Goal: Task Accomplishment & Management: Complete application form

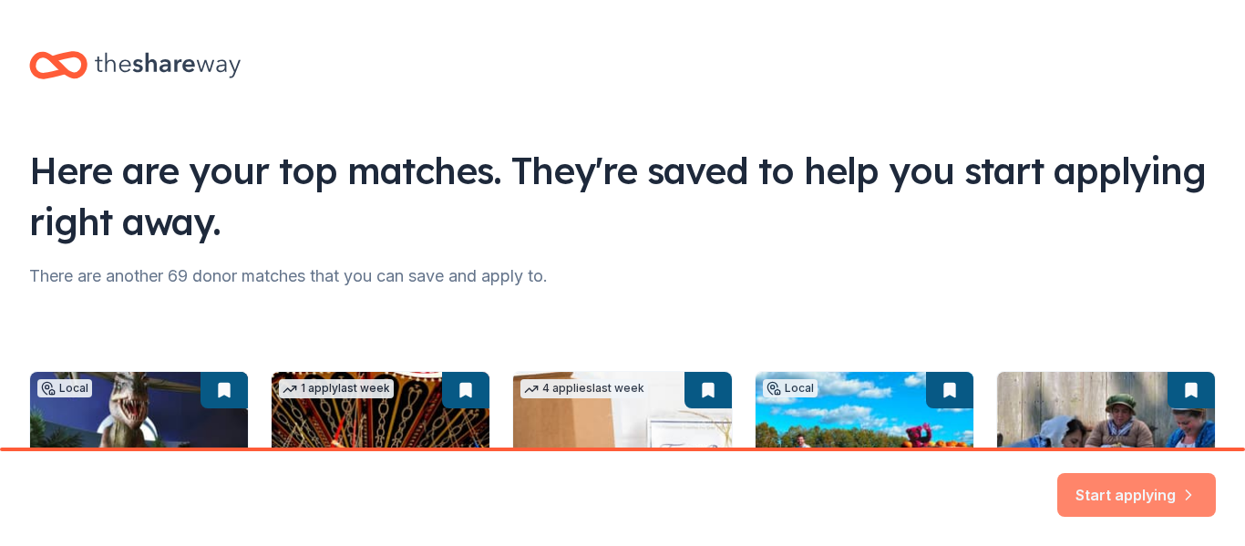
click at [1182, 479] on button "Start applying" at bounding box center [1137, 484] width 159 height 44
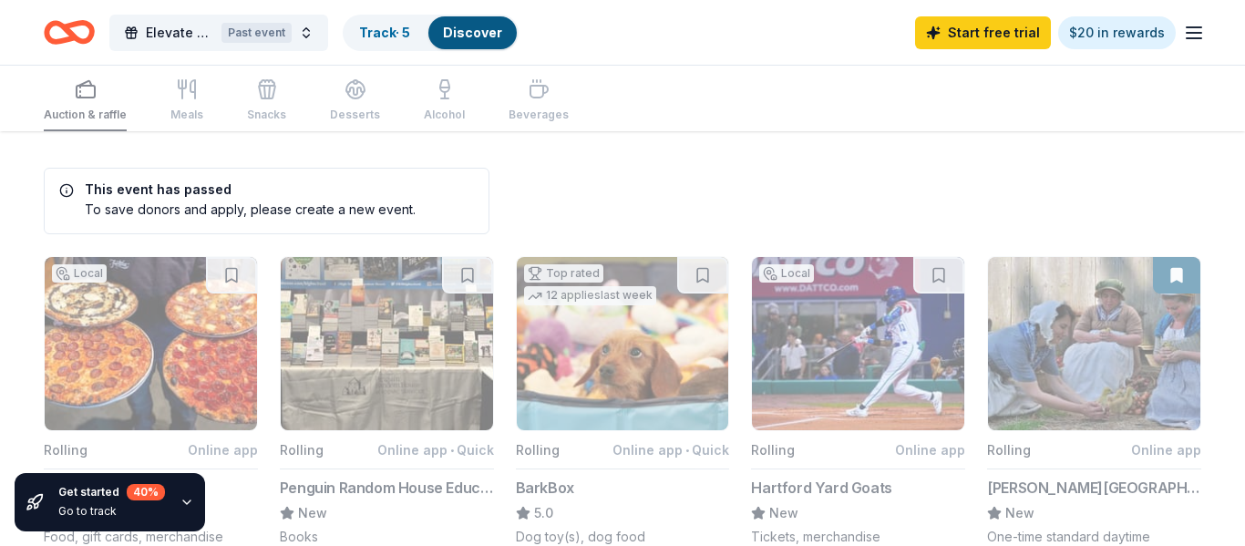
scroll to position [1, 0]
click at [259, 37] on div "Past event" at bounding box center [257, 33] width 70 height 20
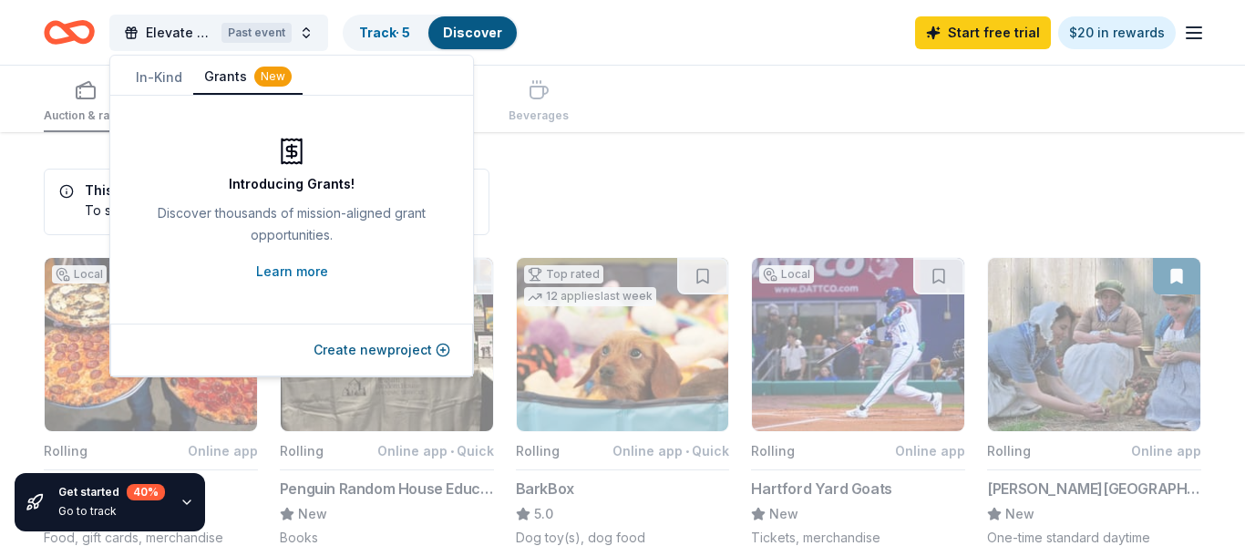
click at [272, 86] on div "New" at bounding box center [272, 77] width 37 height 20
click at [359, 356] on button "Create new project" at bounding box center [382, 350] width 137 height 22
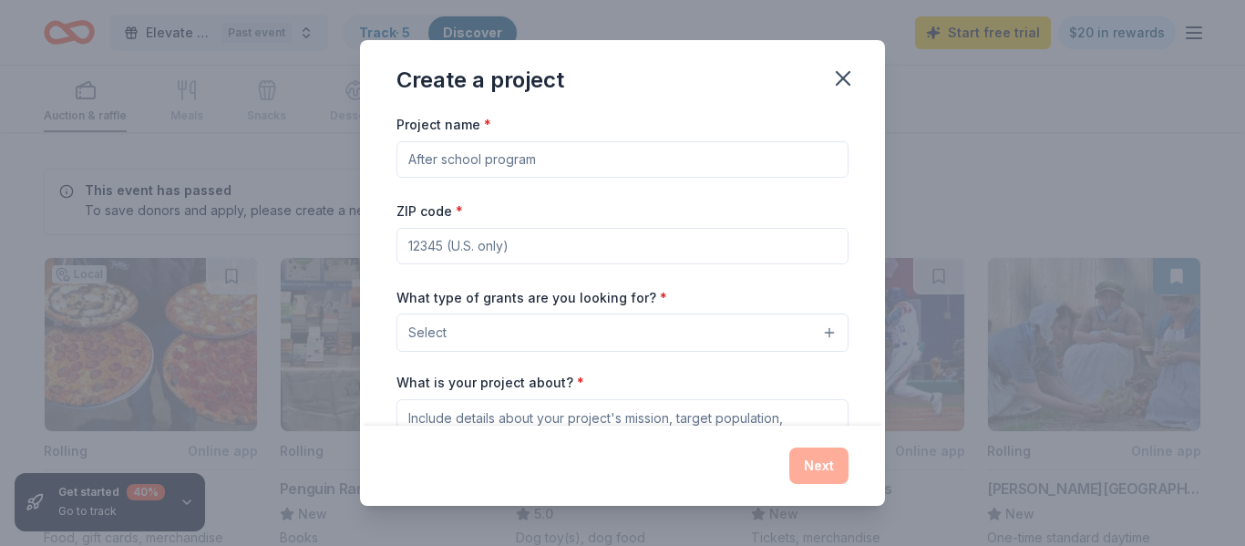
click at [467, 166] on input "Project name *" at bounding box center [623, 159] width 452 height 36
click at [435, 304] on label "What type of grants are you looking for? *" at bounding box center [532, 298] width 271 height 18
click at [461, 166] on input "Project name *" at bounding box center [623, 159] width 452 height 36
type input "Elevate Bridgeport Friendsgiving 2025"
click at [426, 247] on input "ZIP code *" at bounding box center [623, 246] width 452 height 36
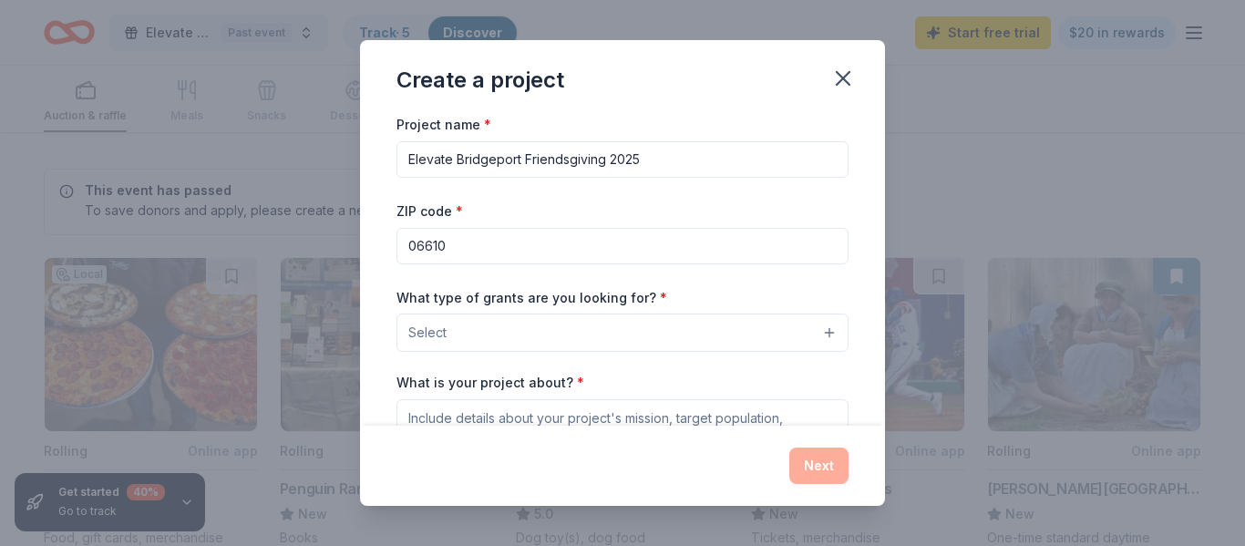
type input "06610"
click at [526, 325] on button "Select" at bounding box center [623, 333] width 452 height 38
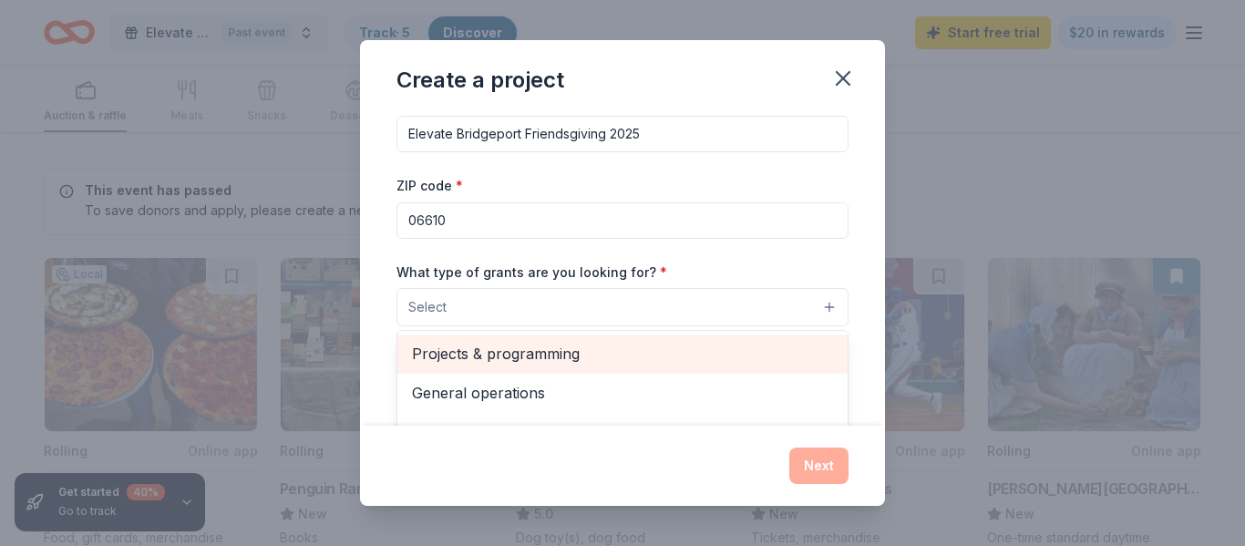
scroll to position [0, 0]
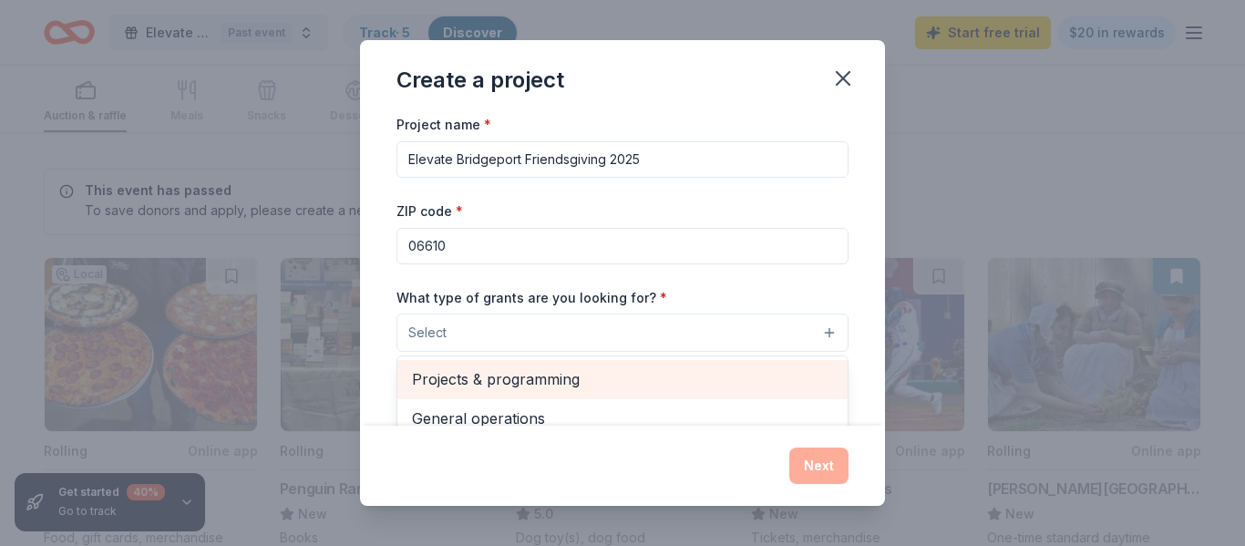
click at [497, 394] on div "Projects & programming" at bounding box center [622, 379] width 450 height 38
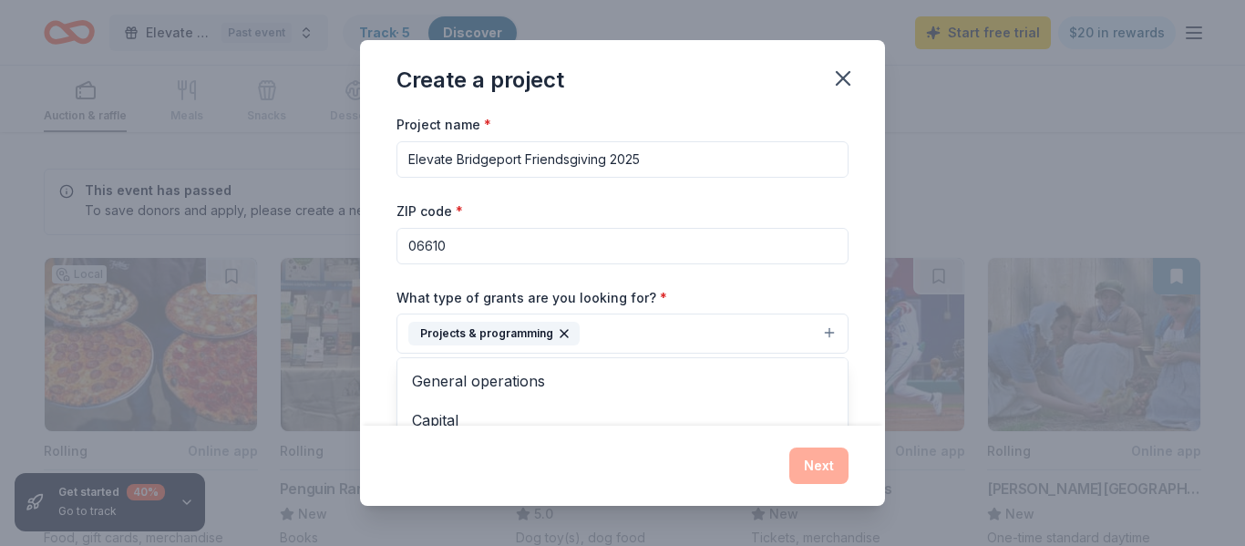
click at [532, 297] on div "What type of grants are you looking for? * Projects & programming General opera…" at bounding box center [623, 320] width 452 height 68
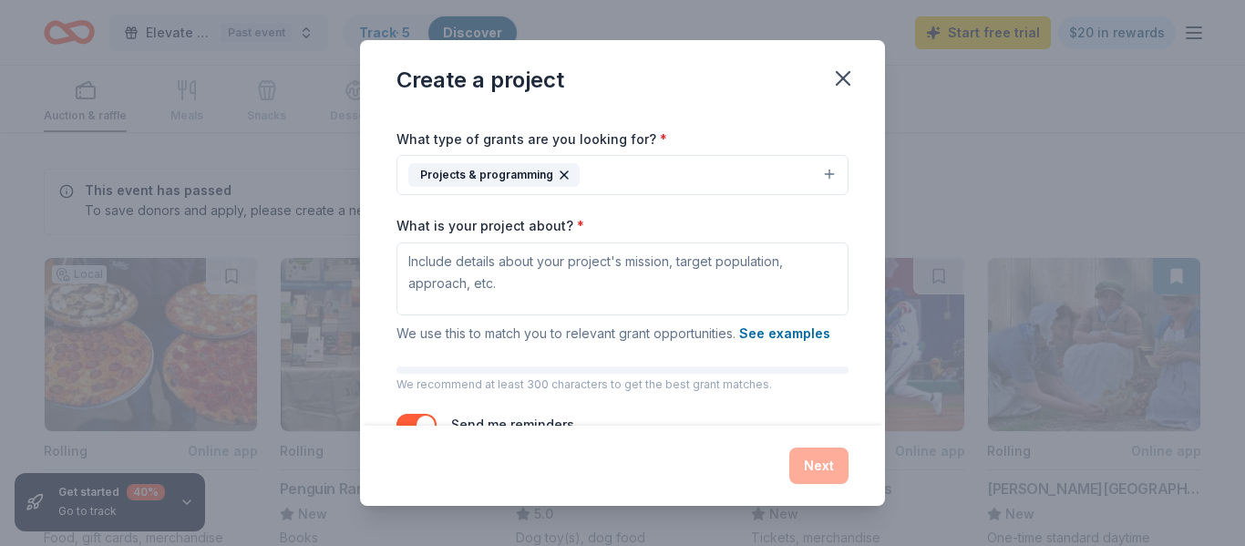
scroll to position [170, 0]
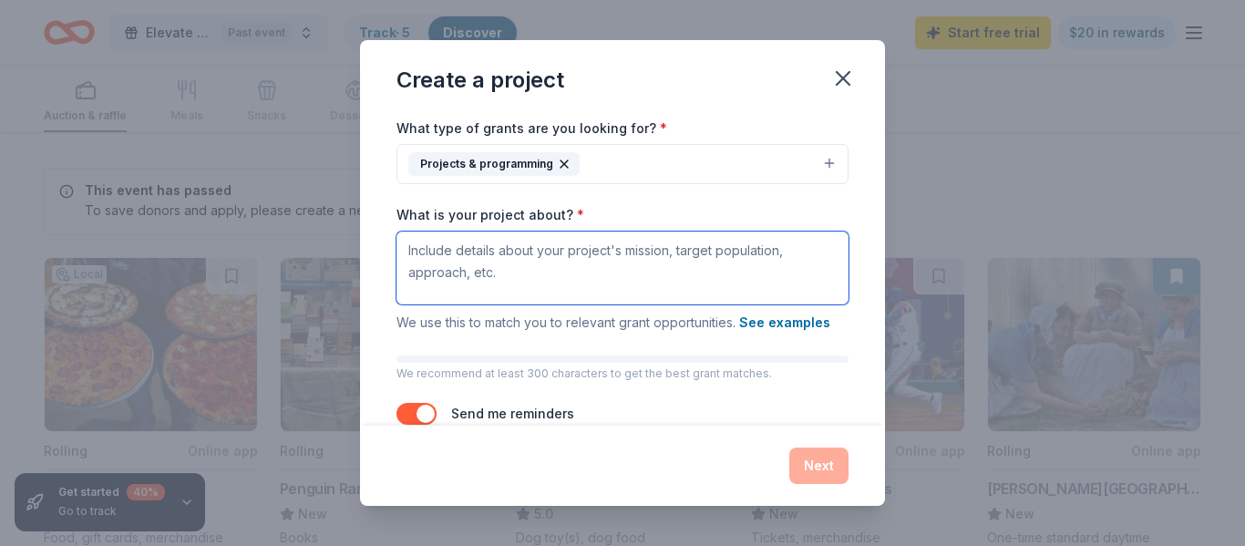
click at [474, 268] on textarea "What is your project about? *" at bounding box center [623, 268] width 452 height 73
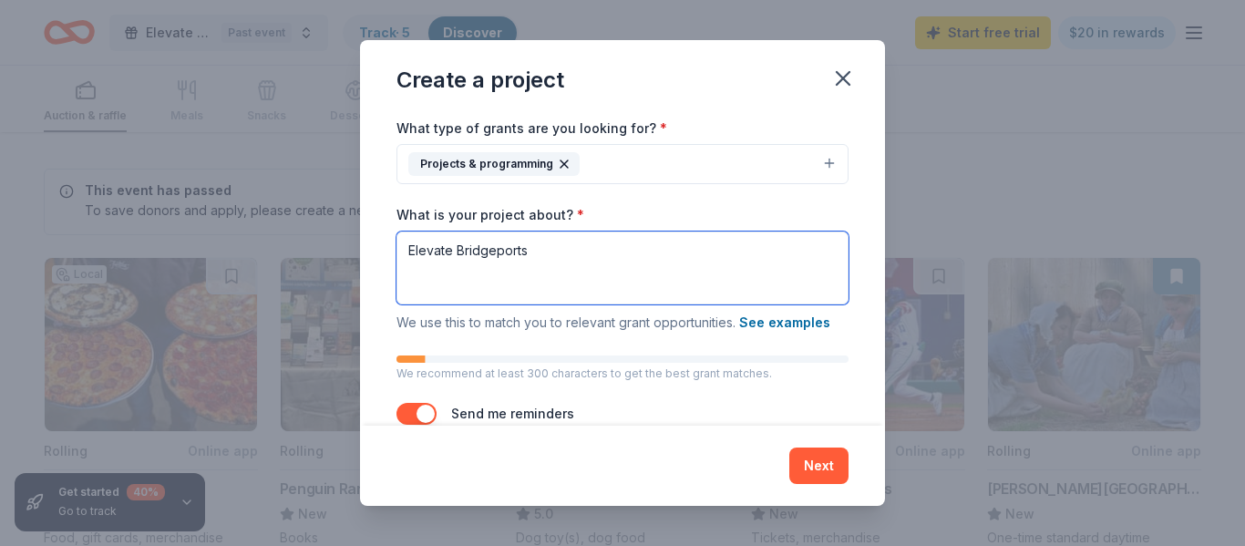
paste textarea "MISSION: Building long-term, life-changing relationships with urban youth, equi…"
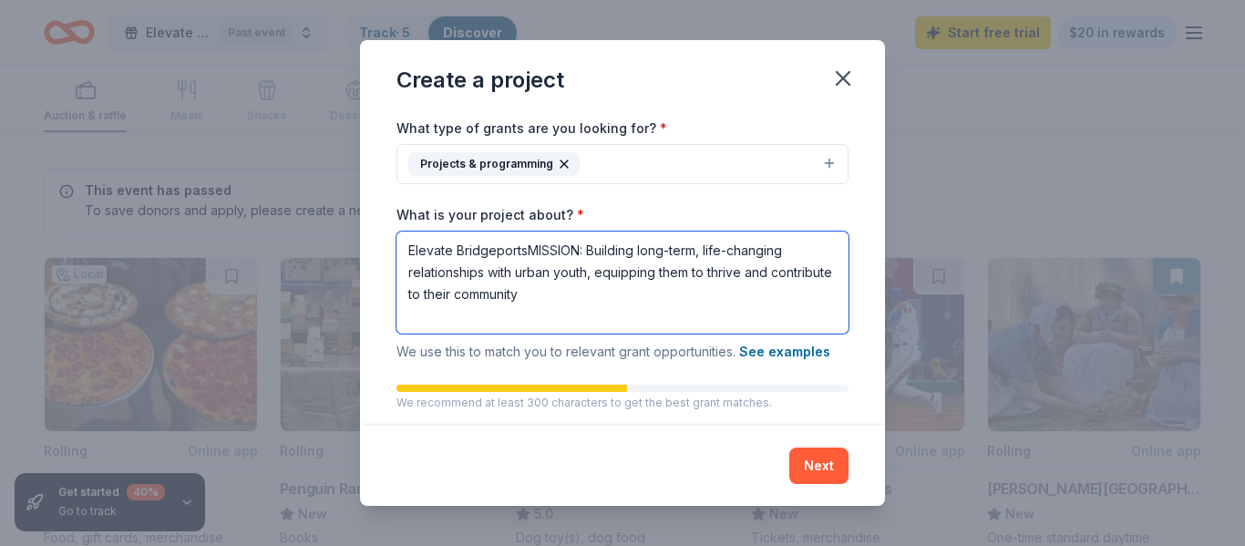
click at [527, 248] on textarea "Elevate BridgeportsMISSION: Building long-term, life-changing relationships wit…" at bounding box center [623, 283] width 452 height 102
click at [583, 253] on textarea "Elevate Bridgeports MISSION: Building long-term, life-changing relationships wi…" at bounding box center [623, 283] width 452 height 102
click at [583, 302] on textarea "Elevate Bridgeports Mission: Building long-term, life-changing relationships wi…" at bounding box center [623, 283] width 452 height 102
click at [667, 298] on textarea "Elevate Bridgeports Mission: Building long-term, life-changing relationships wi…" at bounding box center [623, 283] width 452 height 102
click at [815, 300] on textarea "Elevate Bridgeports Mission: Building long-term, life-changing relationships wi…" at bounding box center [623, 283] width 452 height 102
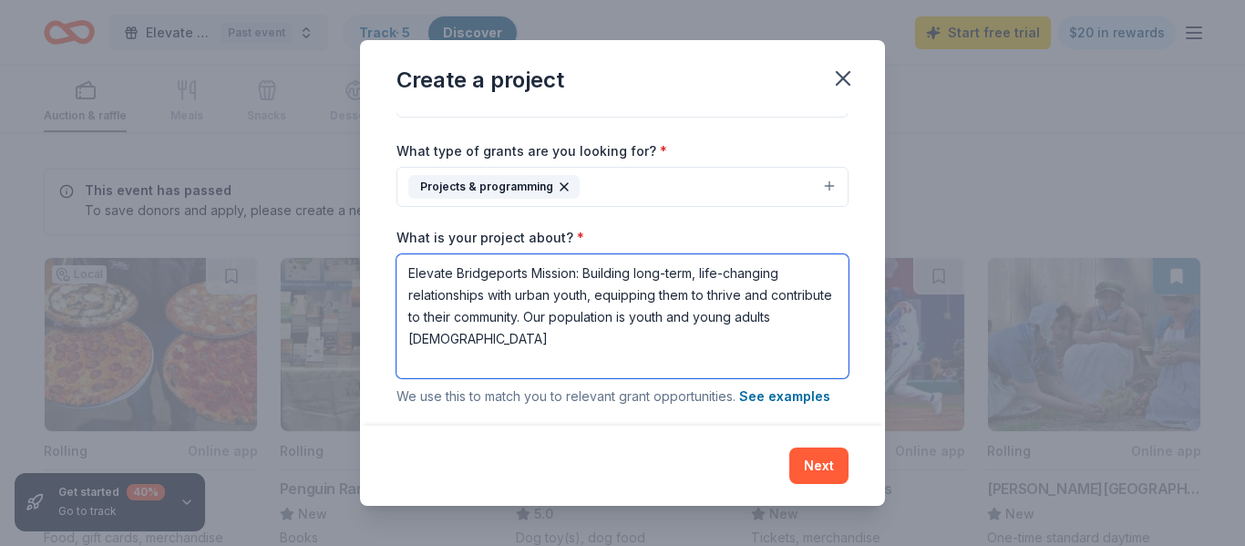
scroll to position [0, 0]
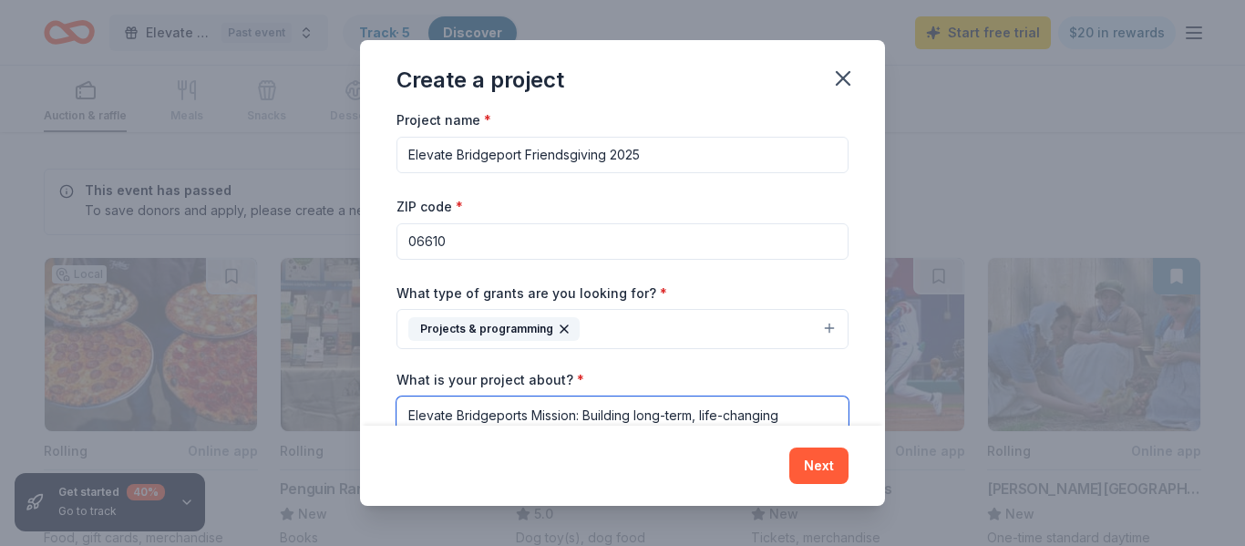
drag, startPoint x: 454, startPoint y: 232, endPoint x: 368, endPoint y: 119, distance: 141.9
click at [368, 119] on div "Project name * Elevate Bridgeport Friendsgiving 2025 ZIP code * 06610 What type…" at bounding box center [622, 269] width 525 height 312
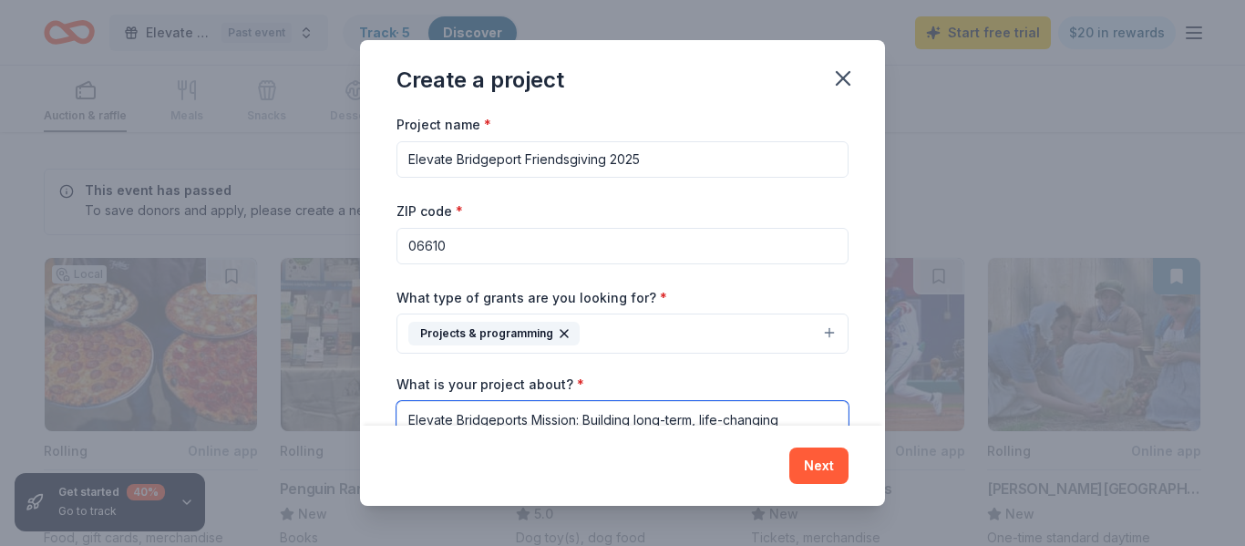
type textarea "Elevate Bridgeports Mission: Building long-term, life-changing relationships wi…"
click at [666, 218] on div "ZIP code * 06610" at bounding box center [623, 232] width 452 height 65
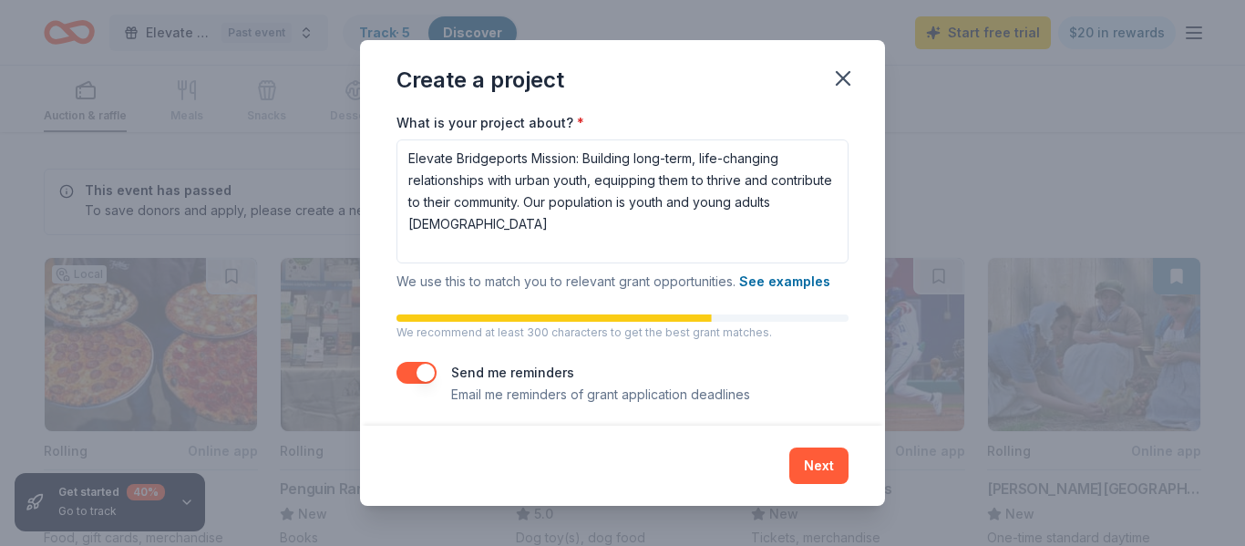
scroll to position [271, 0]
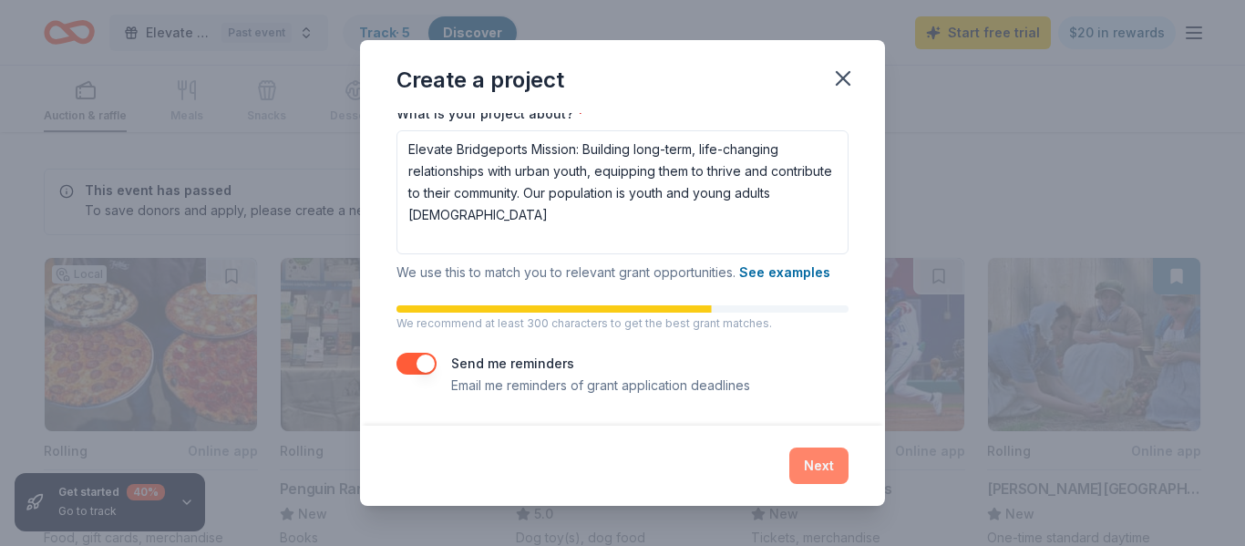
click at [802, 470] on button "Next" at bounding box center [819, 466] width 59 height 36
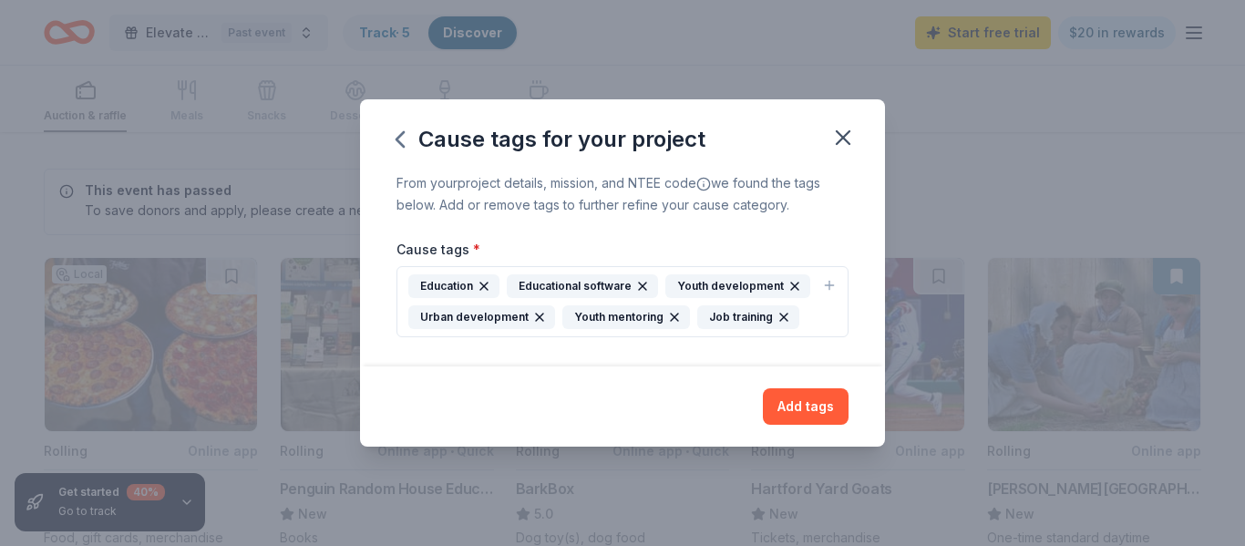
scroll to position [0, 0]
click at [800, 400] on button "Add tags" at bounding box center [806, 406] width 86 height 36
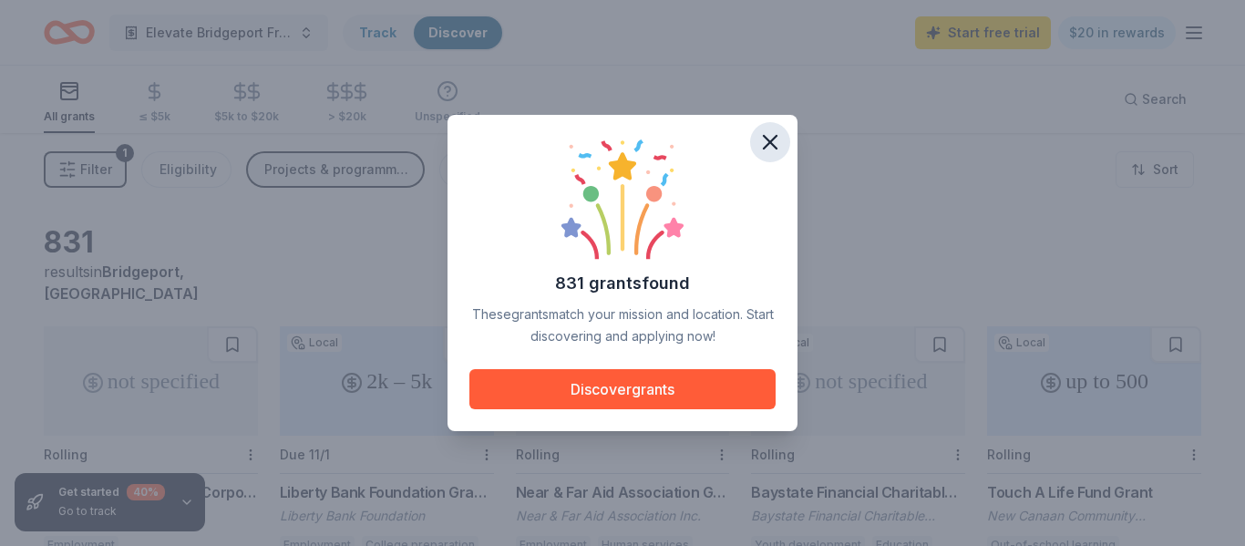
click at [768, 145] on icon "button" at bounding box center [770, 142] width 13 height 13
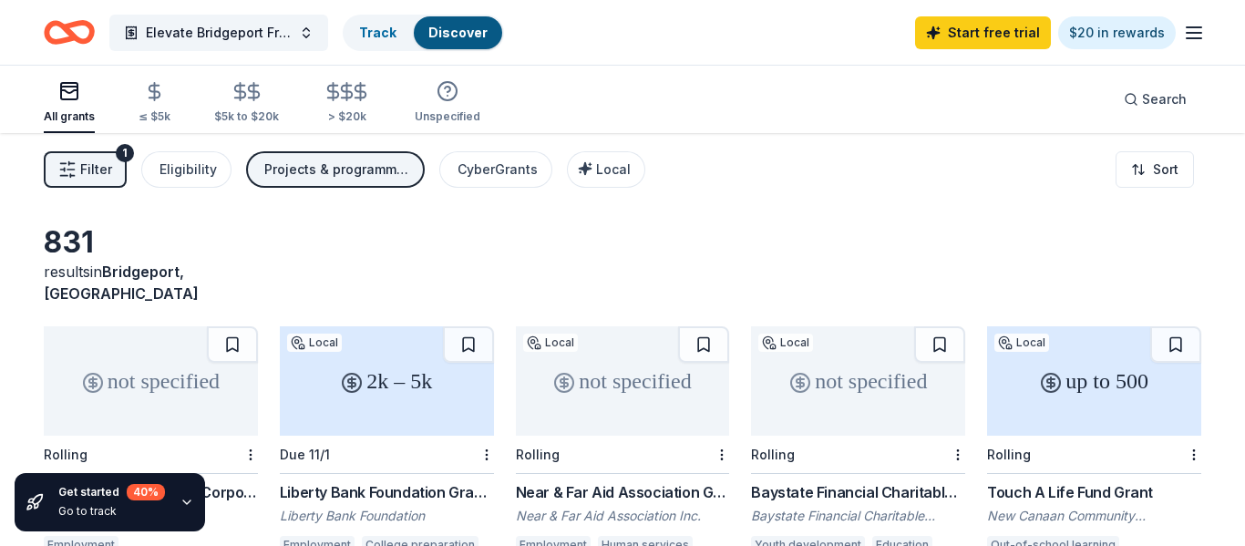
click at [87, 181] on button "Filter 1" at bounding box center [85, 169] width 83 height 36
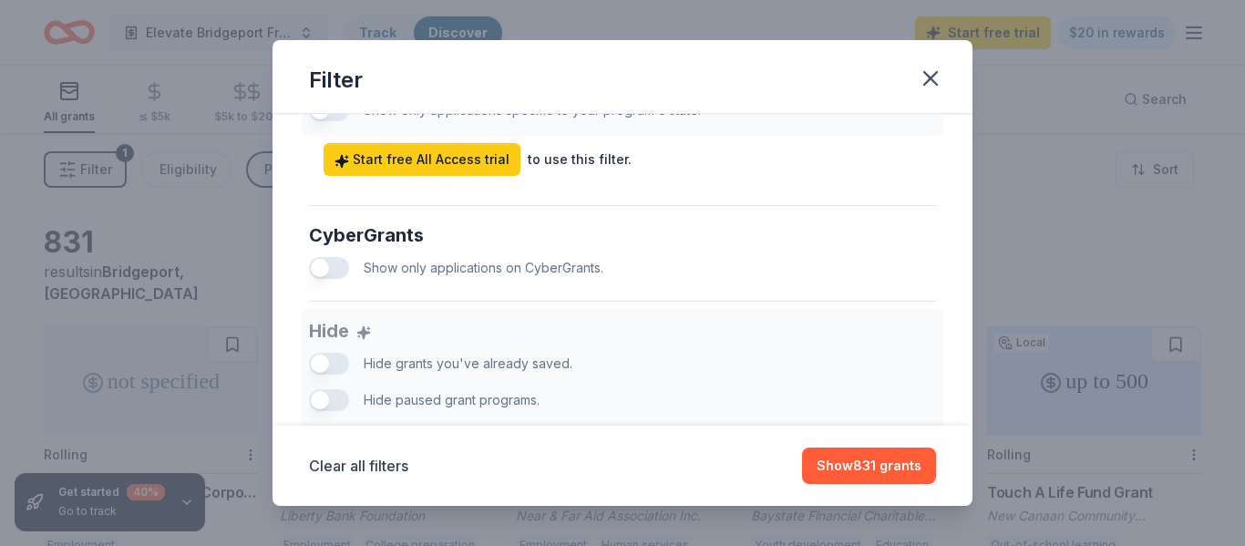
scroll to position [1237, 0]
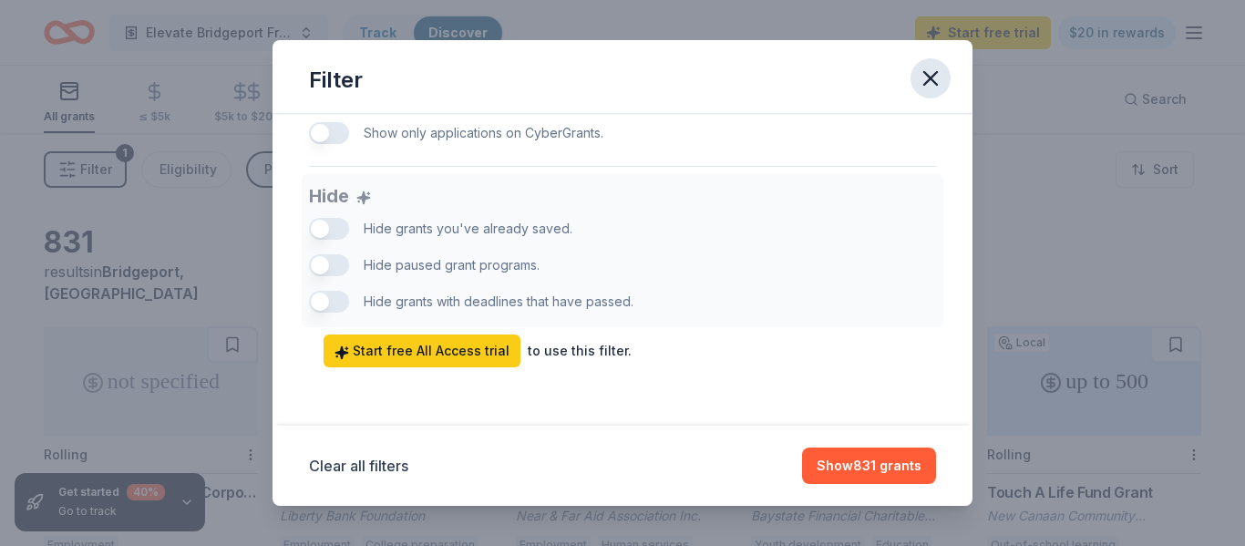
click at [930, 90] on icon "button" at bounding box center [931, 79] width 26 height 26
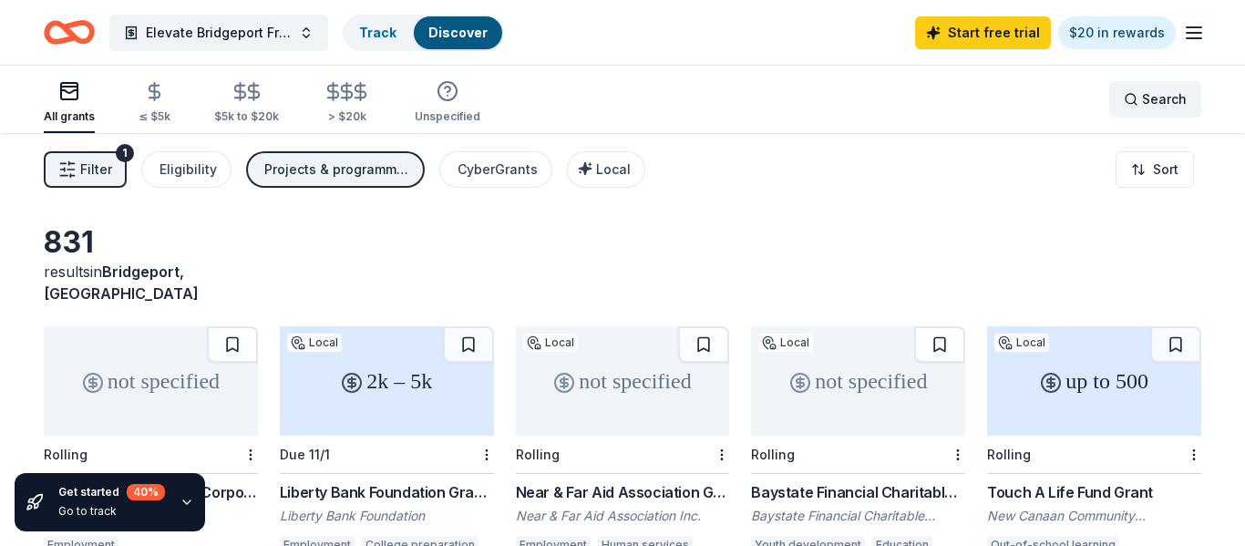
click at [1146, 96] on span "Search" at bounding box center [1164, 99] width 45 height 22
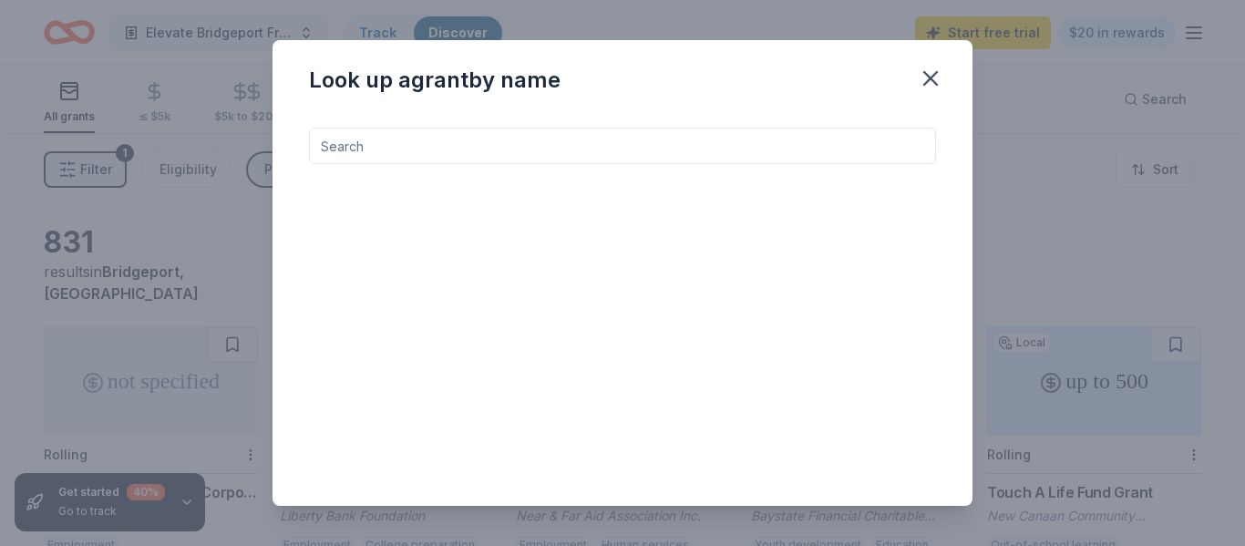
click at [118, 78] on div "Look up a grant by name" at bounding box center [622, 273] width 1245 height 546
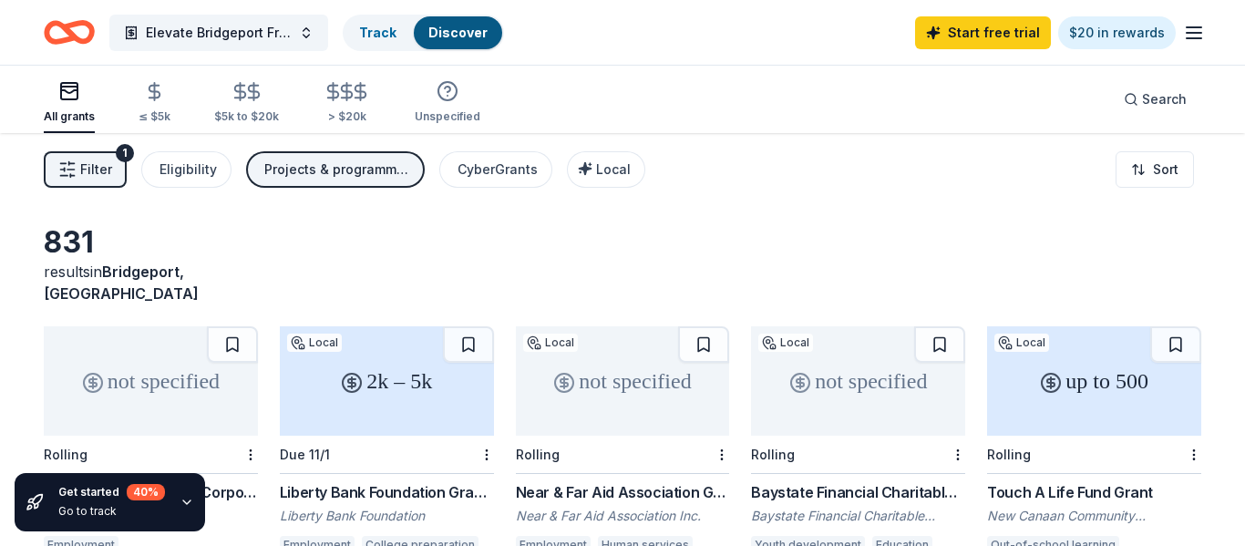
click at [1193, 34] on icon "button" at bounding box center [1194, 33] width 22 height 22
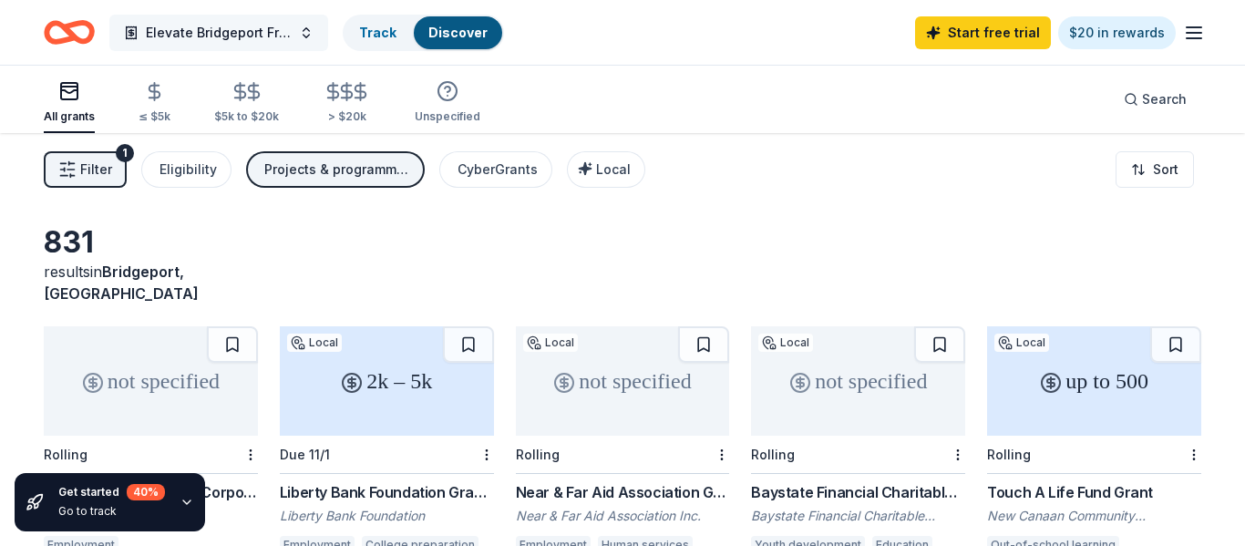
click at [297, 28] on button "Elevate Bridgeport Friendsgiving 2025" at bounding box center [218, 33] width 219 height 36
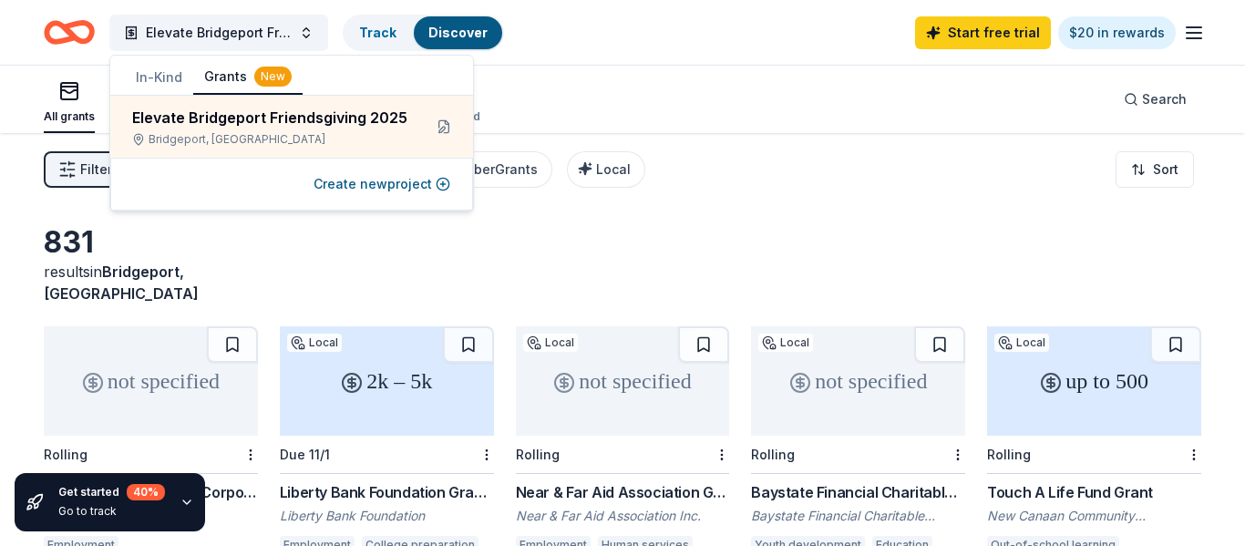
click at [147, 81] on button "In-Kind" at bounding box center [159, 77] width 68 height 33
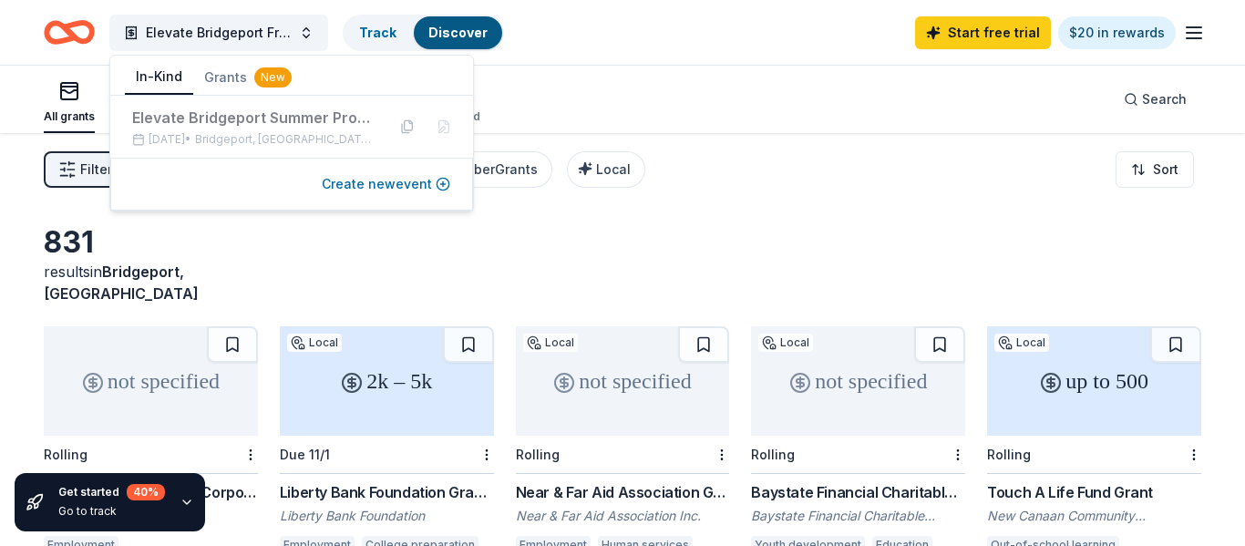
click at [365, 189] on button "Create new event" at bounding box center [386, 184] width 129 height 22
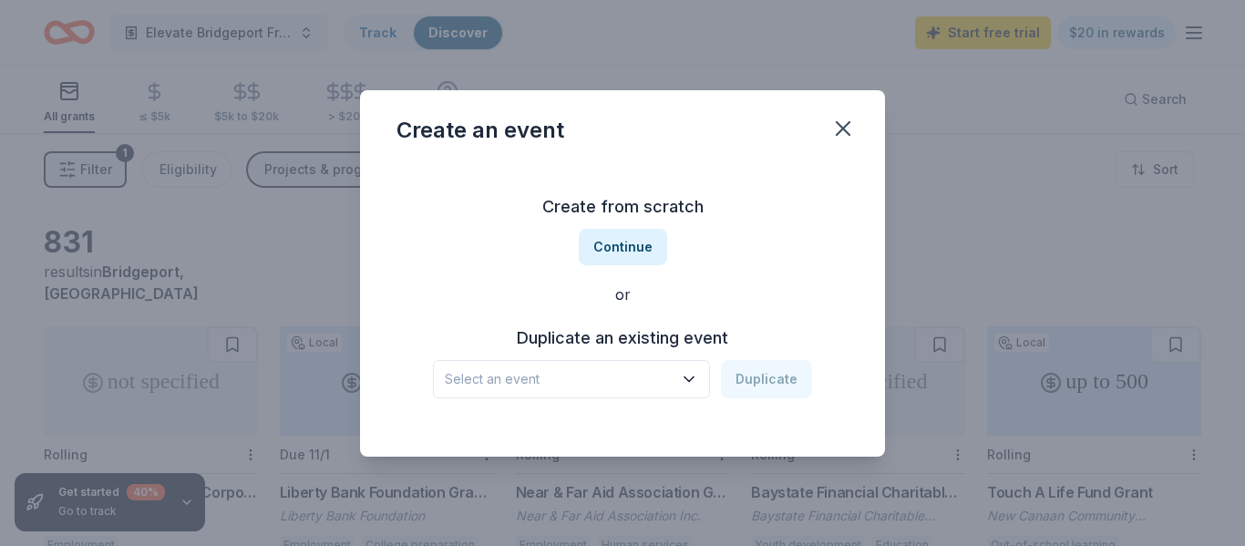
click at [585, 380] on span "Select an event" at bounding box center [559, 379] width 228 height 22
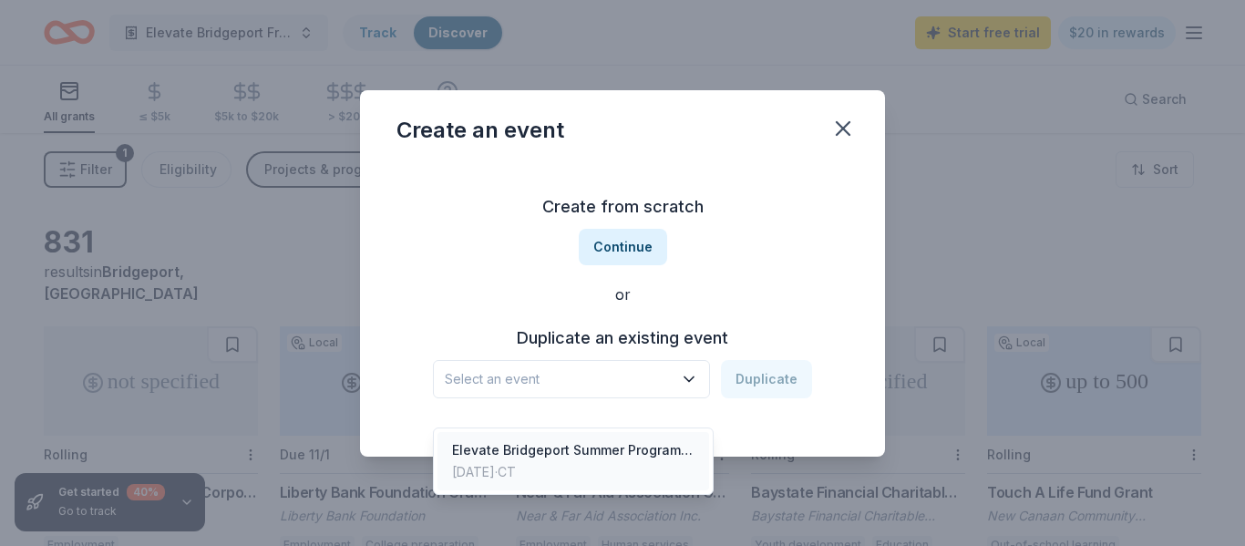
click at [594, 461] on div "Jul 14, 2025 · CT" at bounding box center [573, 472] width 243 height 22
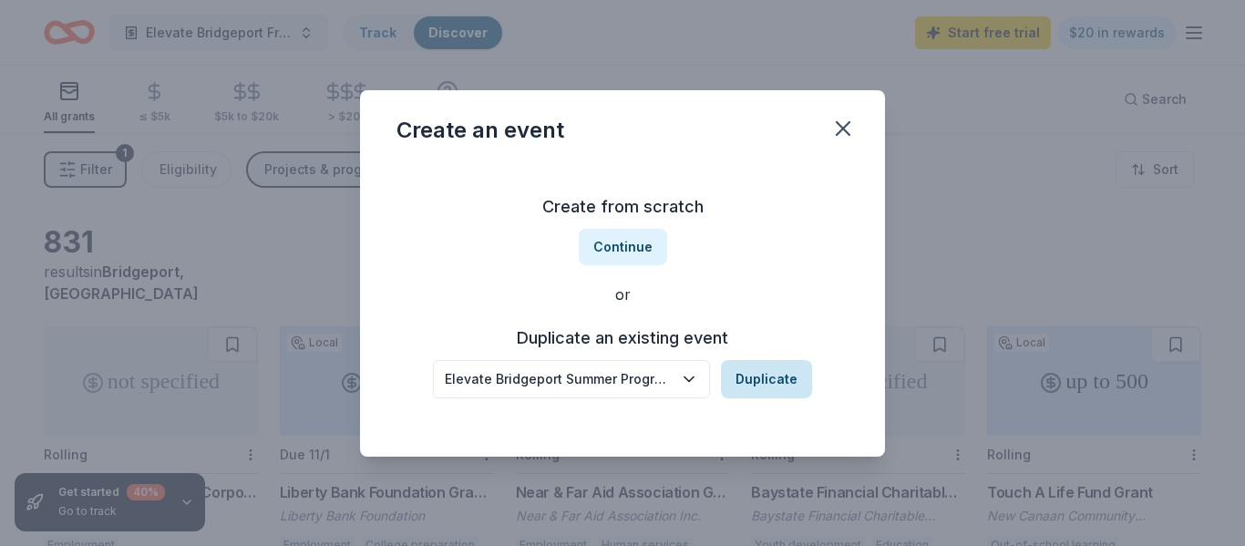
click at [757, 372] on button "Duplicate" at bounding box center [766, 379] width 91 height 38
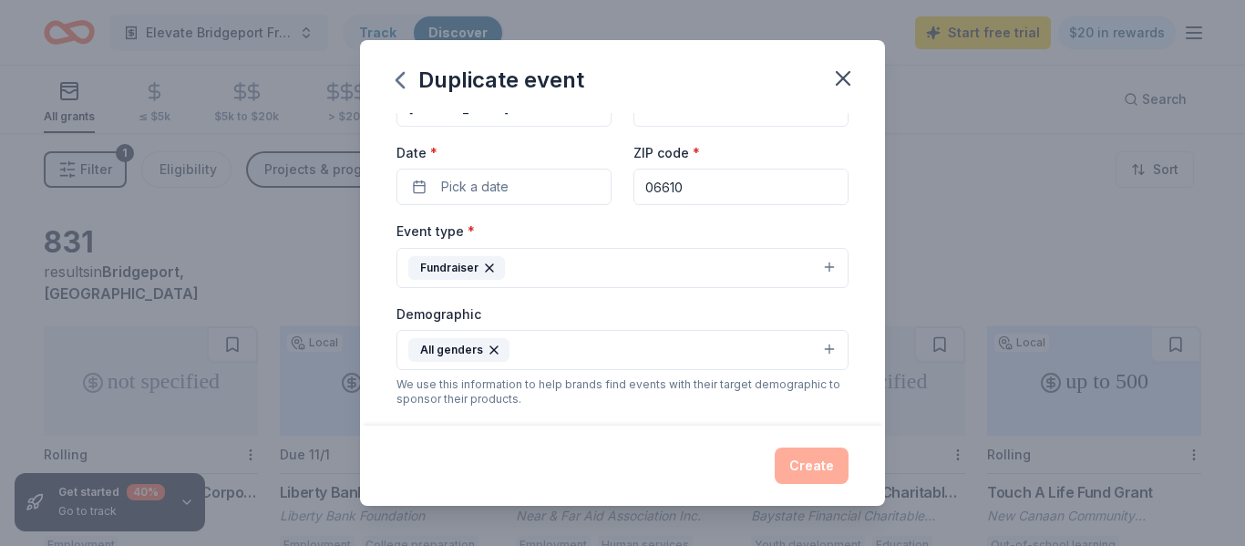
scroll to position [131, 0]
click at [531, 263] on button "Fundraiser" at bounding box center [623, 267] width 452 height 40
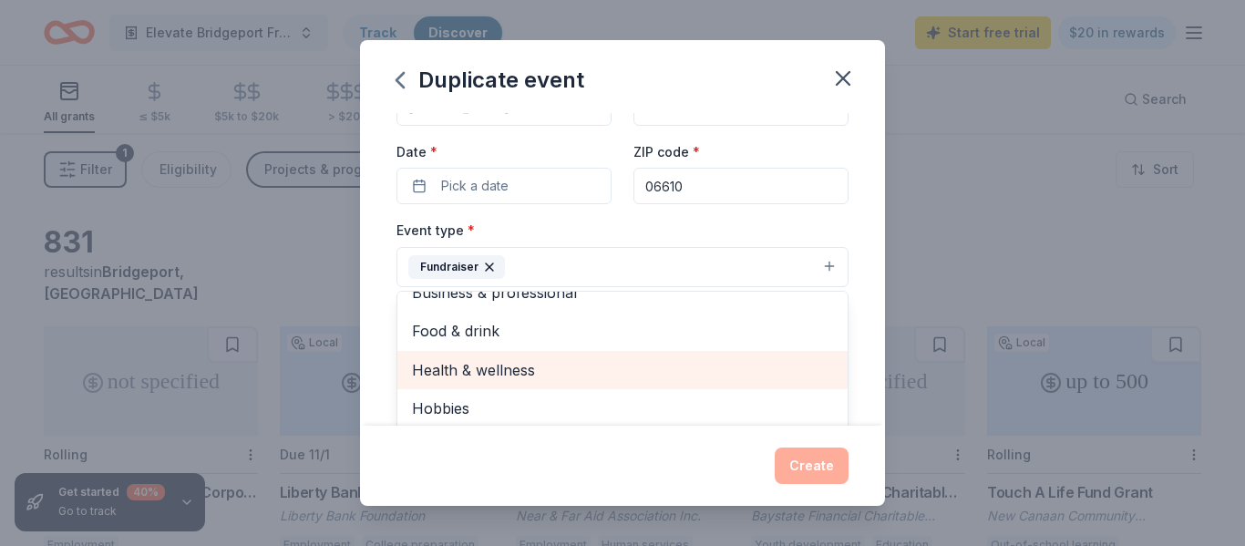
scroll to position [0, 0]
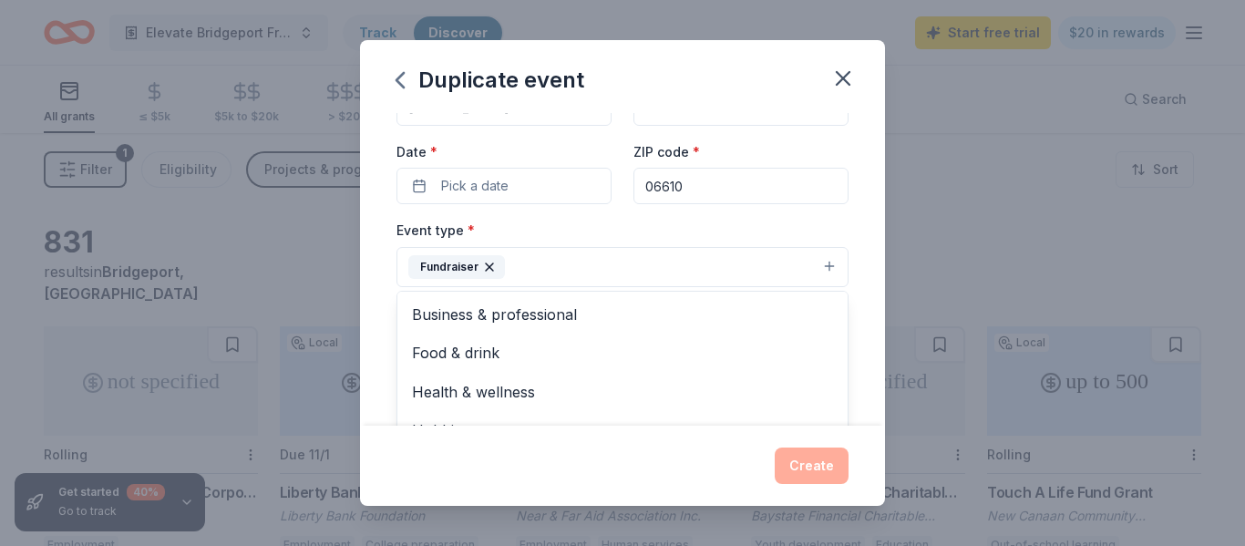
click at [574, 234] on div "Event type * Fundraiser Business & professional Food & drink Health & wellness …" at bounding box center [623, 253] width 452 height 68
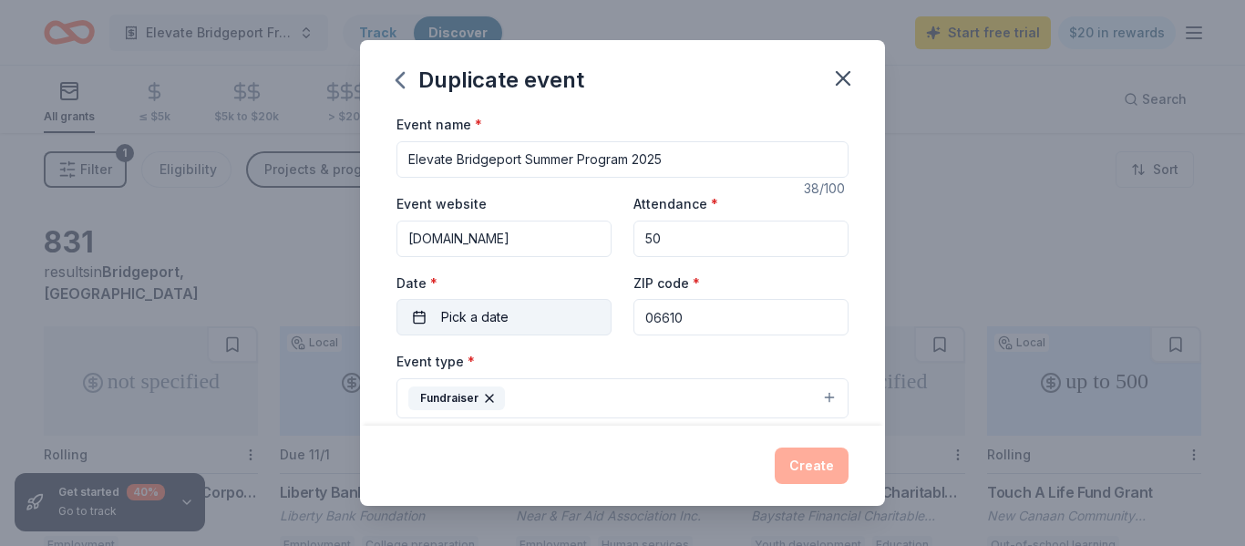
click at [522, 312] on button "Pick a date" at bounding box center [504, 317] width 215 height 36
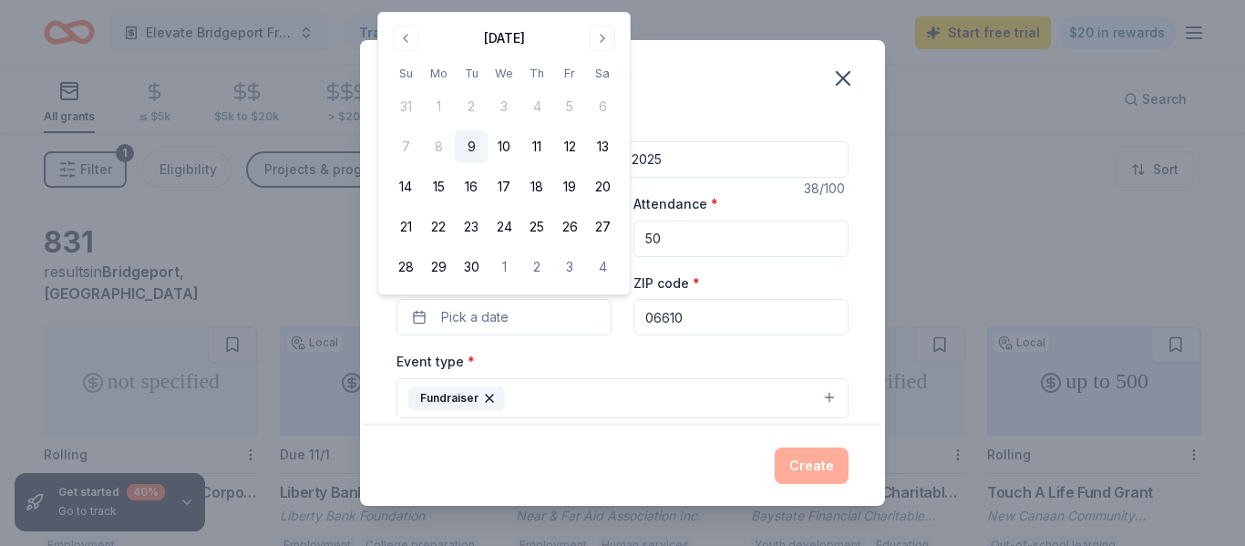
click at [597, 369] on div "Event type * Fundraiser" at bounding box center [623, 384] width 452 height 68
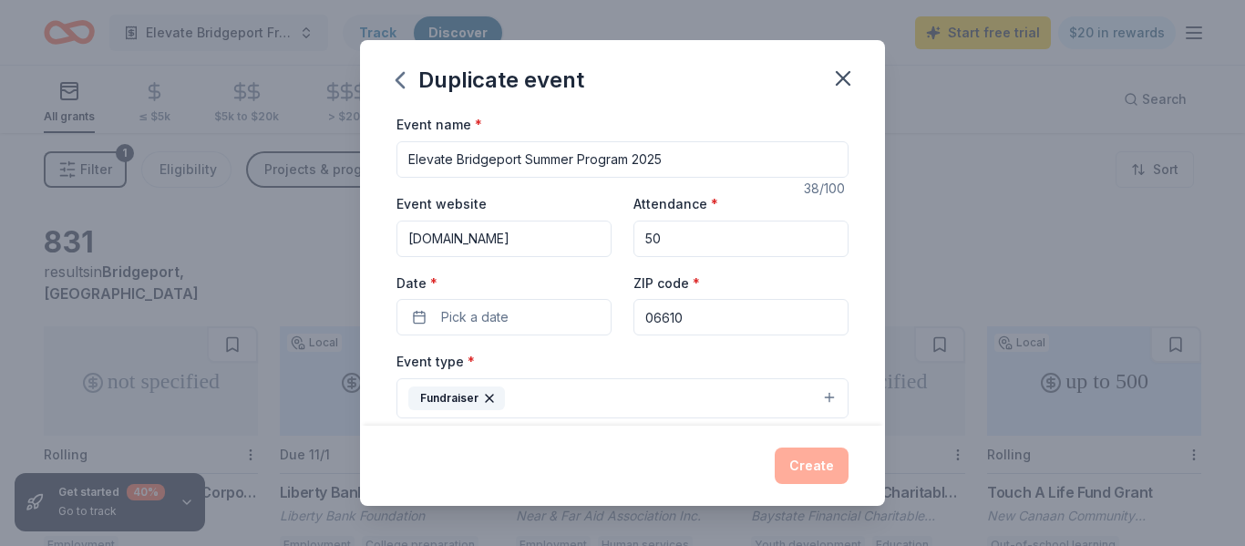
click at [681, 246] on input "50" at bounding box center [741, 239] width 215 height 36
type input "5"
type input "100"
click at [604, 255] on input "www.elevatebridgeport.org" at bounding box center [504, 239] width 215 height 36
drag, startPoint x: 635, startPoint y: 160, endPoint x: 531, endPoint y: 159, distance: 104.8
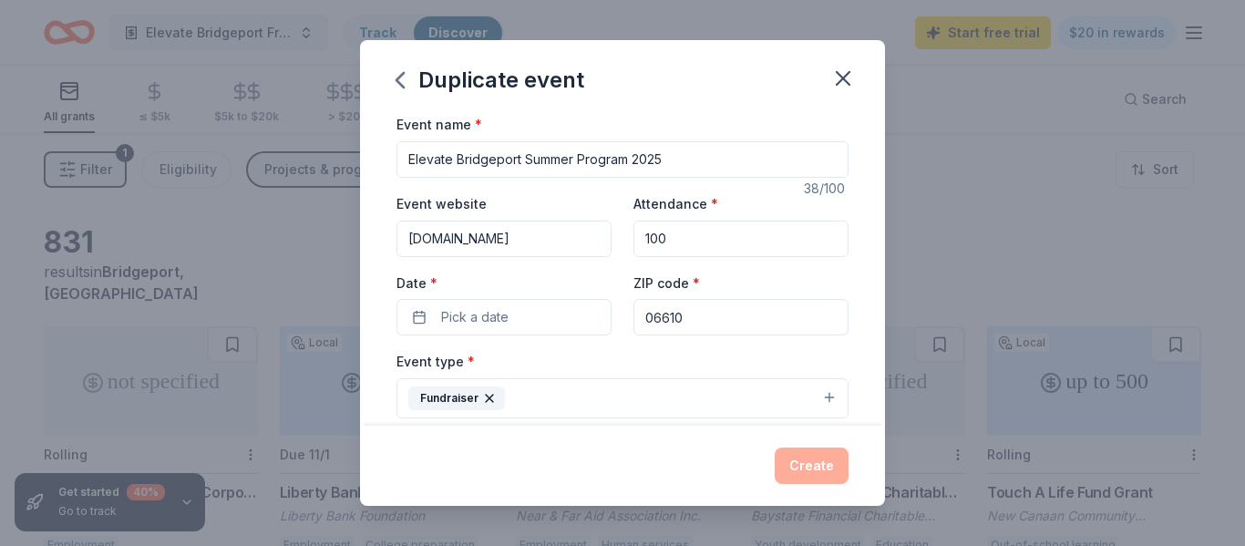
click at [531, 159] on input "Elevate Bridgeport Summer Program 2025" at bounding box center [623, 159] width 452 height 36
type input "Elevate Bridgeport Friendsgiving 2025"
click at [433, 322] on button "Pick a date" at bounding box center [504, 317] width 215 height 36
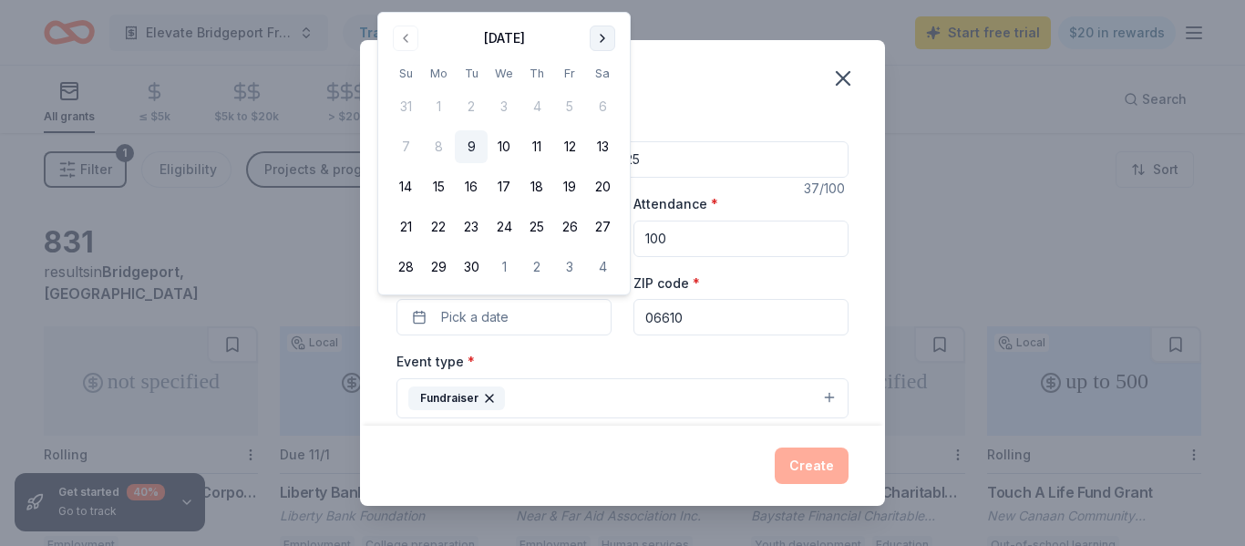
click at [600, 44] on button "Go to next month" at bounding box center [603, 39] width 26 height 26
click at [593, 41] on button "Go to next month" at bounding box center [603, 39] width 26 height 26
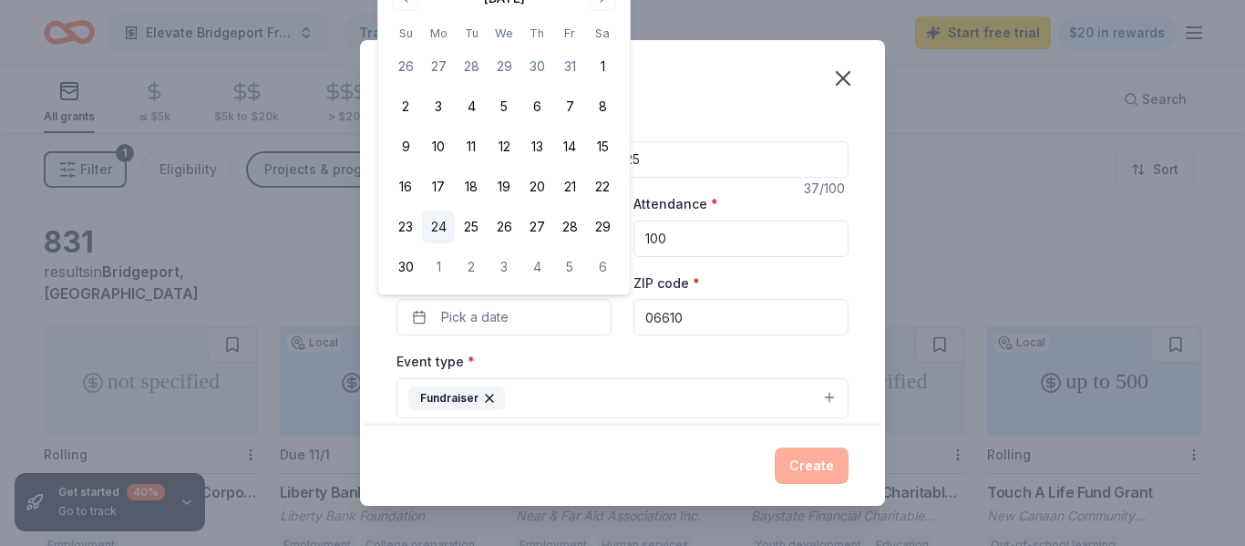
click at [444, 221] on button "24" at bounding box center [438, 227] width 33 height 33
click at [623, 372] on div "Event type * Fundraiser" at bounding box center [623, 384] width 452 height 68
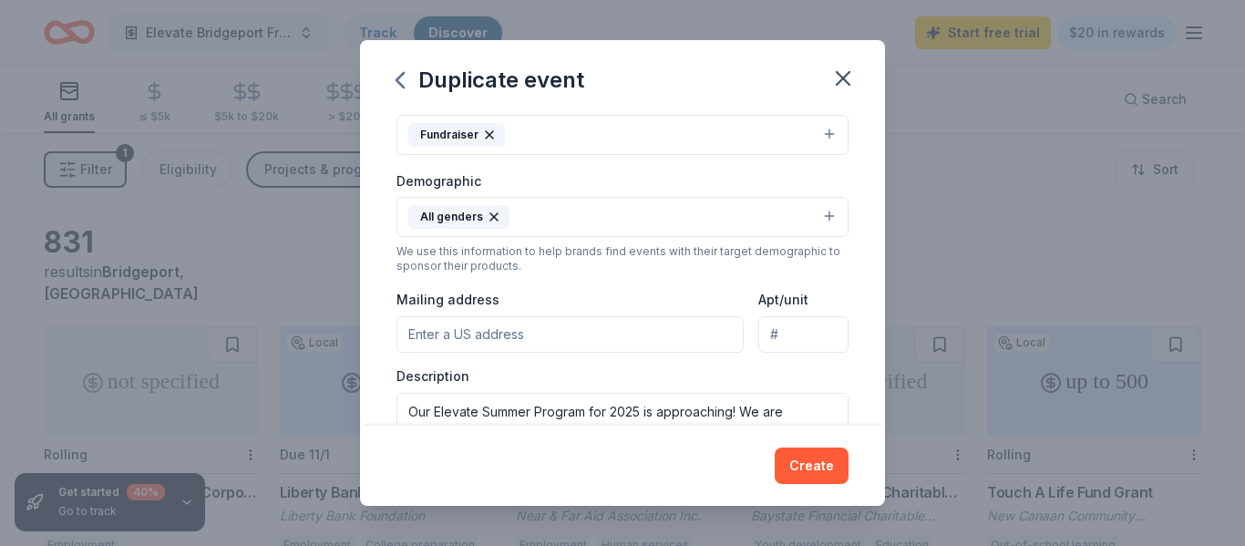
scroll to position [267, 0]
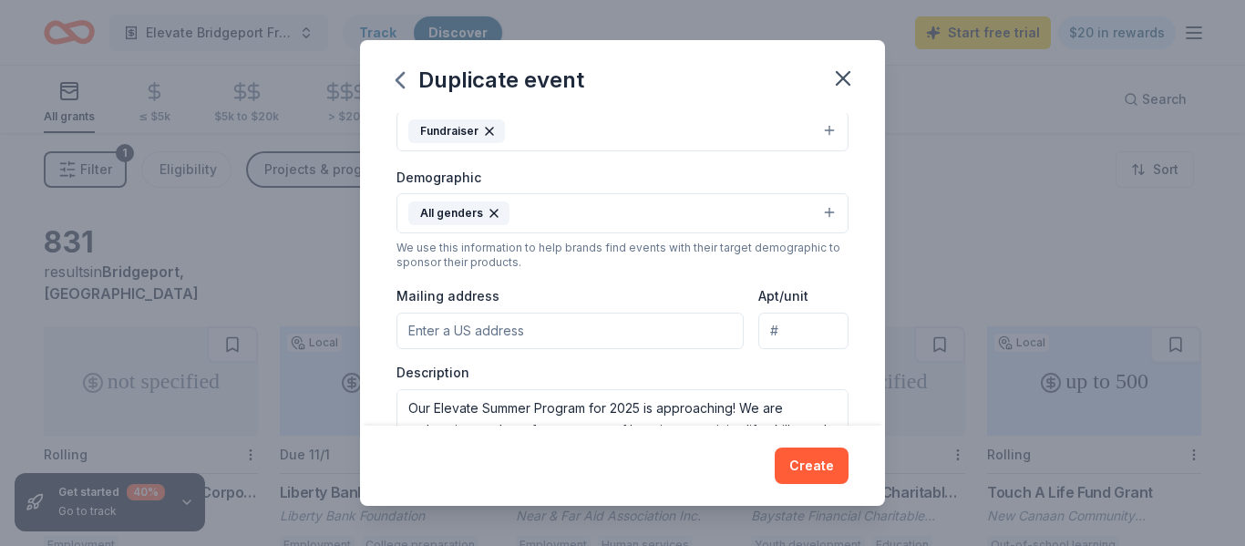
click at [549, 339] on input "Mailing address" at bounding box center [570, 331] width 347 height 36
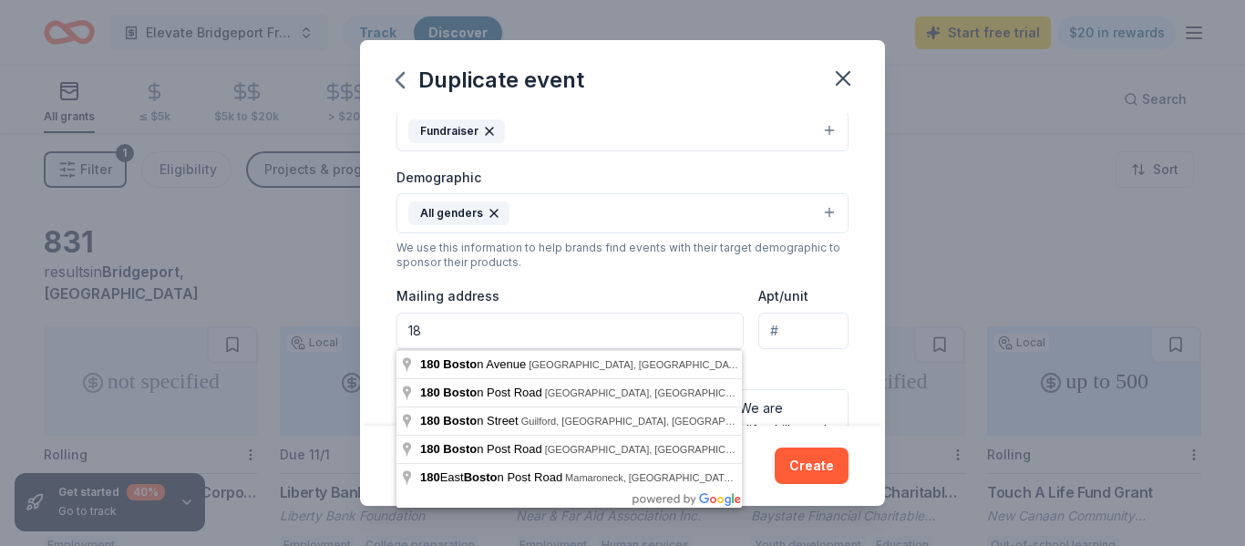
type input "1"
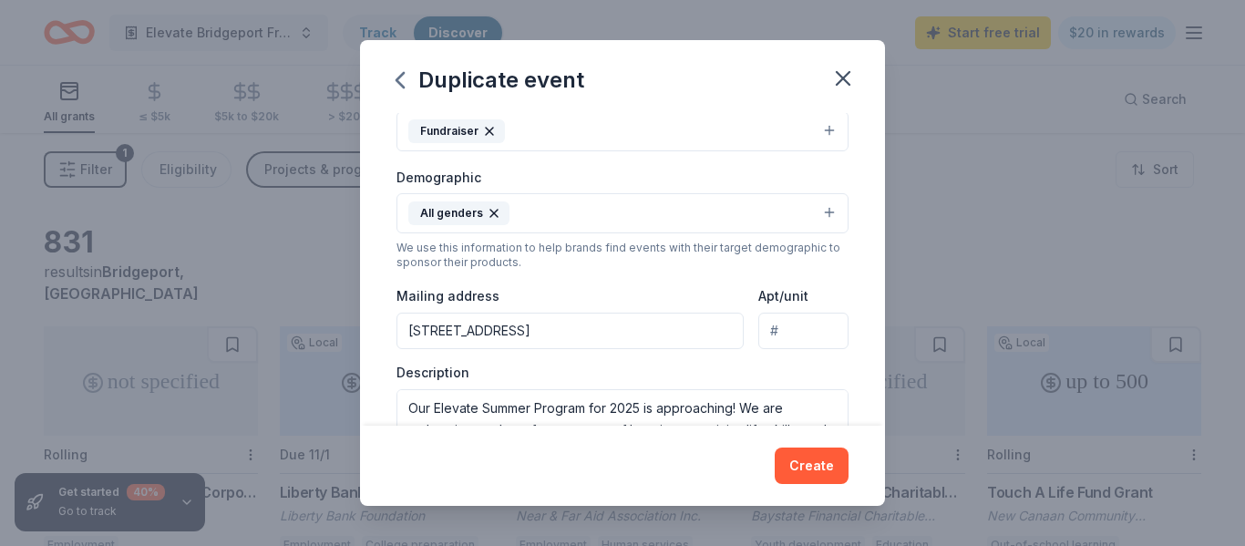
click at [528, 330] on input "54 Trout Brook Road, Cheshire, CT, 06410" at bounding box center [570, 331] width 347 height 36
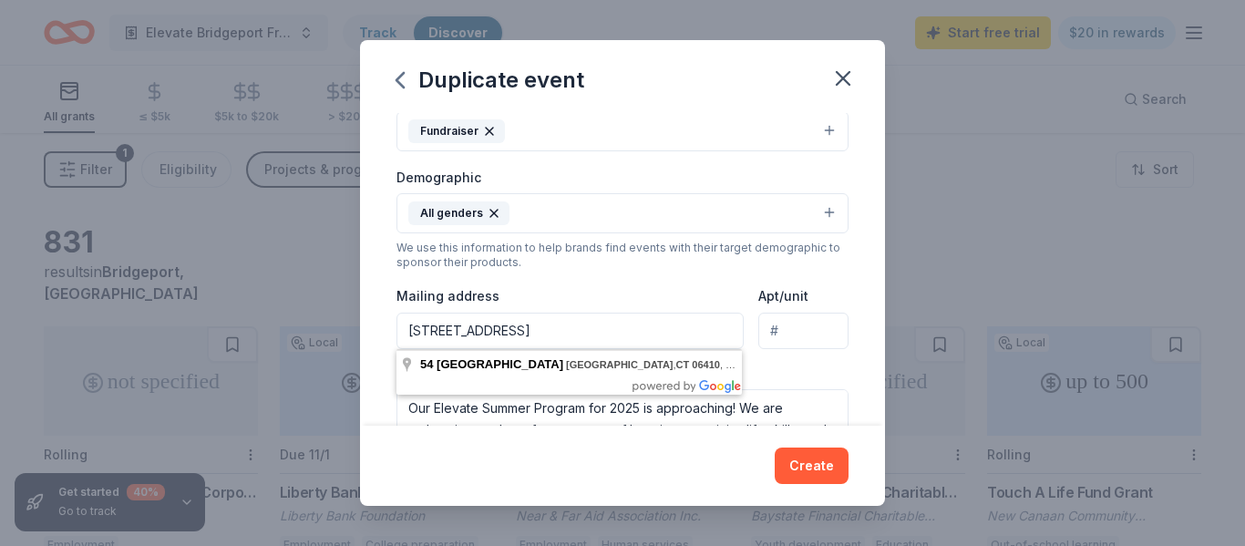
click at [594, 339] on input "54 Trout Brook Road, Cheshire, CT, 06410" at bounding box center [570, 331] width 347 height 36
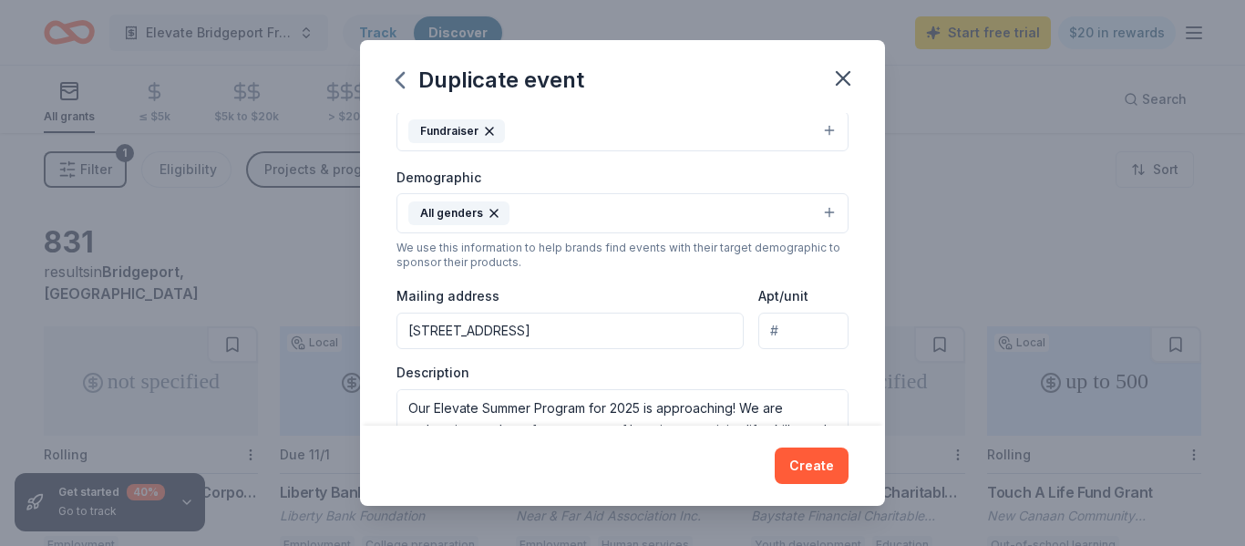
type input "54 Trout Brook Drive, Naugatuck, CT, 06770"
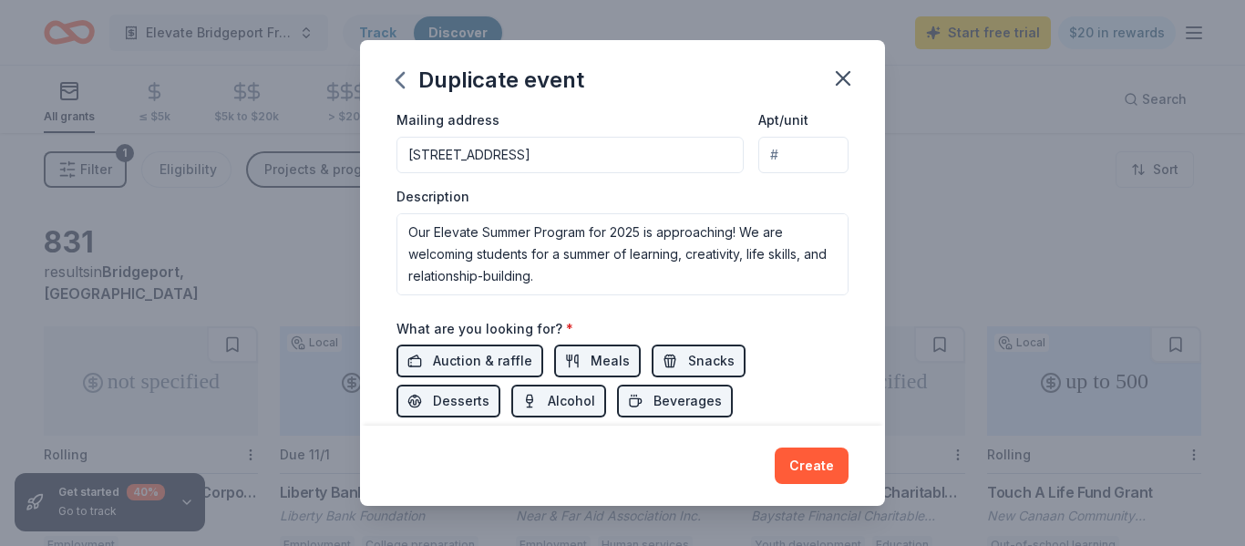
scroll to position [444, 0]
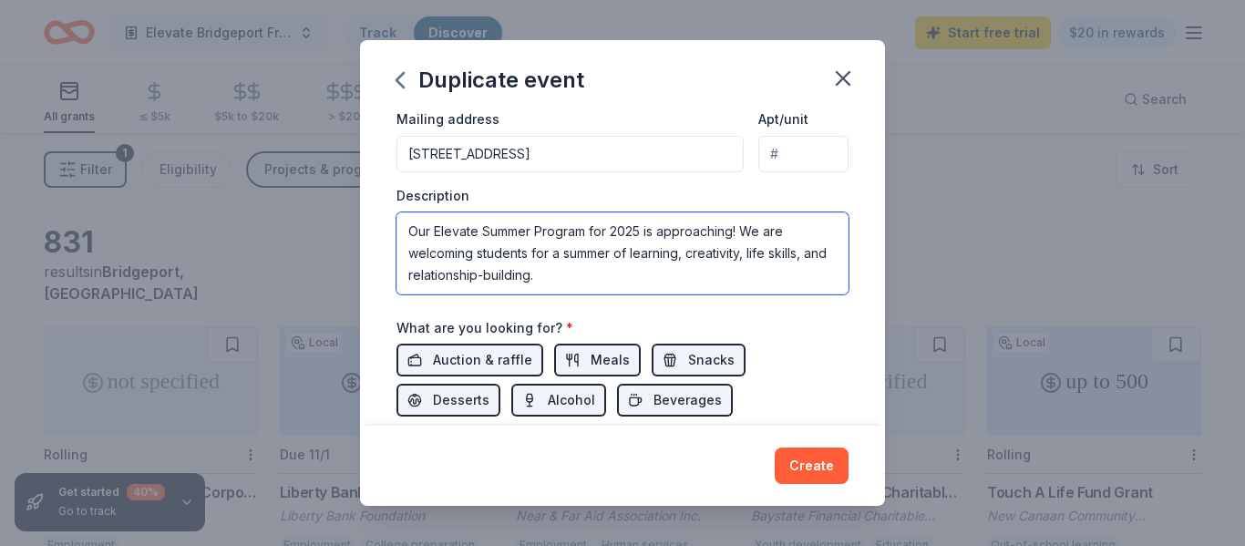
drag, startPoint x: 547, startPoint y: 271, endPoint x: 361, endPoint y: 179, distance: 207.5
click at [361, 179] on div "Event name * Elevate Bridgeport Friendsgiving 2025 37 /100 Event website www.el…" at bounding box center [622, 269] width 525 height 312
paste textarea "Elevate Bridgeports Mission: Building long-term, life-changing relationships wi…"
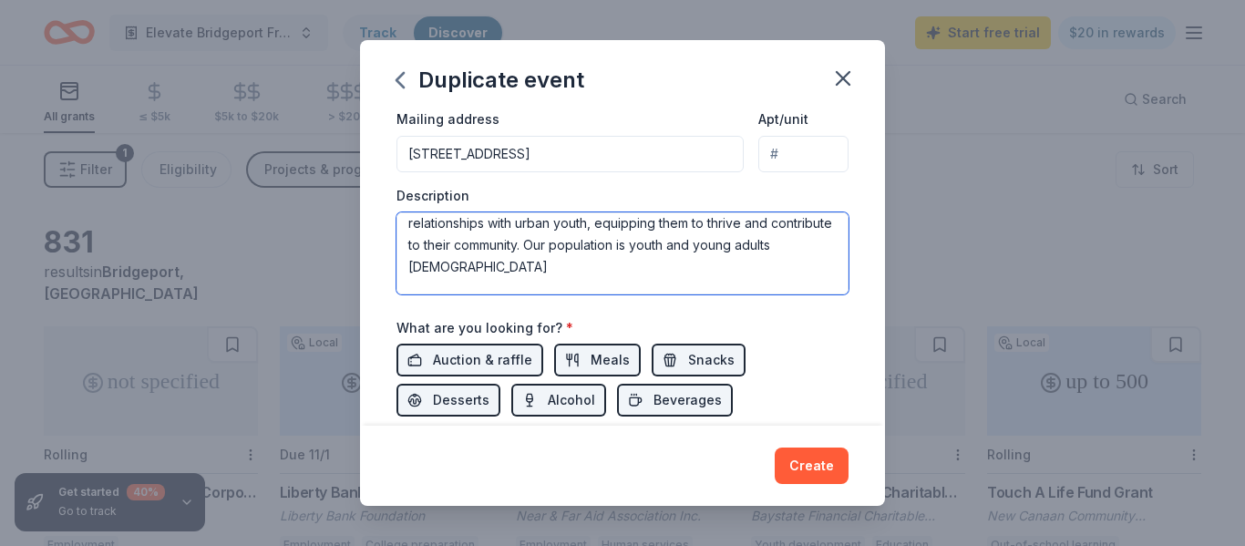
click at [456, 259] on textarea "Elevate Bridgeports Mission: Building long-term, life-changing relationships wi…" at bounding box center [623, 253] width 452 height 82
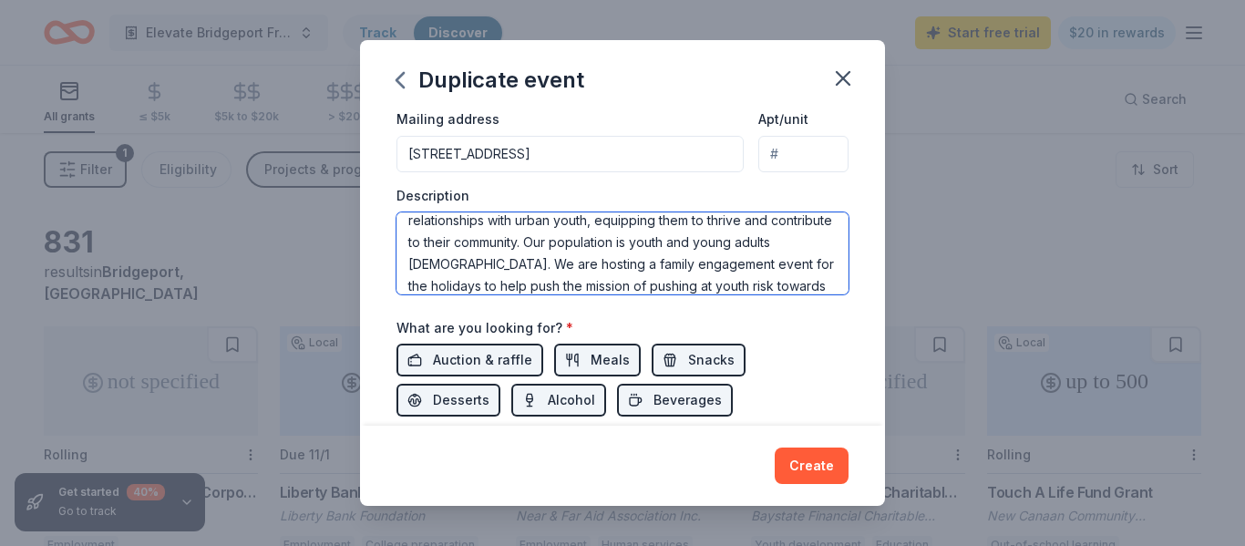
scroll to position [55, 0]
type textarea "Elevate Bridgeports Mission: Building long-term, life-changing relationships wi…"
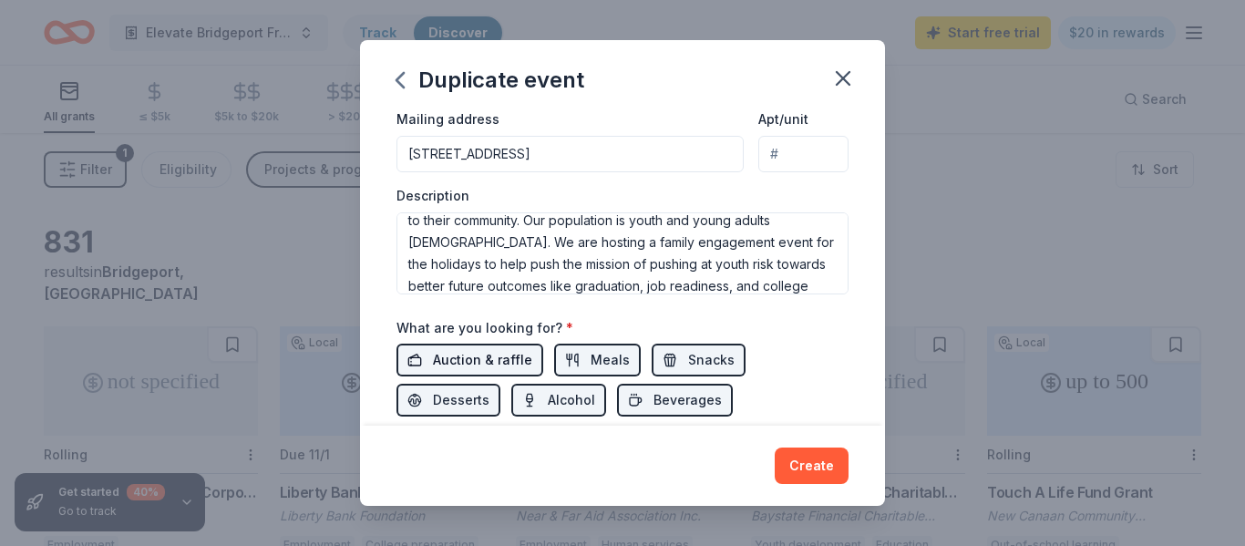
click at [519, 366] on span "Auction & raffle" at bounding box center [482, 360] width 99 height 22
click at [617, 358] on span "Meals" at bounding box center [610, 360] width 39 height 22
click at [672, 361] on button "Snacks" at bounding box center [699, 360] width 94 height 33
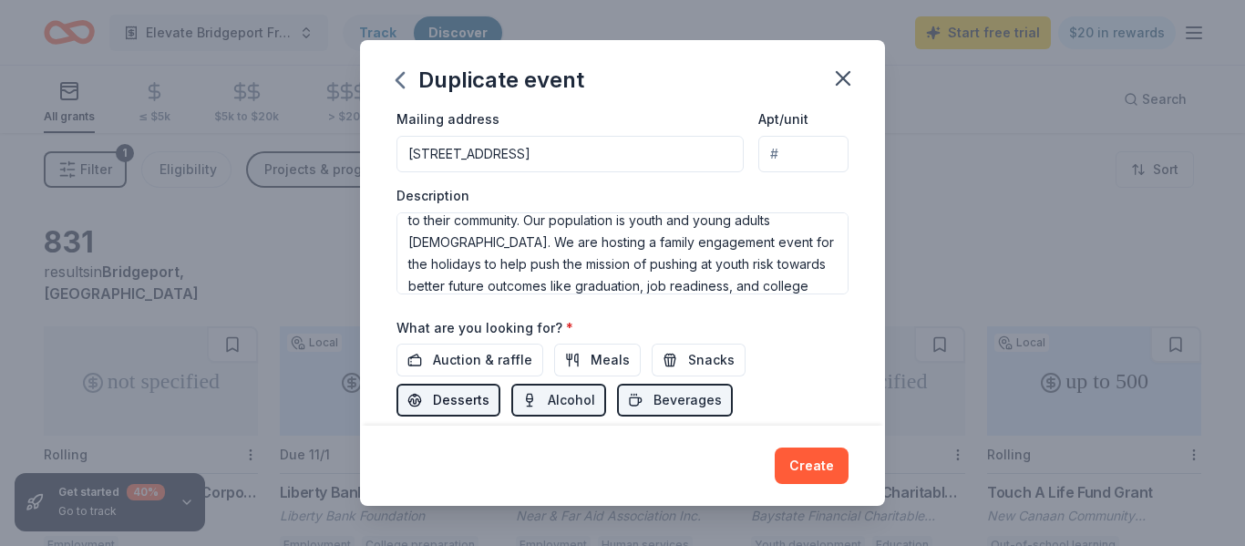
click at [501, 384] on button "Desserts" at bounding box center [449, 400] width 104 height 33
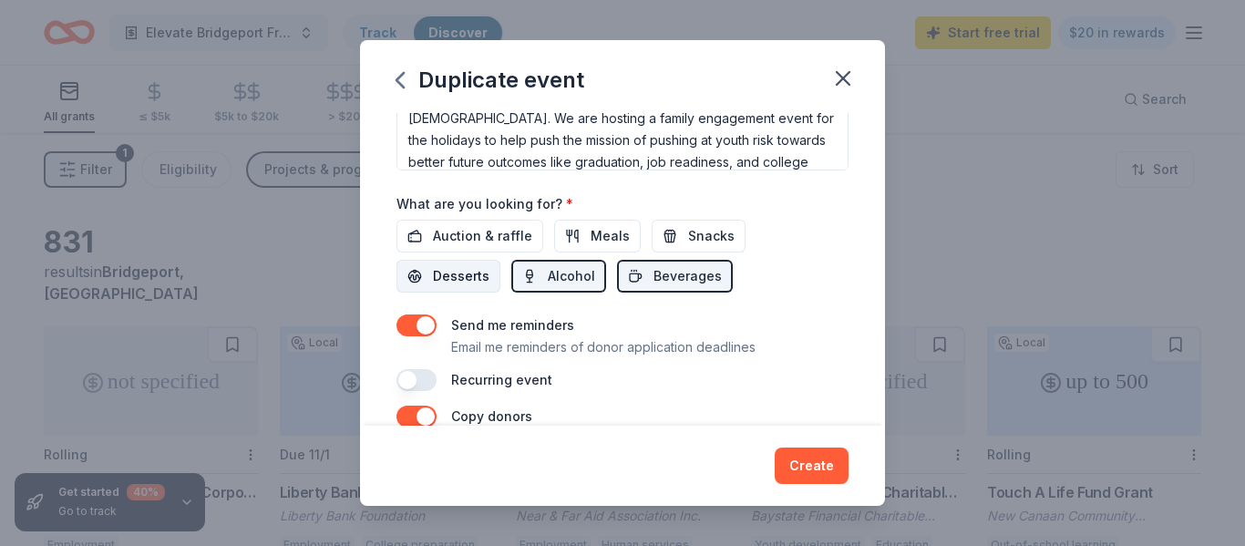
scroll to position [573, 0]
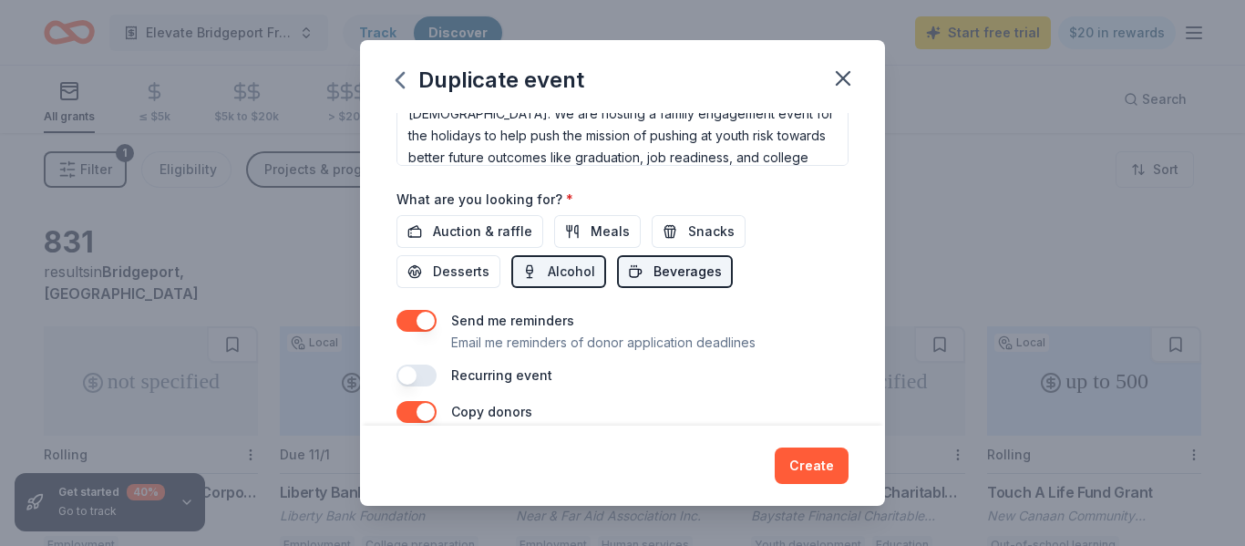
click at [654, 274] on span "Beverages" at bounding box center [688, 272] width 68 height 22
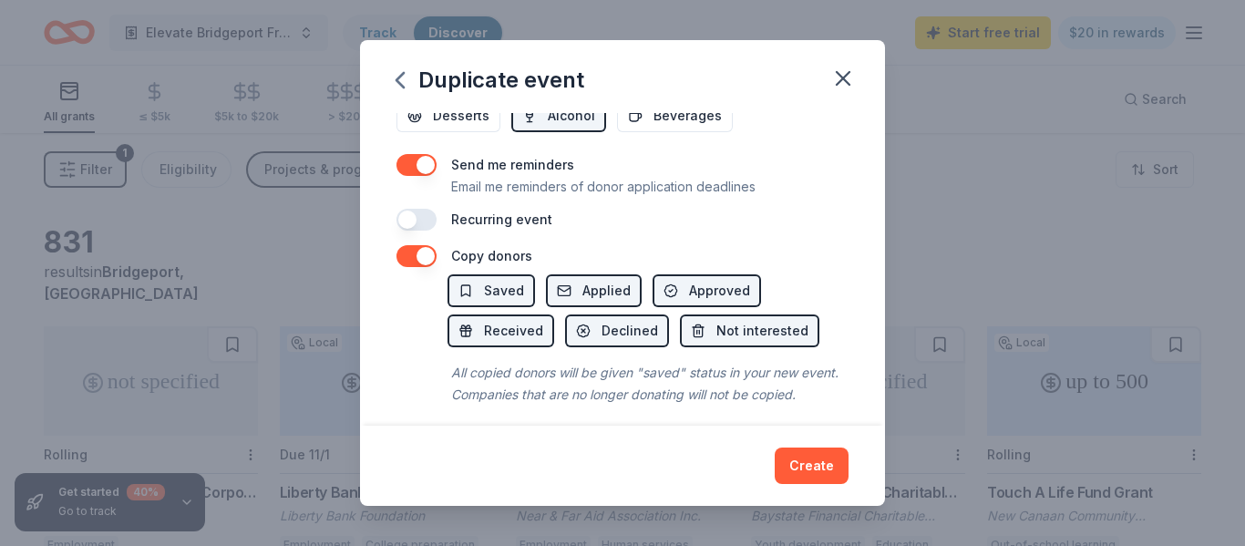
scroll to position [741, 0]
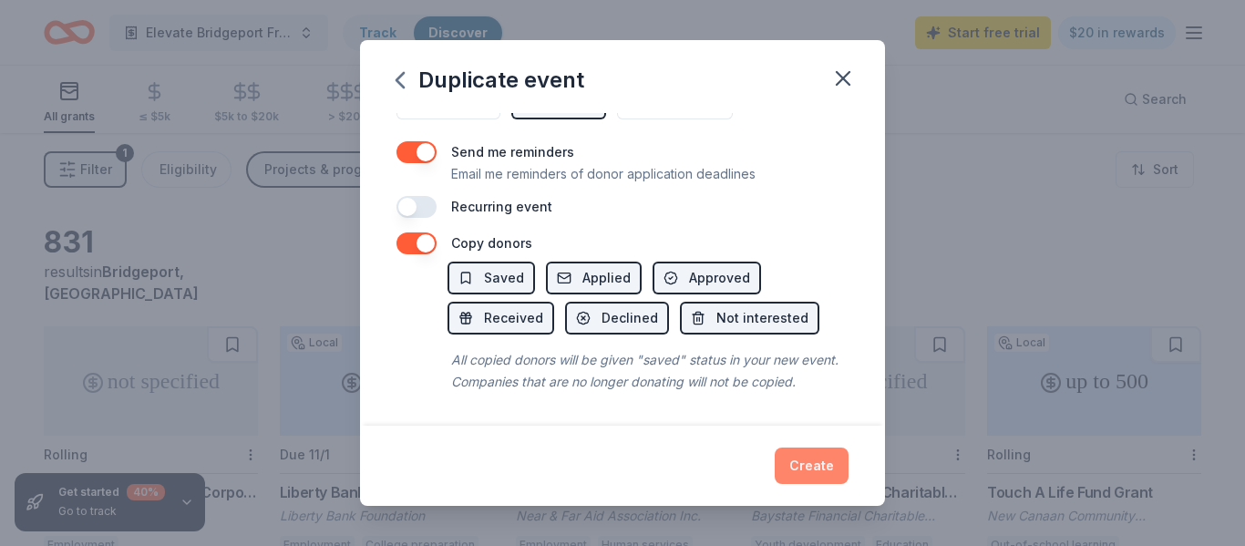
click at [830, 461] on button "Create" at bounding box center [812, 466] width 74 height 36
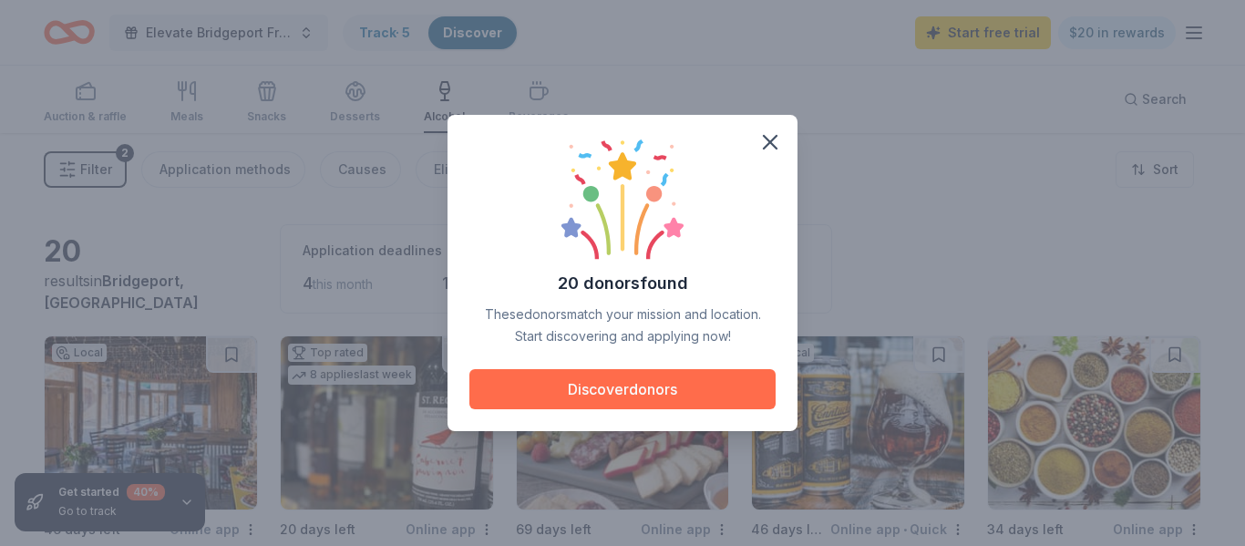
click at [581, 383] on button "Discover donors" at bounding box center [623, 389] width 306 height 40
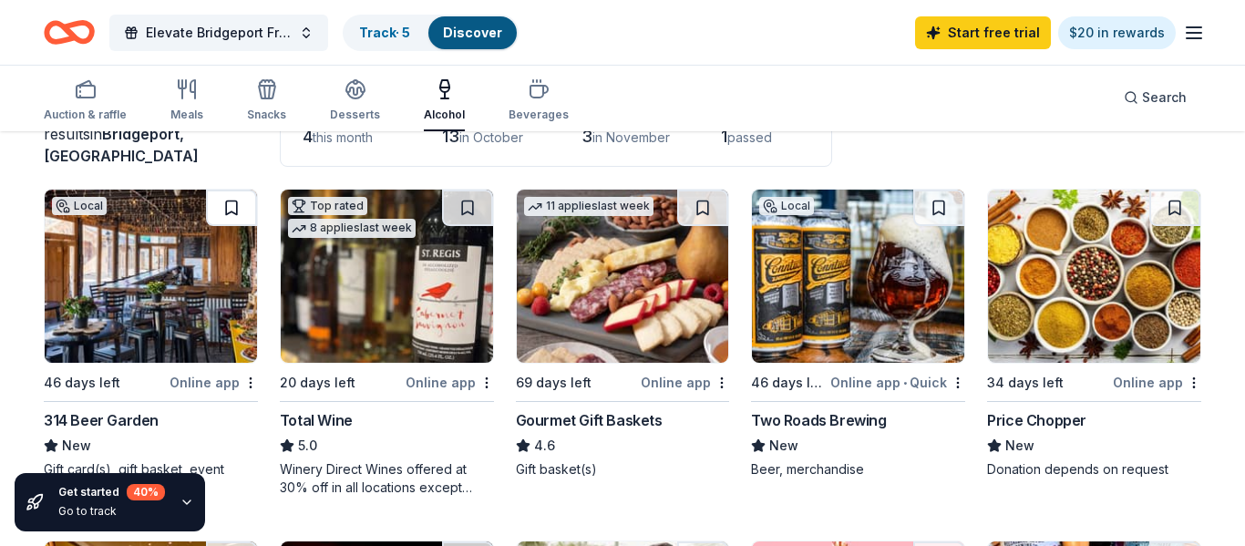
scroll to position [145, 0]
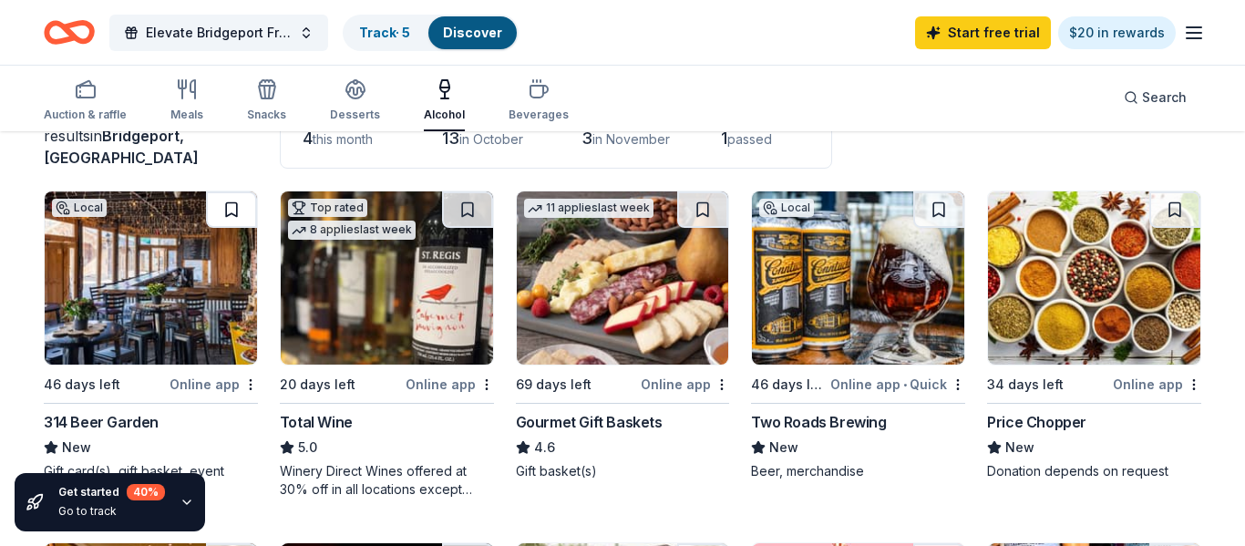
click at [230, 202] on button at bounding box center [231, 209] width 51 height 36
click at [461, 202] on button at bounding box center [467, 209] width 51 height 36
click at [696, 207] on button at bounding box center [702, 209] width 51 height 36
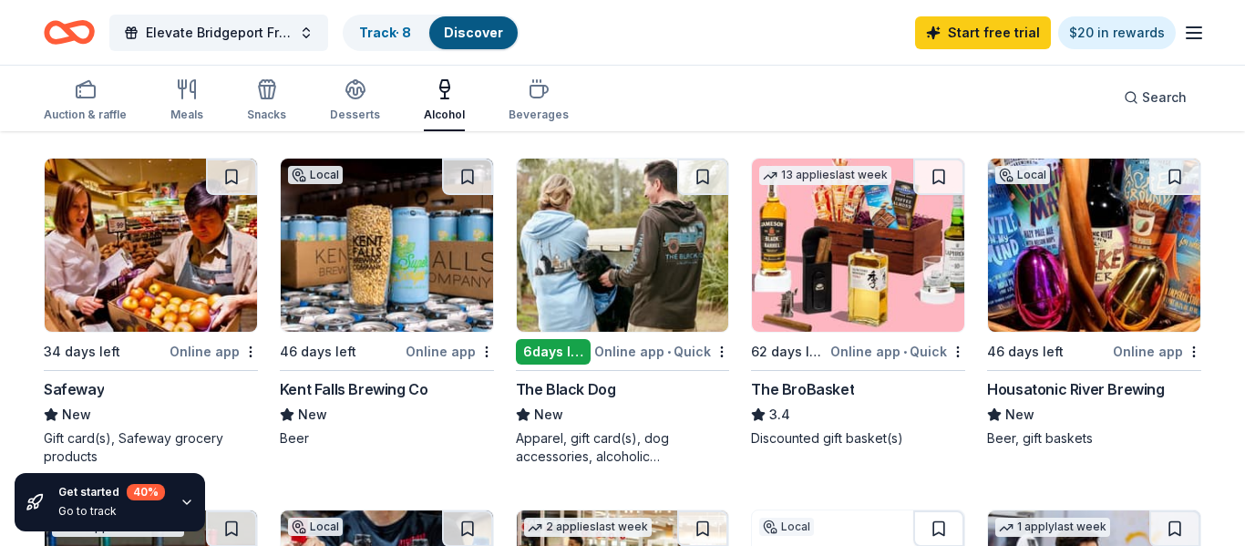
scroll to position [526, 0]
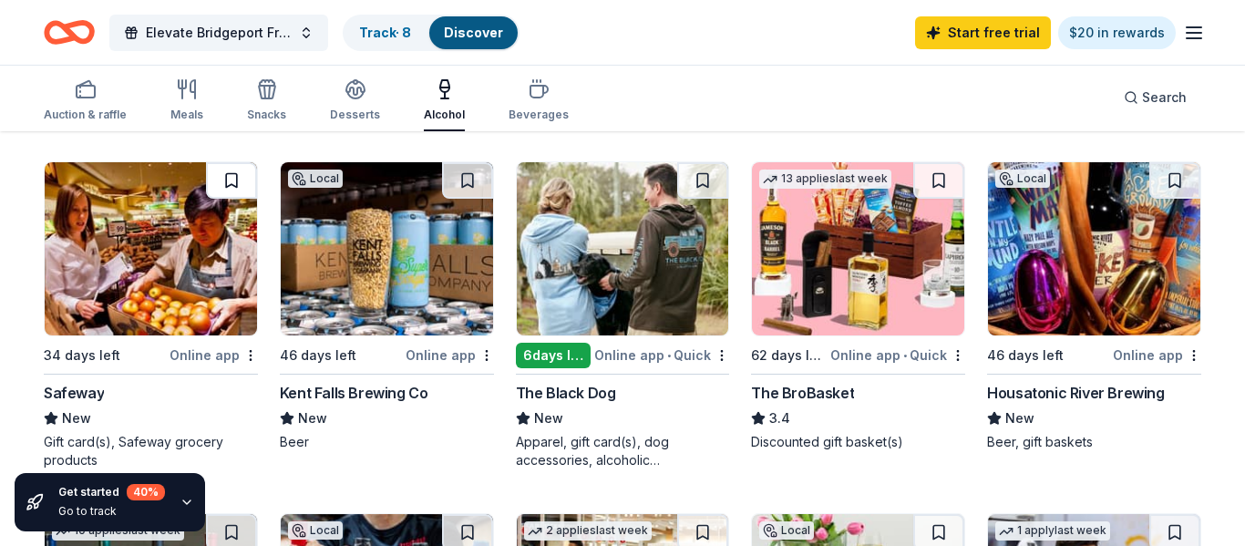
click at [236, 178] on button at bounding box center [231, 180] width 51 height 36
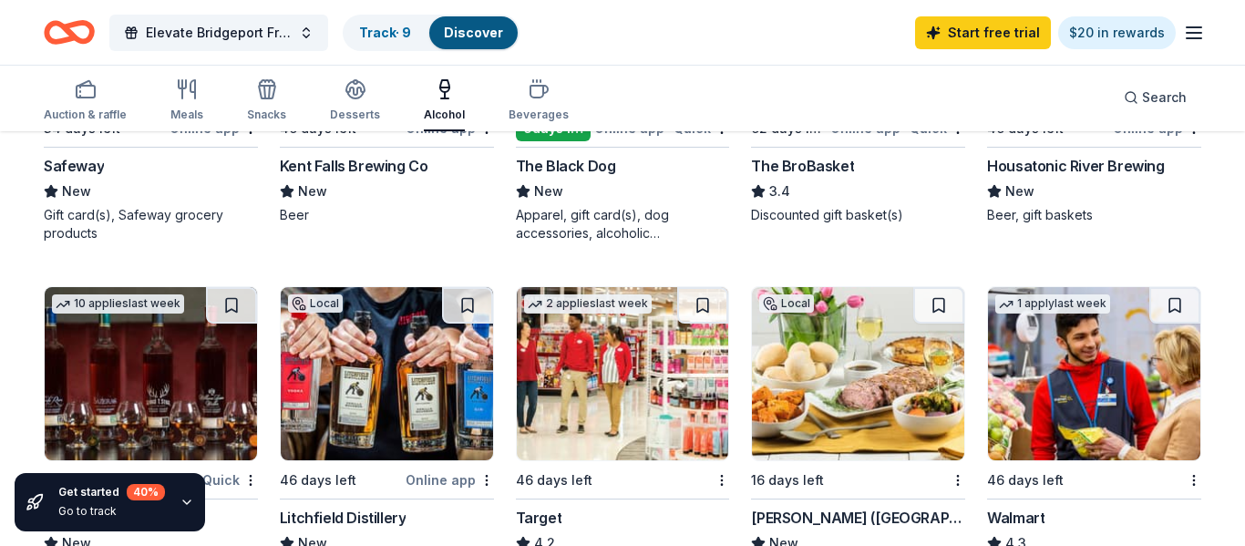
scroll to position [800, 0]
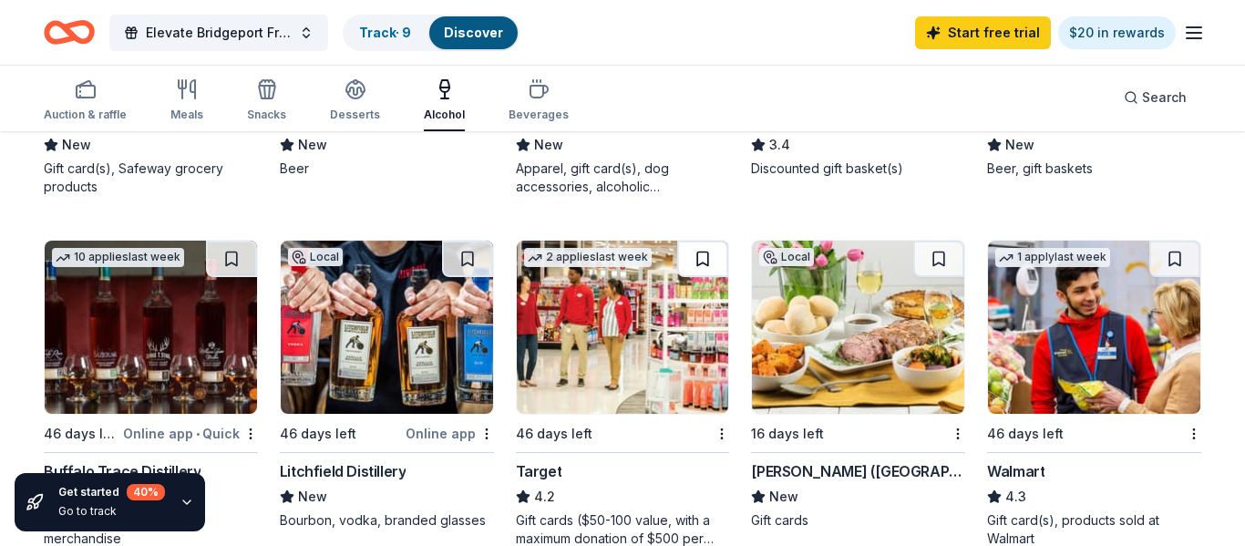
click at [703, 261] on button at bounding box center [702, 259] width 51 height 36
click at [942, 265] on button at bounding box center [939, 259] width 51 height 36
click at [1168, 259] on button at bounding box center [1175, 259] width 51 height 36
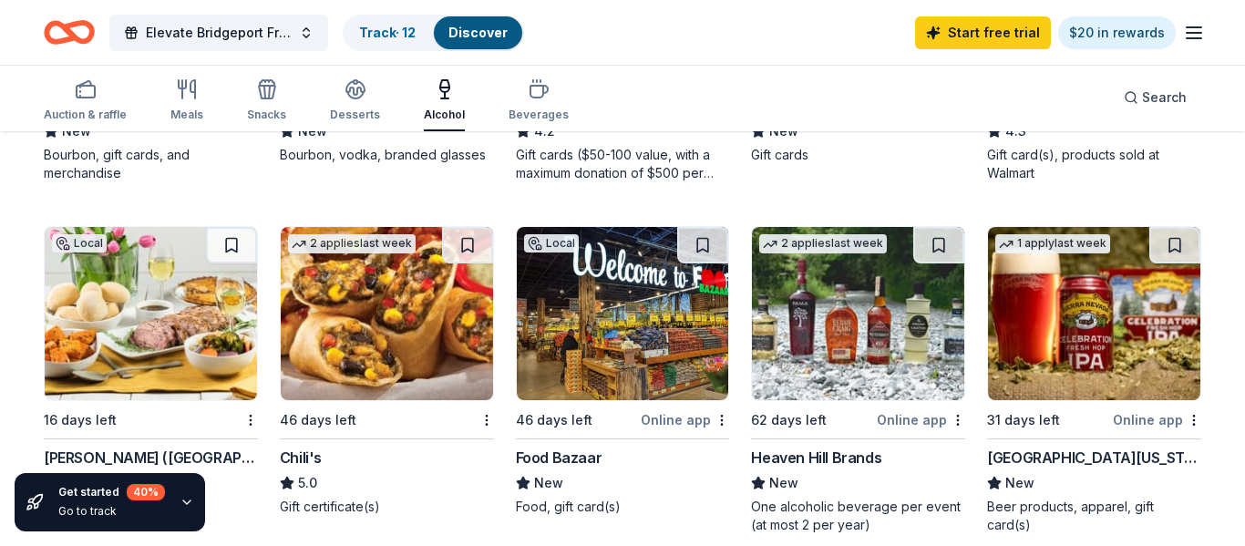
scroll to position [1166, 0]
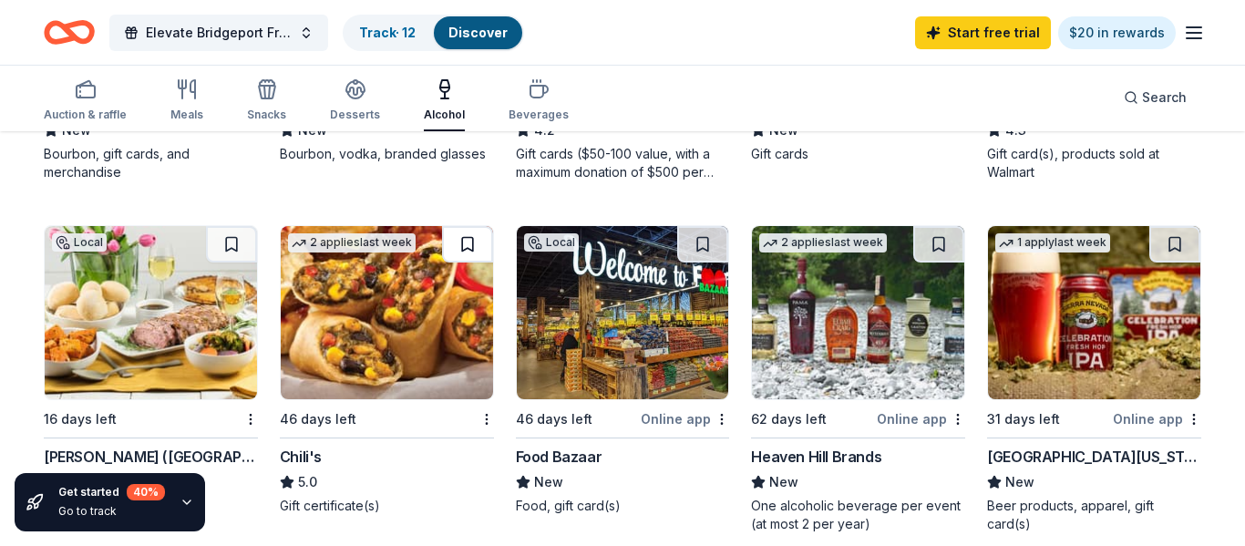
click at [459, 250] on button at bounding box center [467, 244] width 51 height 36
click at [218, 258] on button at bounding box center [231, 244] width 51 height 36
click at [701, 244] on button at bounding box center [702, 244] width 51 height 36
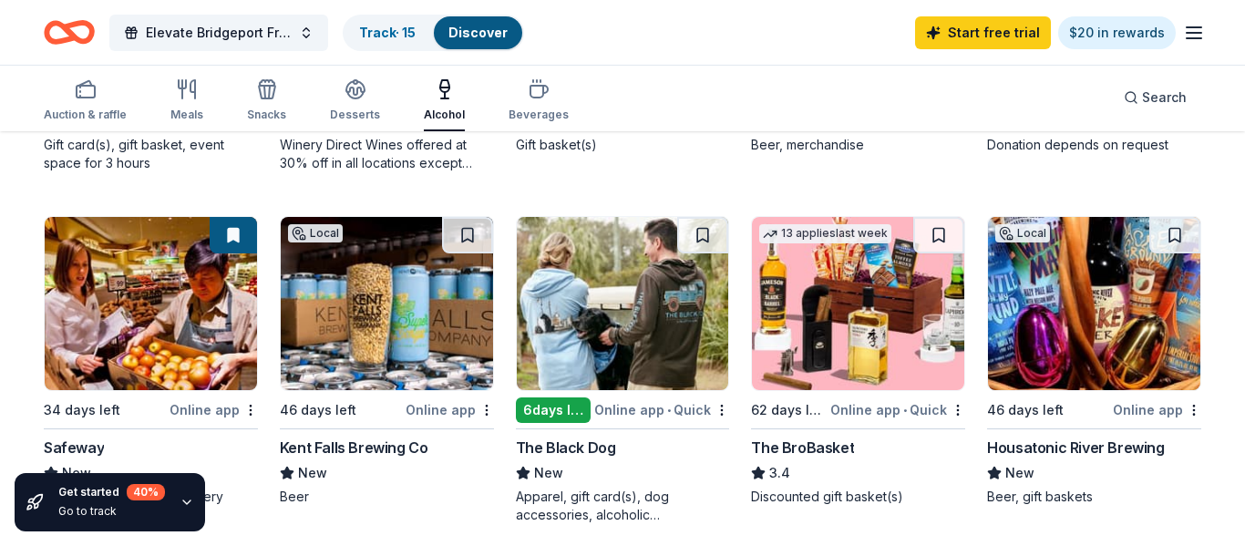
scroll to position [469, 0]
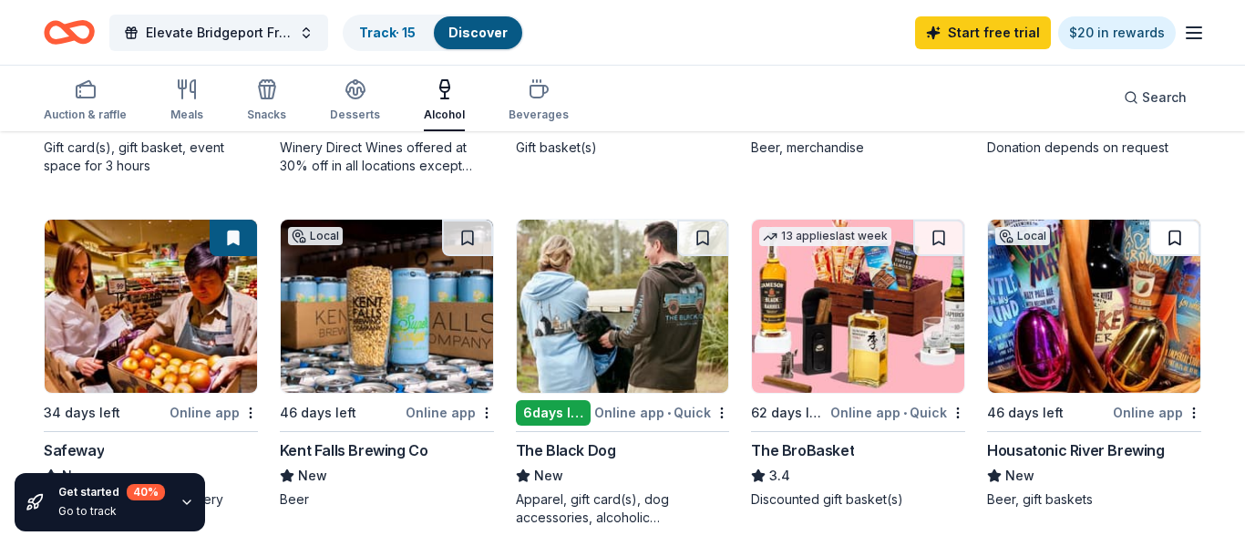
click at [1173, 241] on button at bounding box center [1175, 238] width 51 height 36
click at [709, 237] on button at bounding box center [702, 238] width 51 height 36
click at [474, 241] on button at bounding box center [467, 238] width 51 height 36
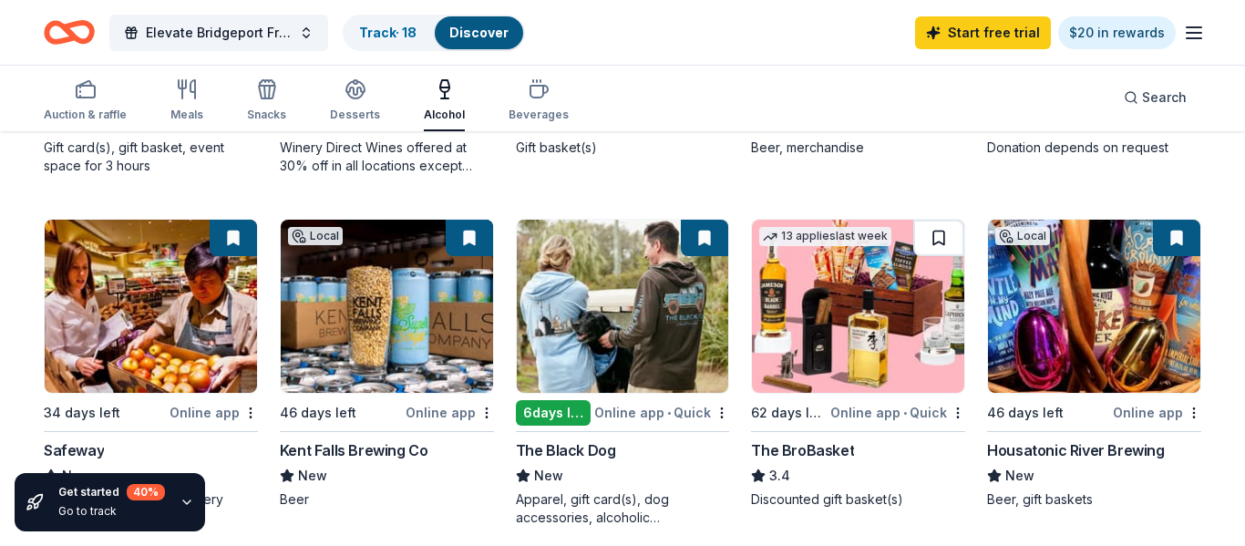
click at [955, 237] on button at bounding box center [939, 238] width 51 height 36
click at [532, 120] on div "Beverages" at bounding box center [539, 115] width 60 height 15
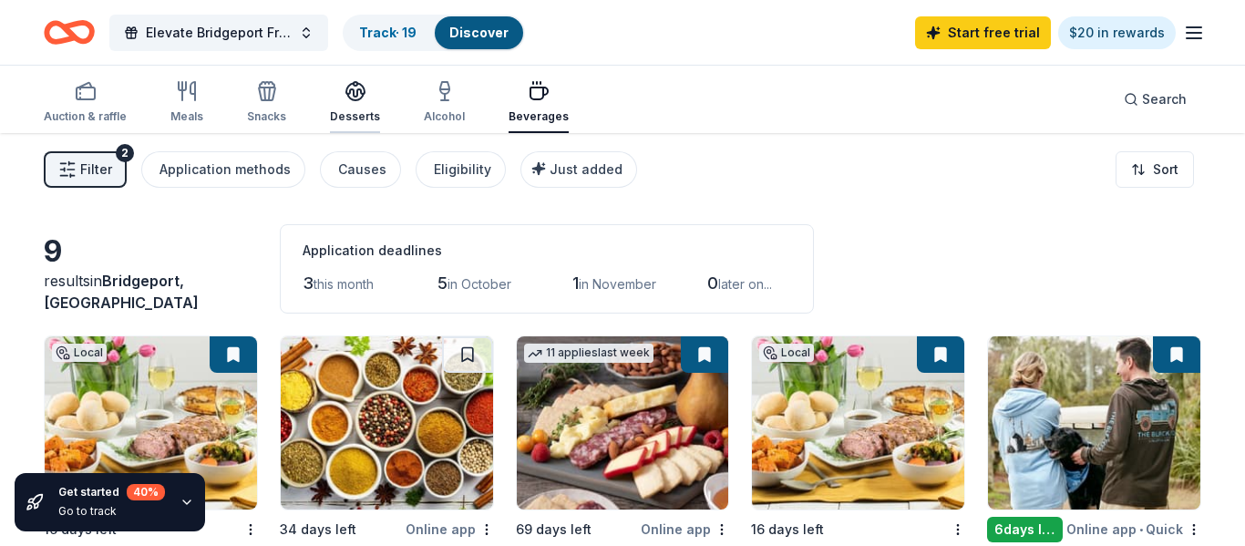
click at [346, 118] on div "Desserts" at bounding box center [355, 116] width 50 height 15
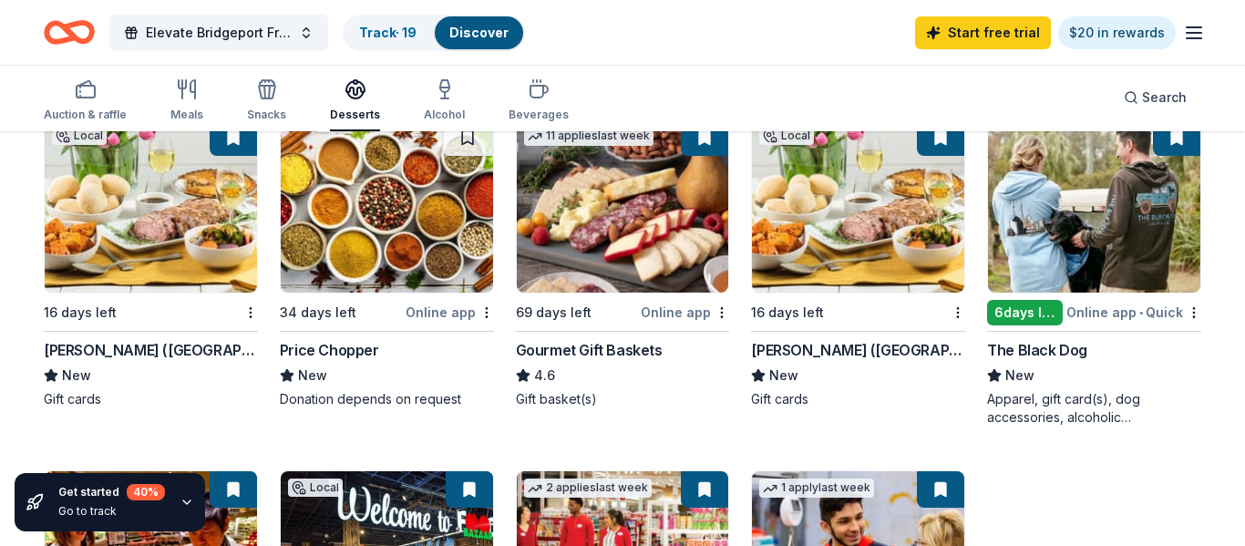
scroll to position [216, 0]
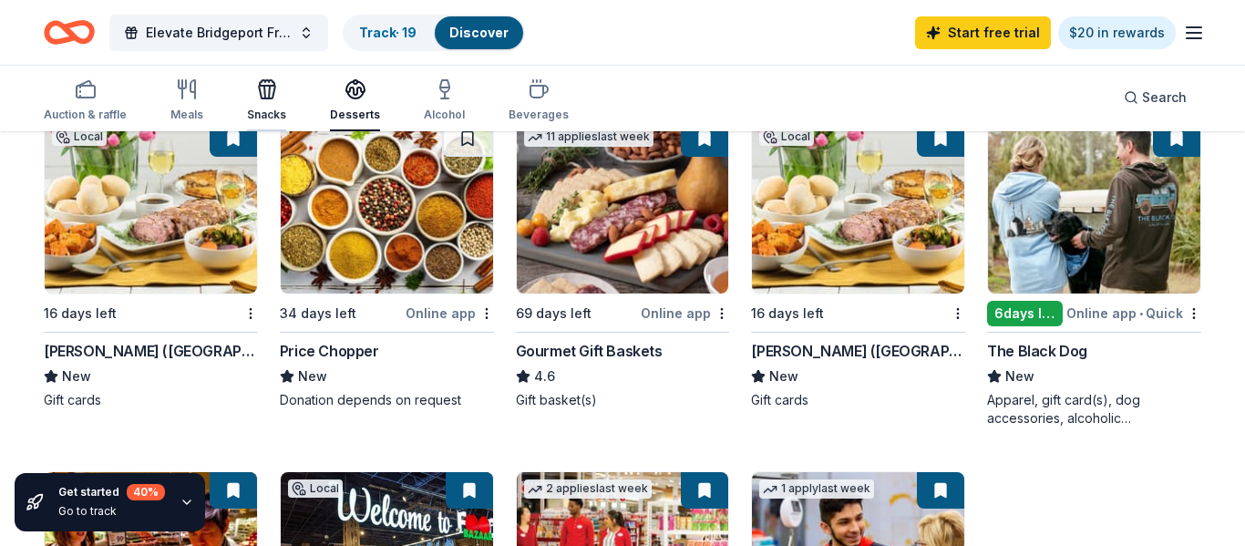
click at [269, 95] on icon "button" at bounding box center [267, 92] width 16 height 13
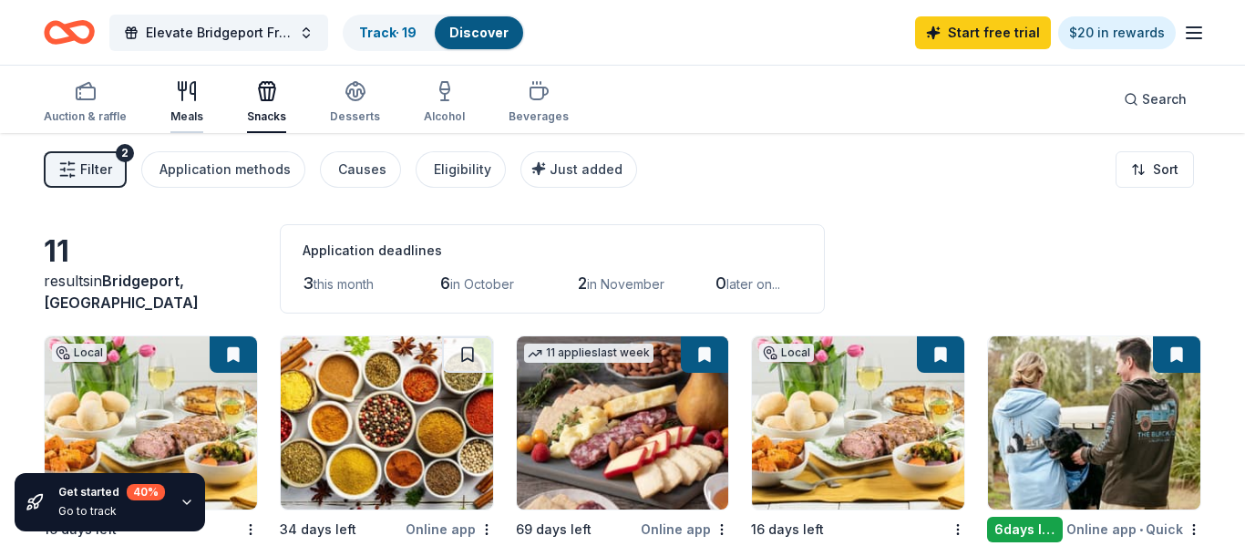
click at [182, 106] on div "Meals" at bounding box center [186, 102] width 33 height 44
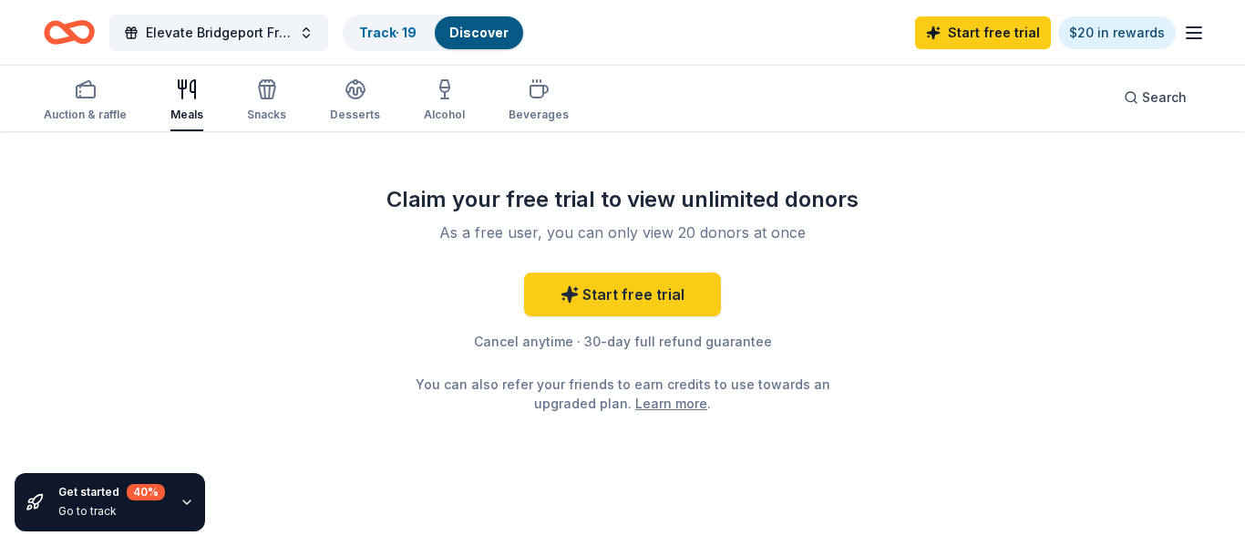
scroll to position [889, 0]
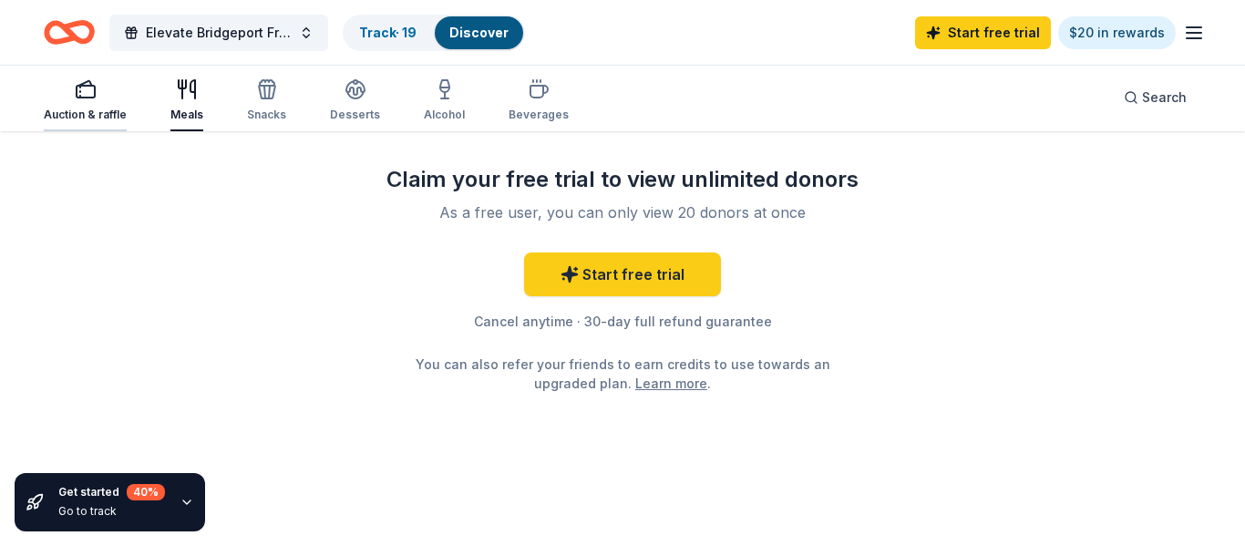
click at [74, 102] on div "Auction & raffle" at bounding box center [85, 100] width 83 height 44
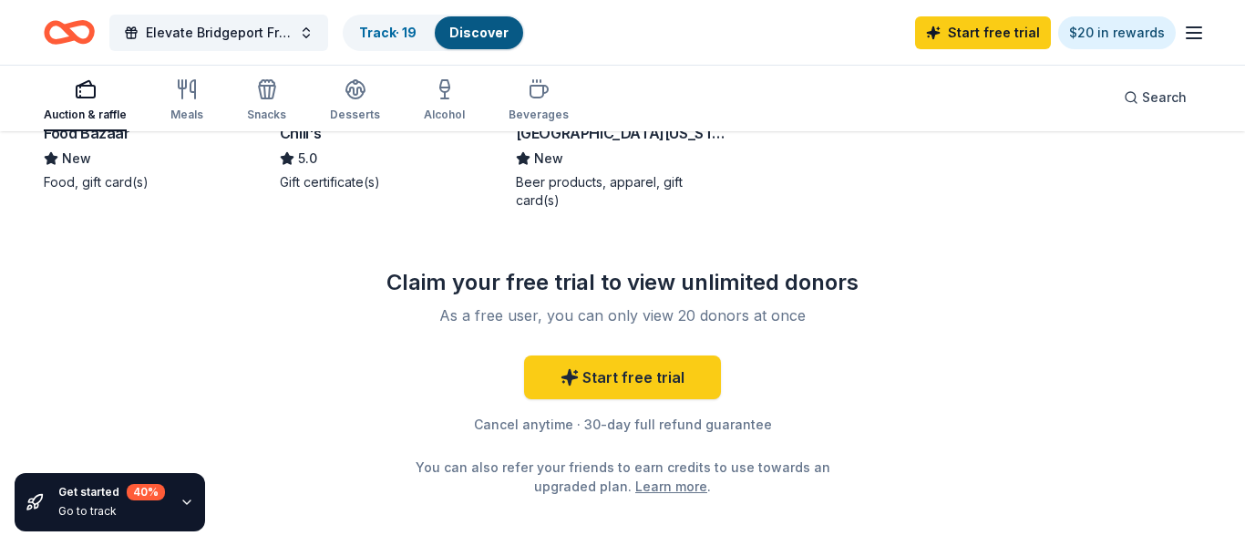
scroll to position [1488, 0]
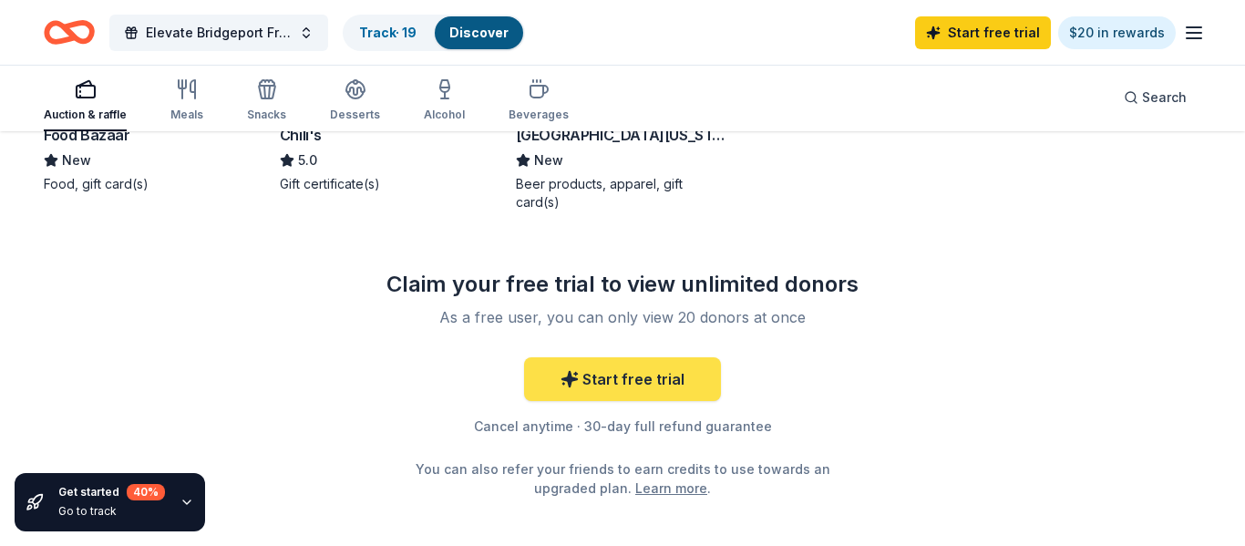
click at [594, 361] on link "Start free trial" at bounding box center [622, 379] width 197 height 44
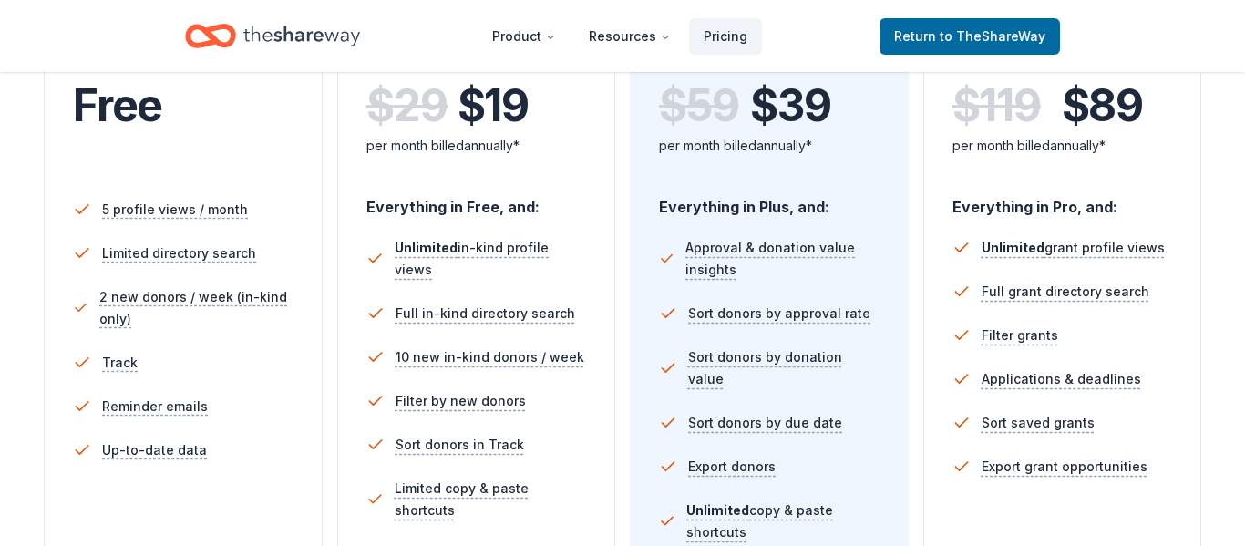
scroll to position [428, 0]
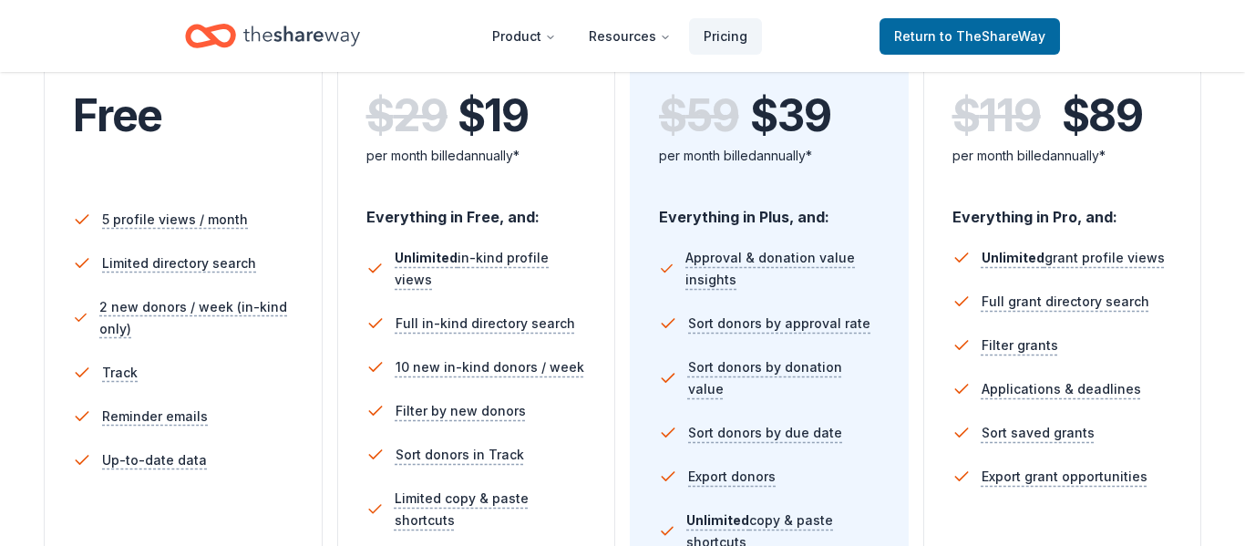
click at [453, 323] on li "Full in-kind directory search" at bounding box center [476, 324] width 221 height 44
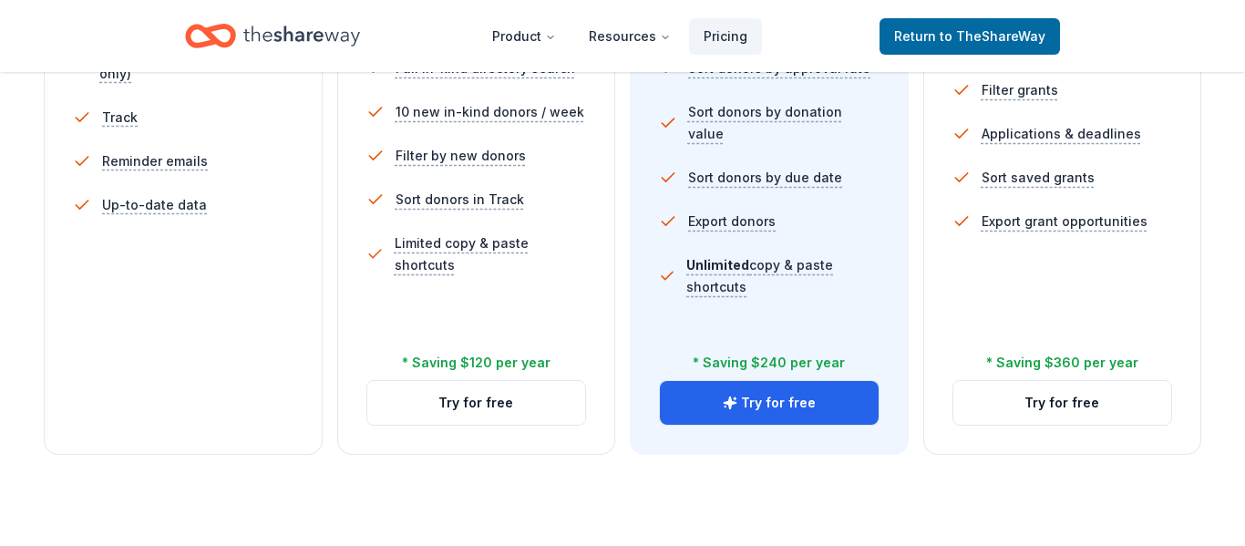
scroll to position [687, 0]
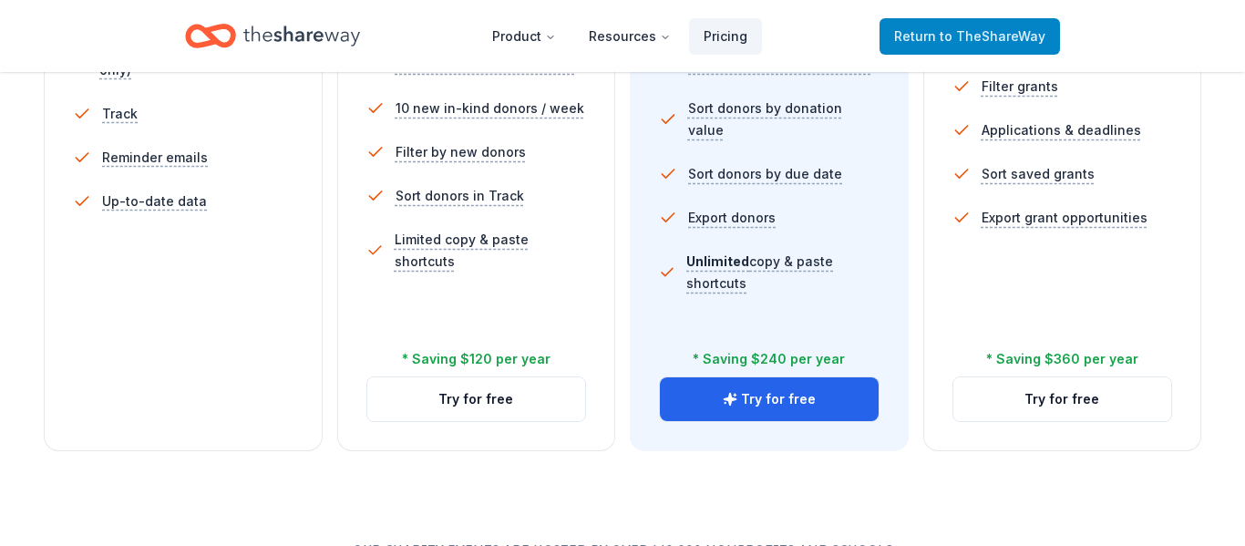
click at [992, 42] on span "to TheShareWay" at bounding box center [993, 35] width 106 height 15
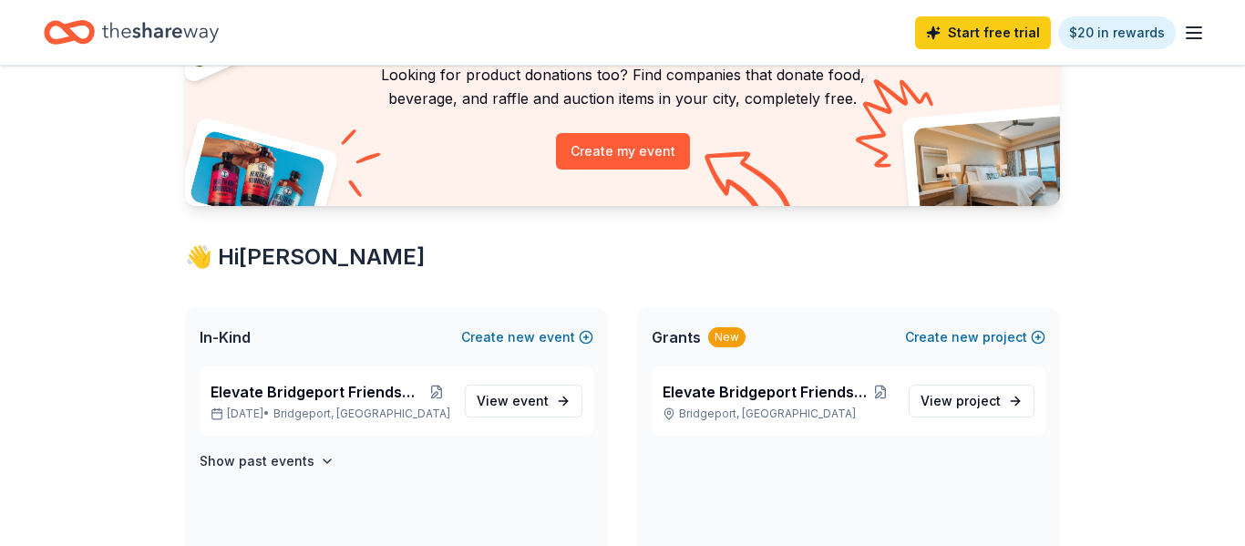
scroll to position [162, 0]
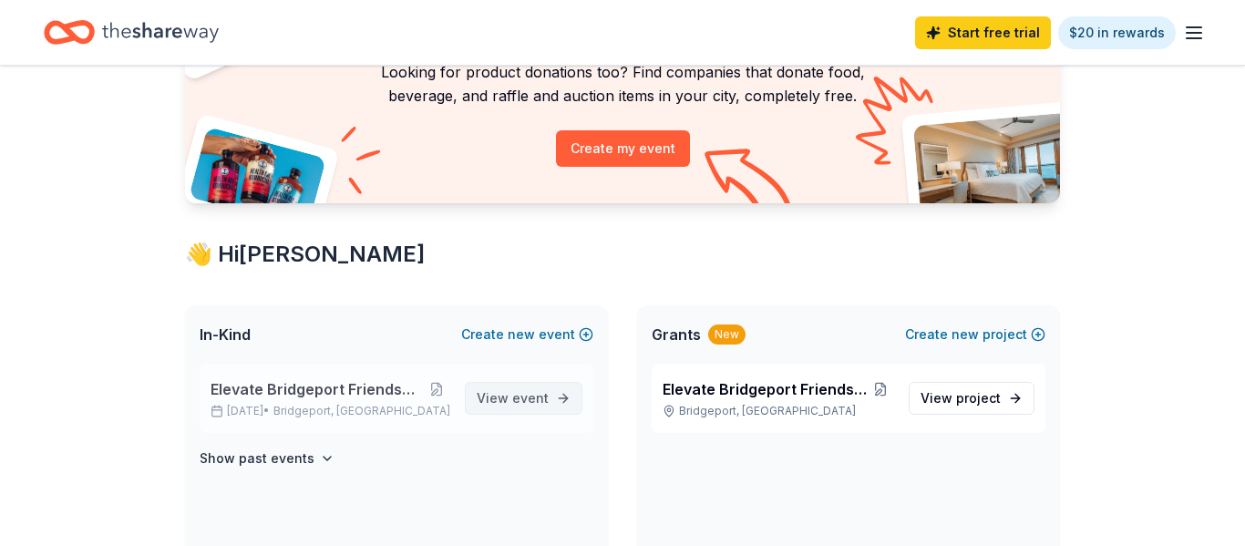
click at [514, 388] on span "View event" at bounding box center [513, 398] width 72 height 22
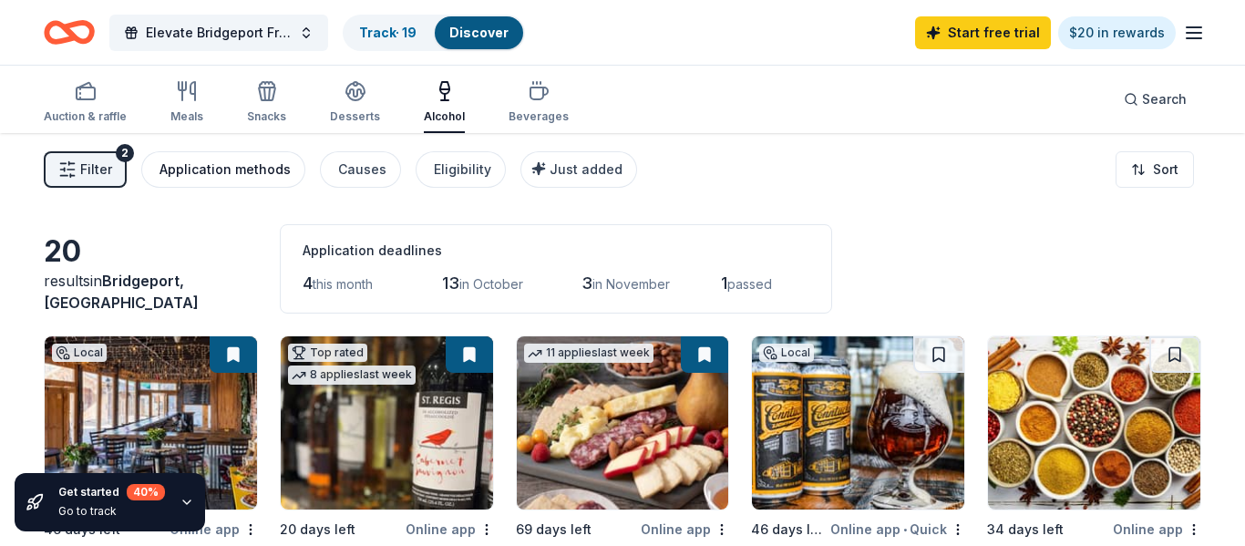
click at [237, 177] on div "Application methods" at bounding box center [225, 170] width 131 height 22
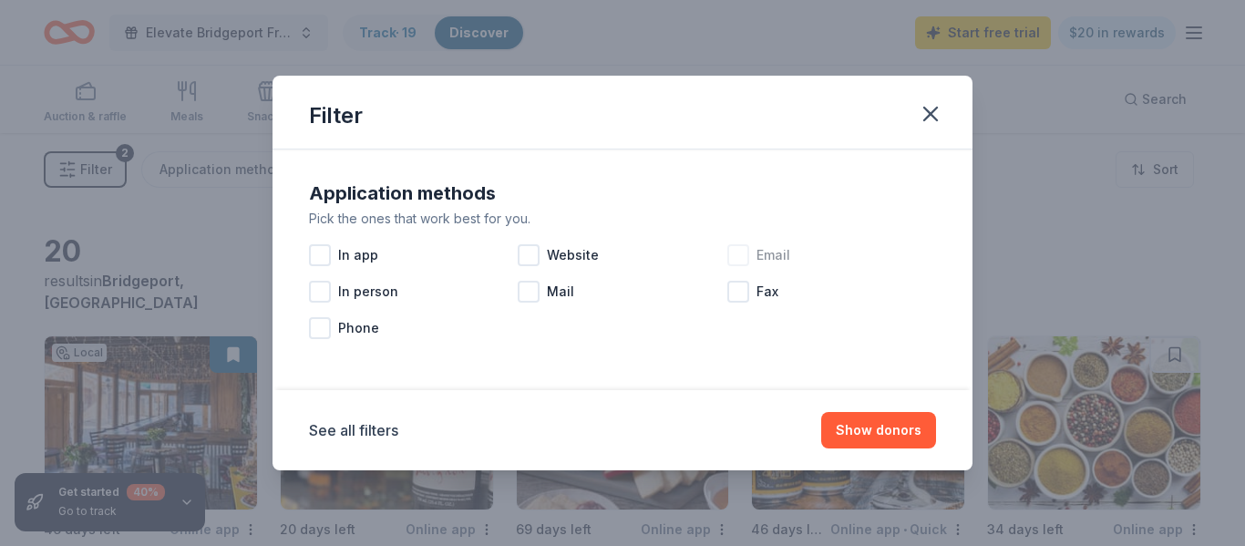
click at [738, 258] on div at bounding box center [739, 255] width 22 height 22
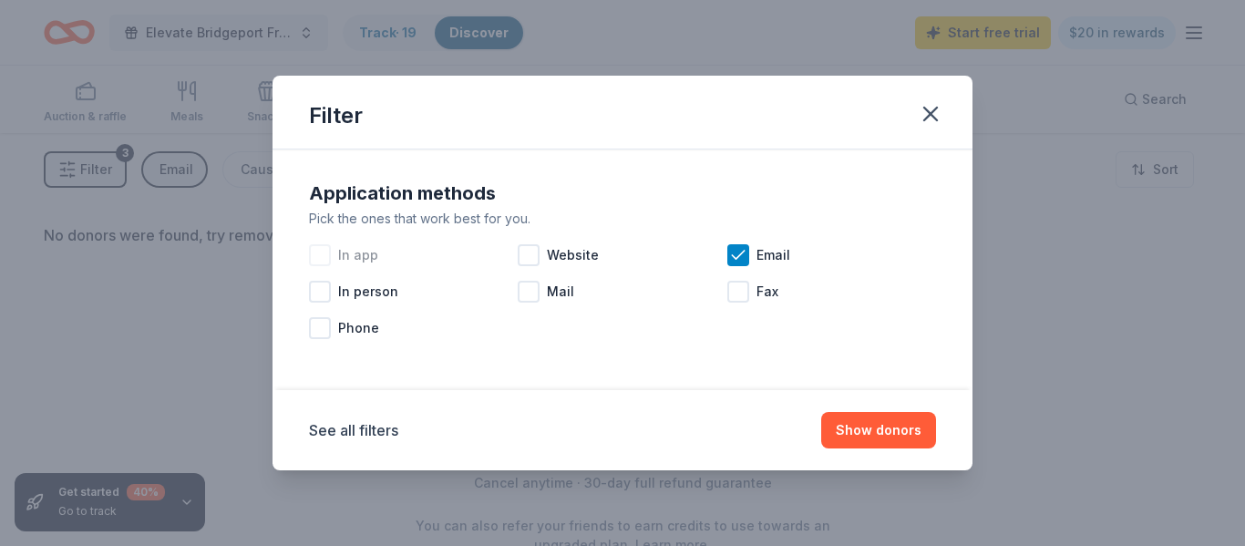
click at [313, 256] on div at bounding box center [320, 255] width 22 height 22
click at [329, 296] on div at bounding box center [320, 292] width 22 height 22
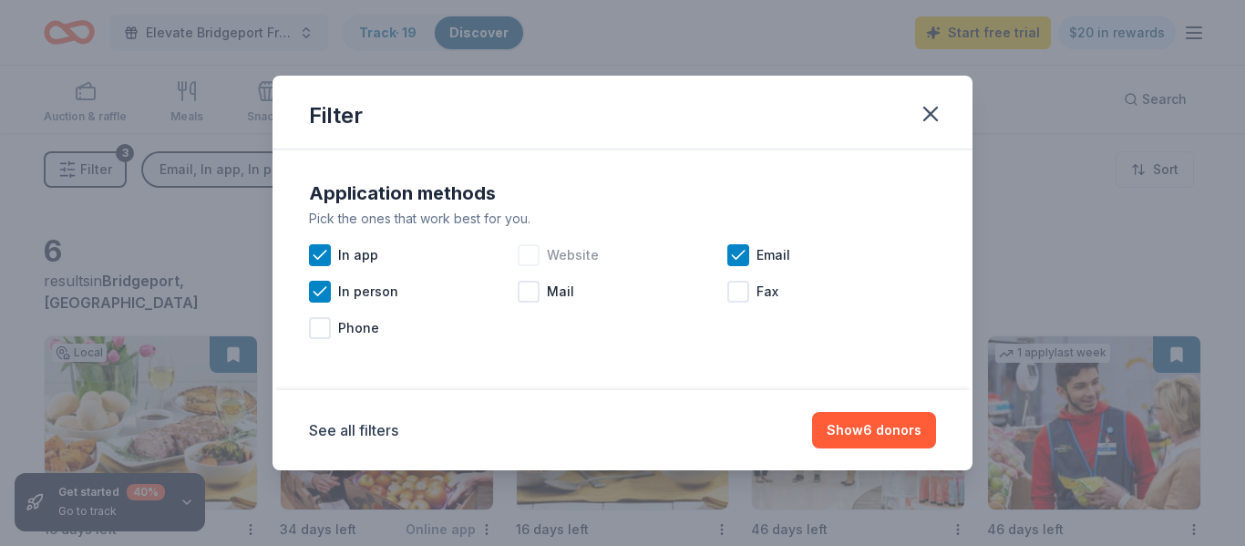
click at [532, 257] on div at bounding box center [529, 255] width 22 height 22
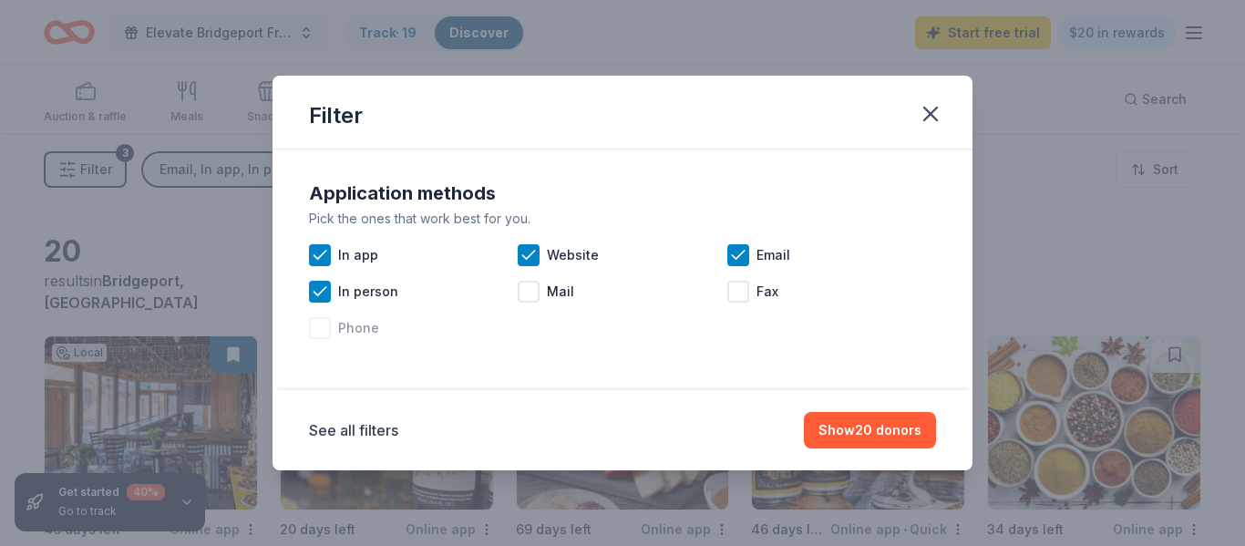
click at [331, 329] on div "Phone" at bounding box center [413, 328] width 209 height 36
click at [862, 430] on button "Show 20 donors" at bounding box center [870, 430] width 132 height 36
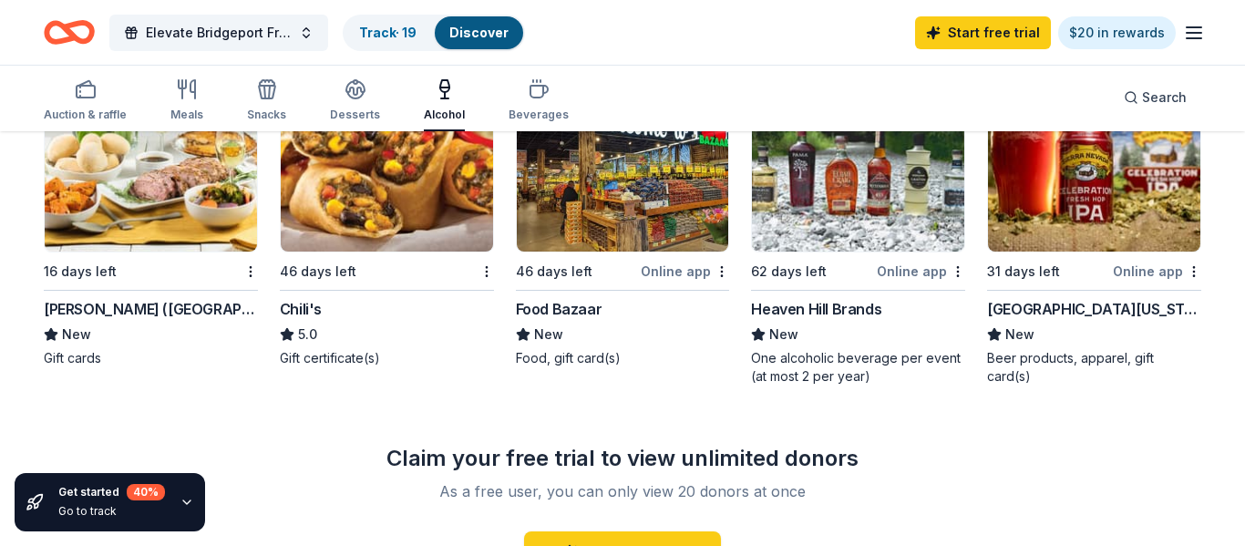
scroll to position [1316, 0]
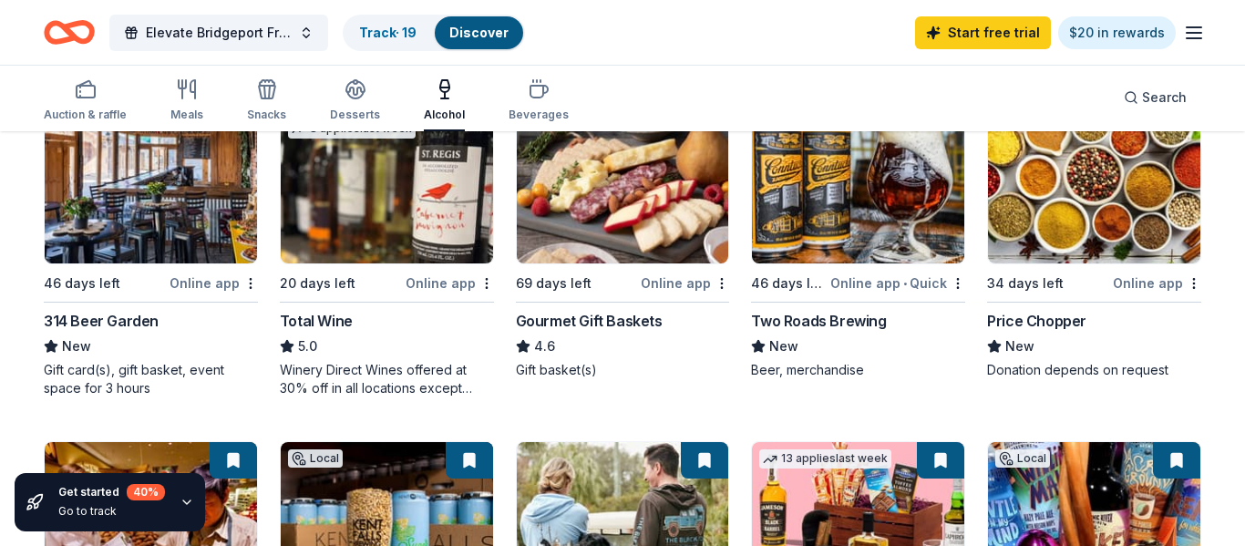
scroll to position [251, 0]
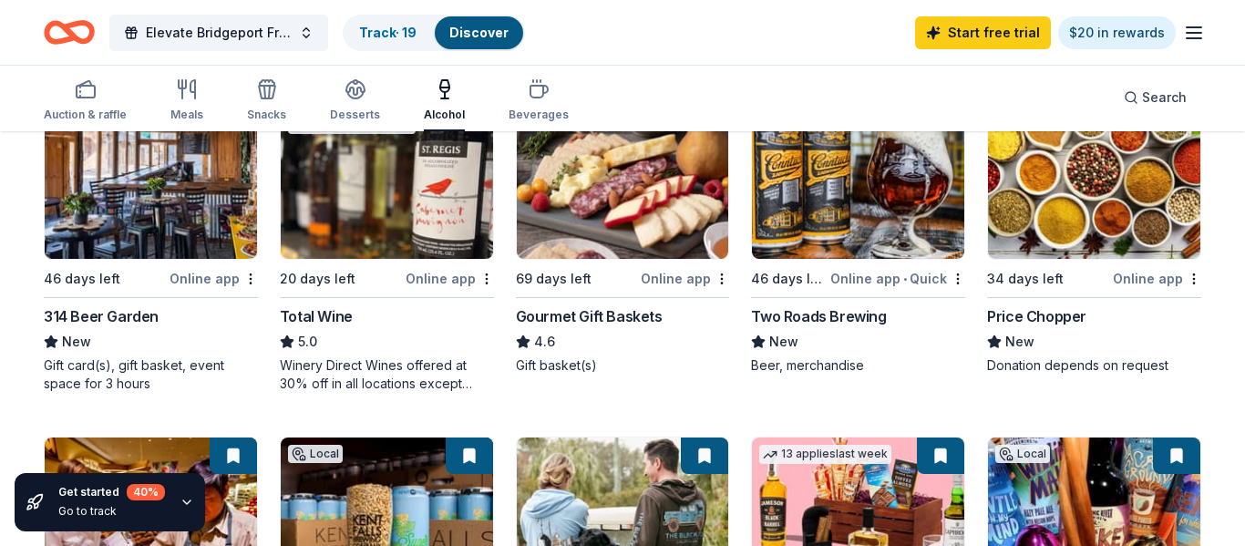
click at [204, 274] on div "Online app" at bounding box center [214, 278] width 88 height 23
click at [658, 282] on div "Online app" at bounding box center [685, 278] width 88 height 23
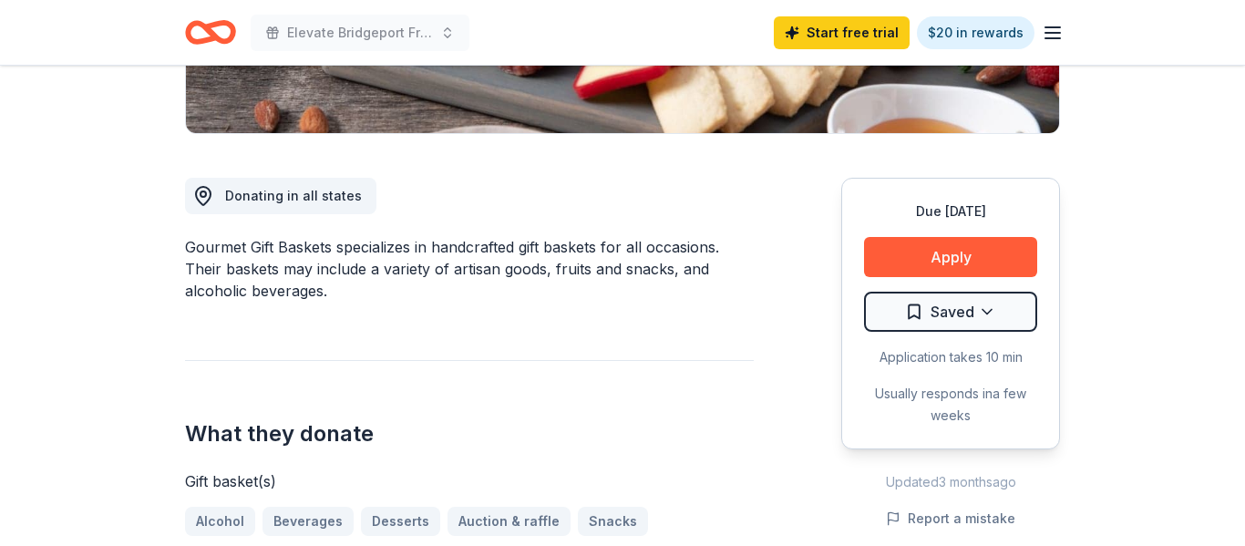
scroll to position [427, 0]
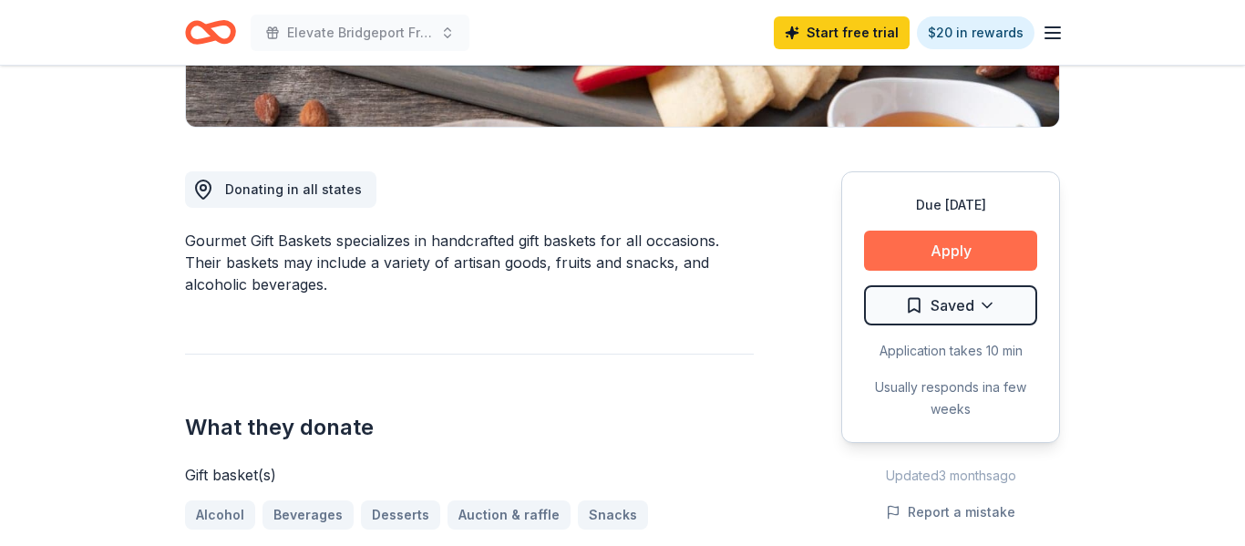
click at [951, 247] on button "Apply" at bounding box center [950, 251] width 173 height 40
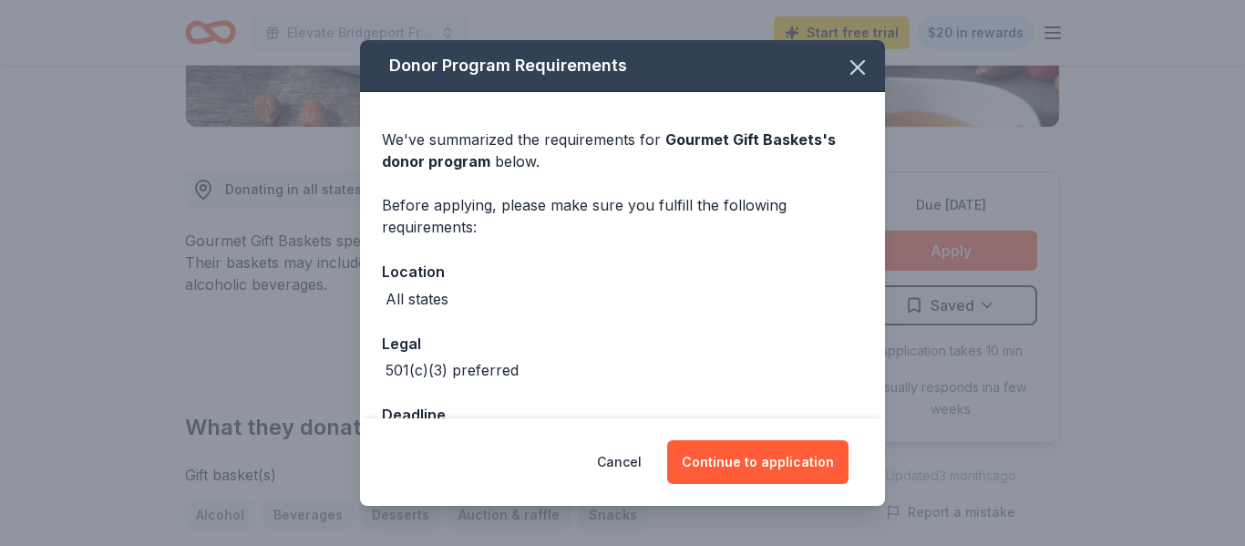
scroll to position [60, 0]
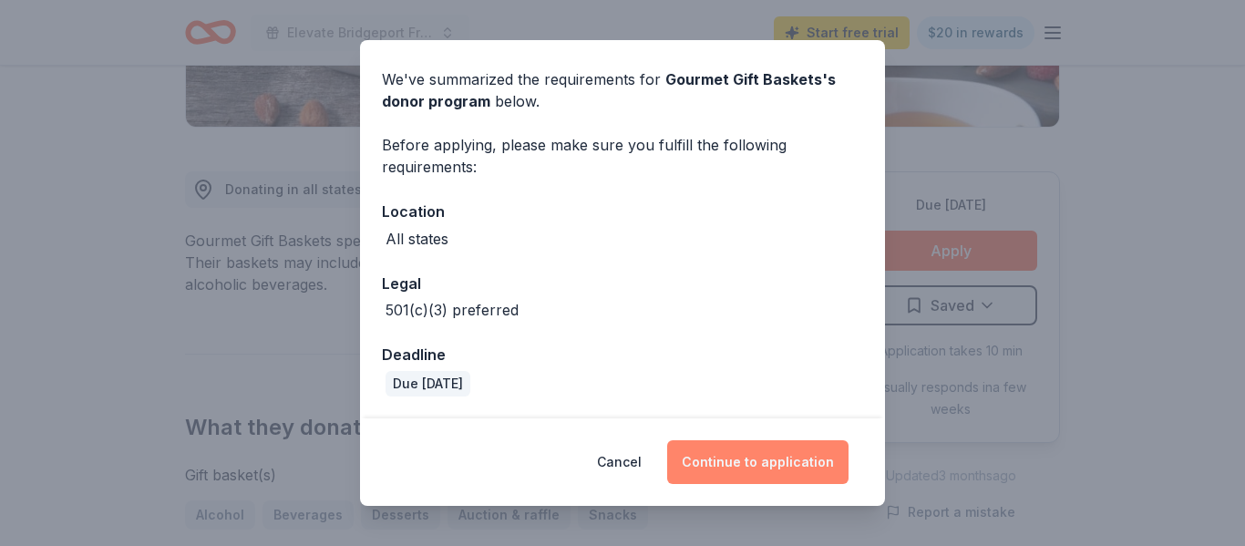
click at [730, 474] on button "Continue to application" at bounding box center [757, 462] width 181 height 44
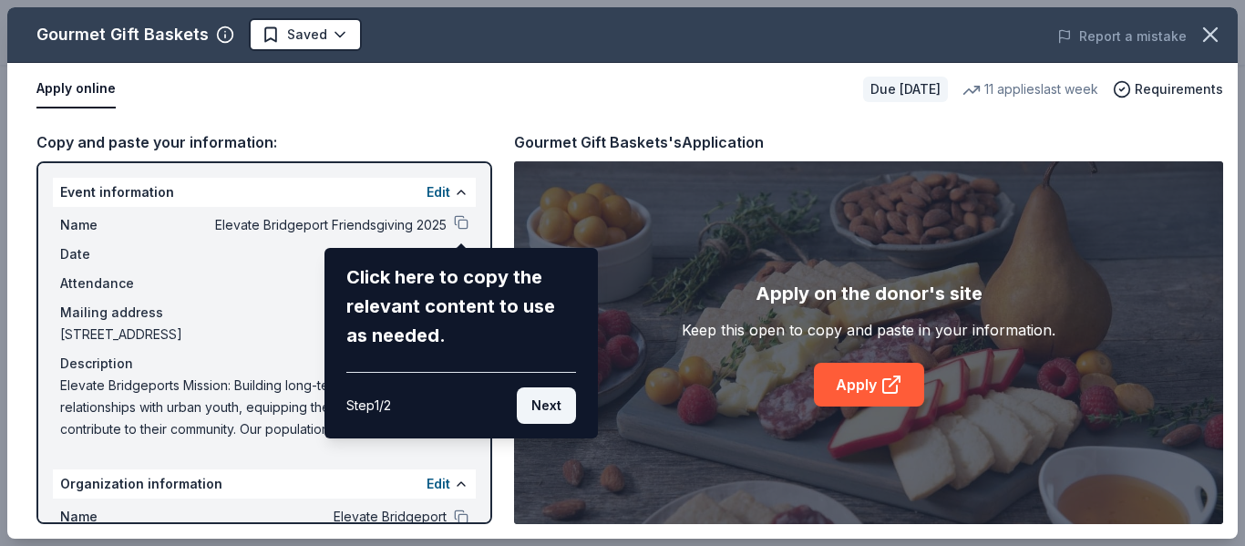
click at [547, 406] on button "Next" at bounding box center [546, 405] width 59 height 36
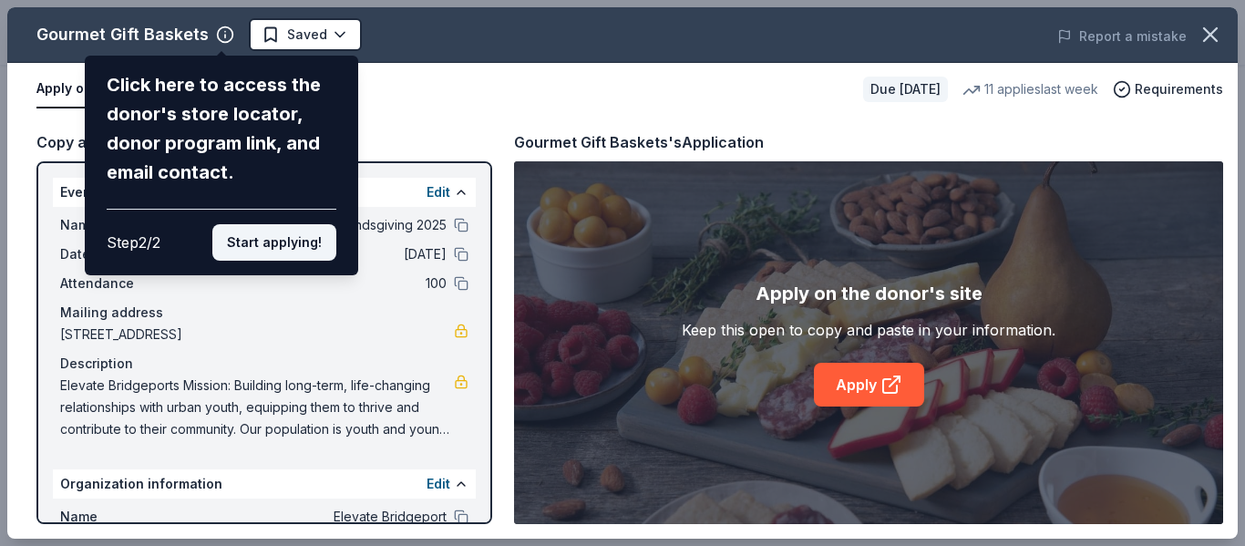
click at [265, 238] on button "Start applying!" at bounding box center [274, 242] width 124 height 36
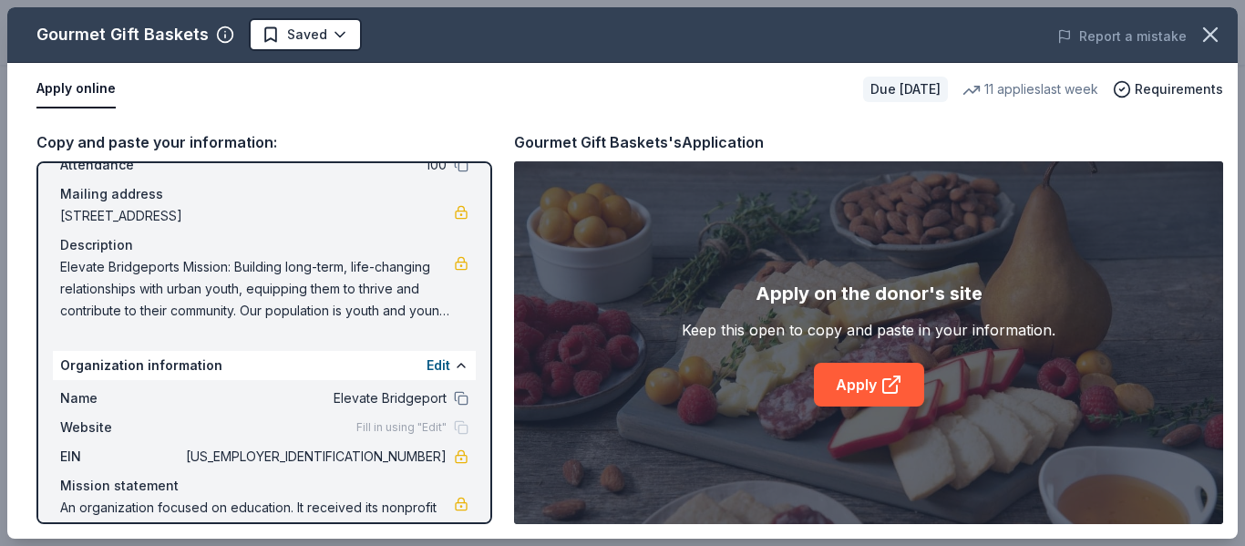
scroll to position [121, 0]
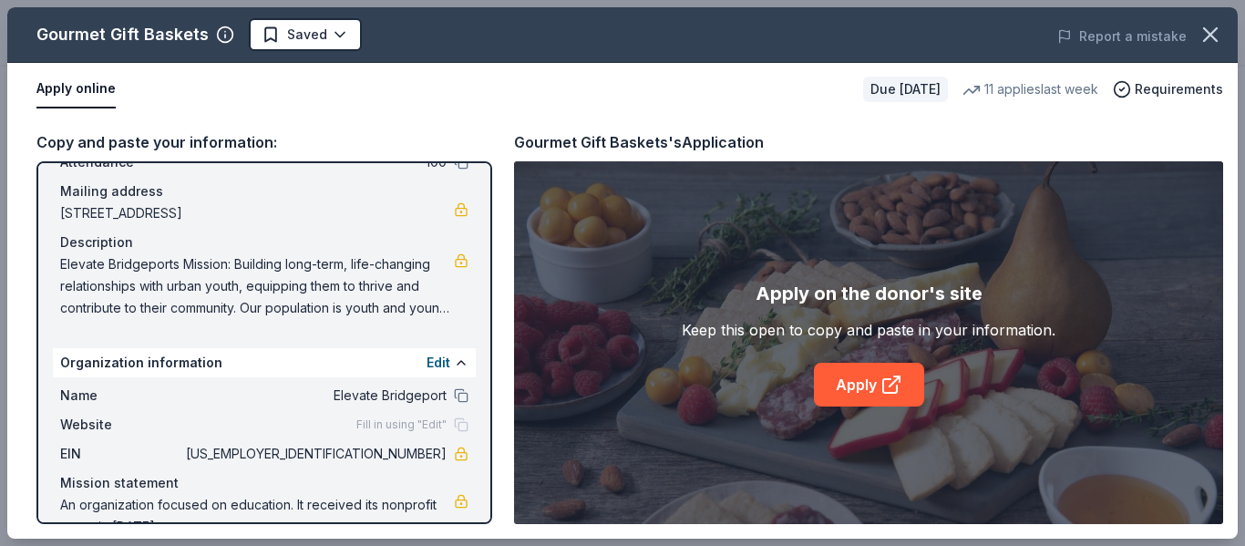
click at [454, 424] on div "Fill in using "Edit"" at bounding box center [412, 425] width 112 height 15
click at [441, 368] on button "Edit" at bounding box center [439, 363] width 24 height 22
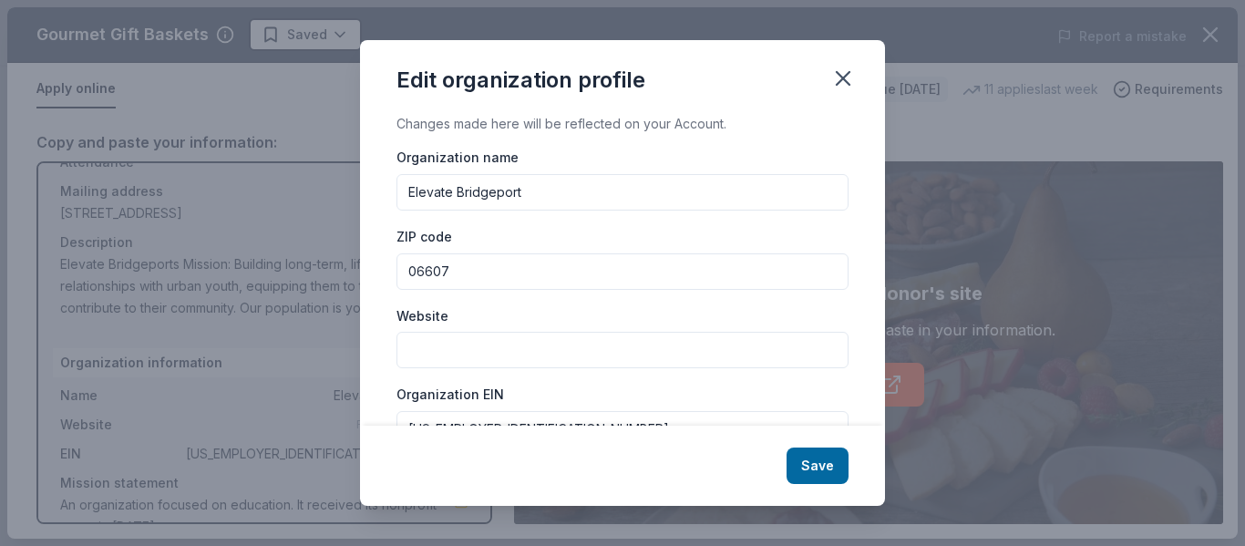
click at [455, 337] on input "Website" at bounding box center [623, 350] width 452 height 36
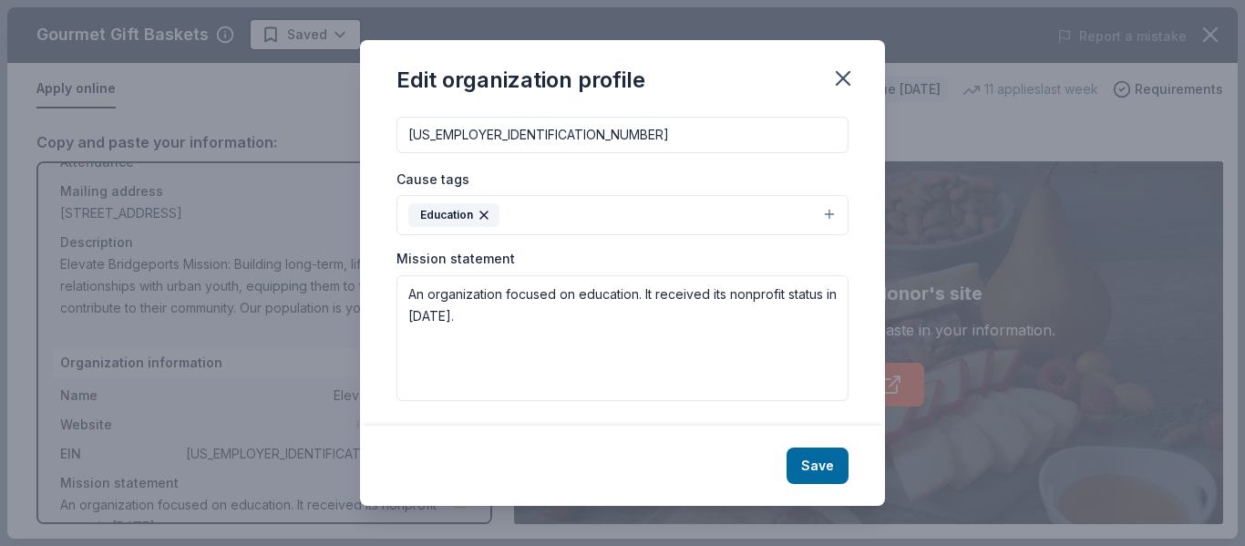
scroll to position [292, 0]
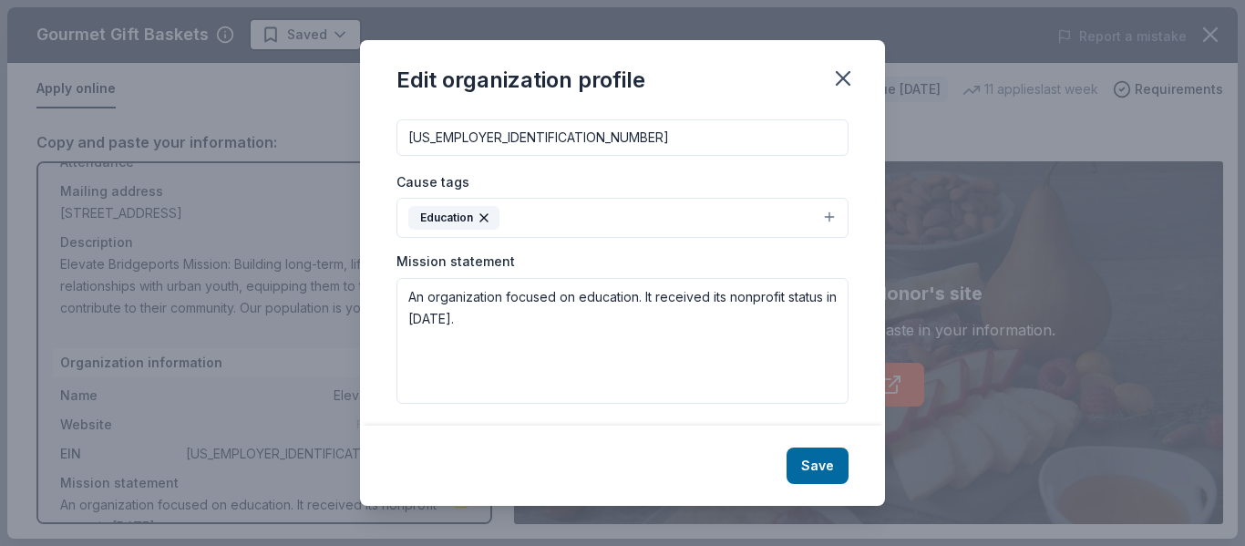
type input "[DOMAIN_NAME]"
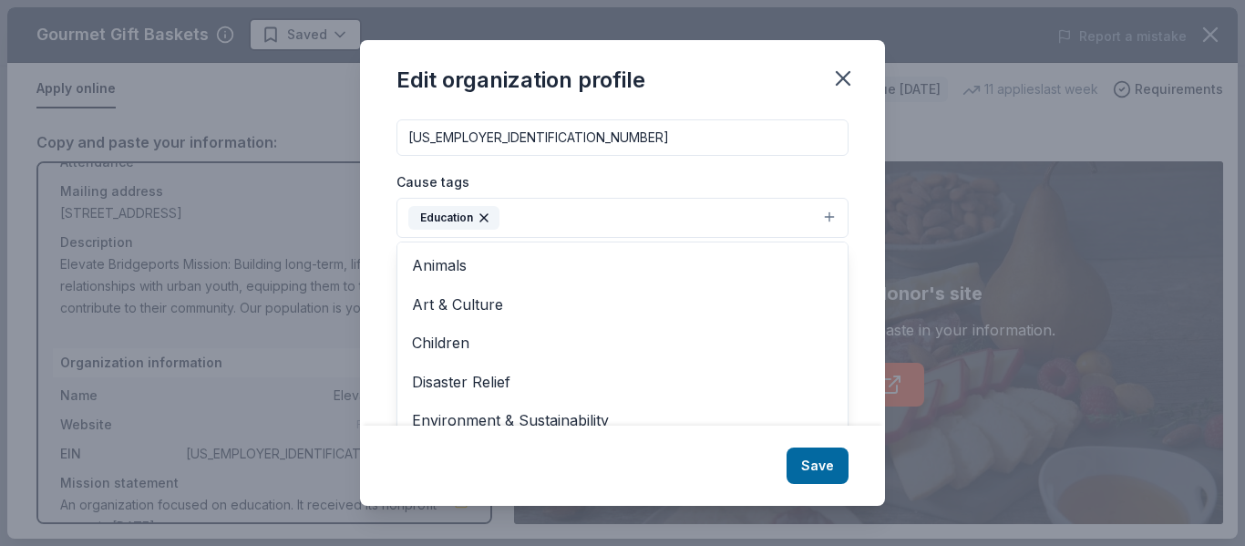
click at [637, 228] on button "Education" at bounding box center [623, 218] width 452 height 40
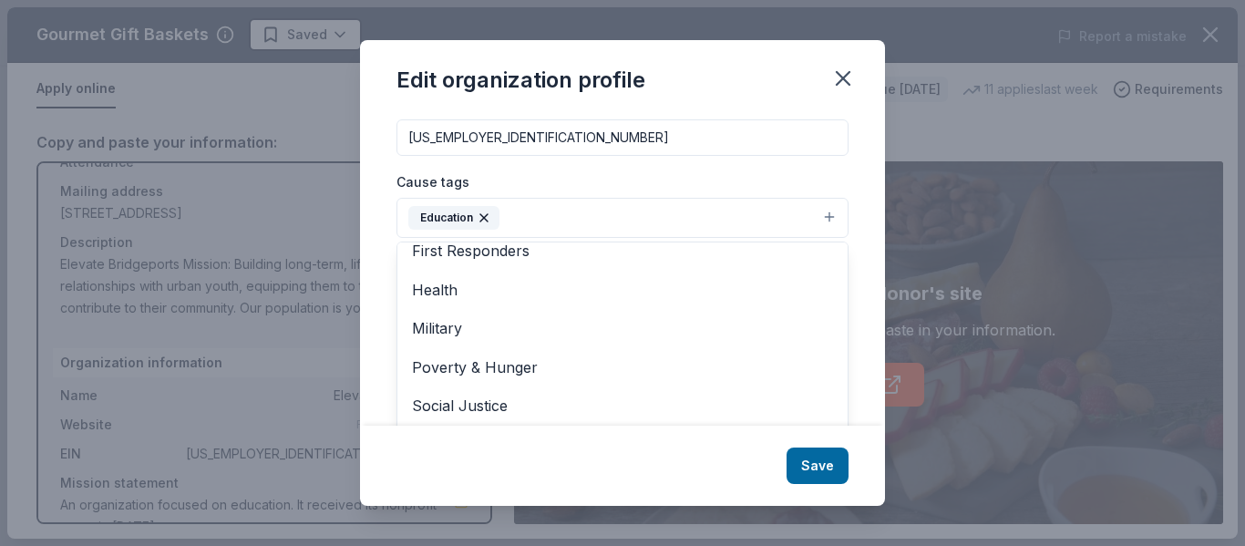
scroll to position [215, 0]
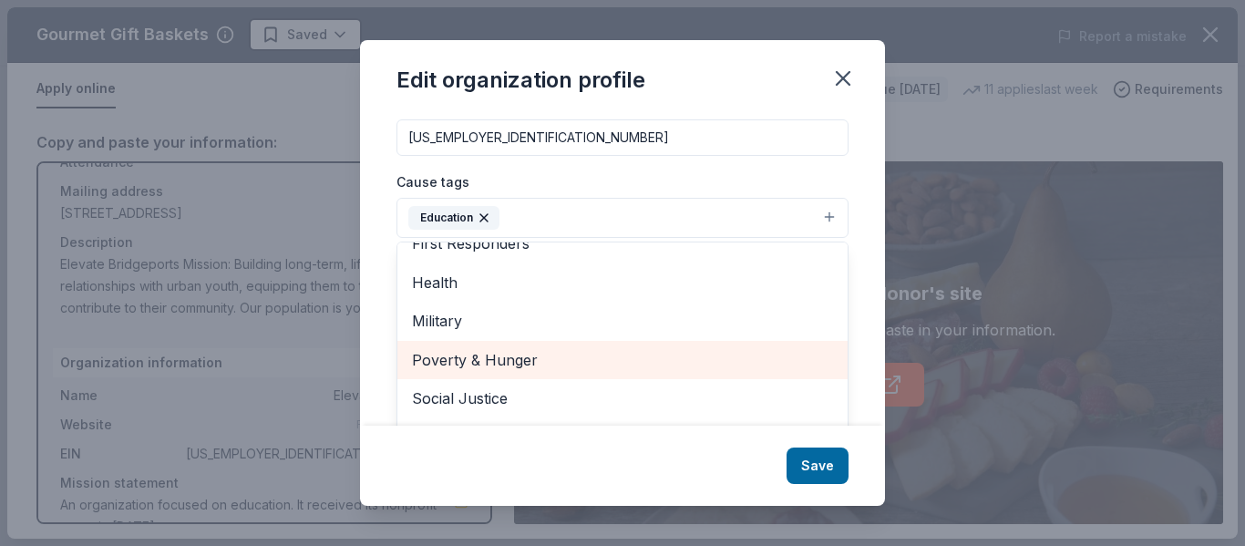
click at [525, 365] on span "Poverty & Hunger" at bounding box center [622, 360] width 421 height 24
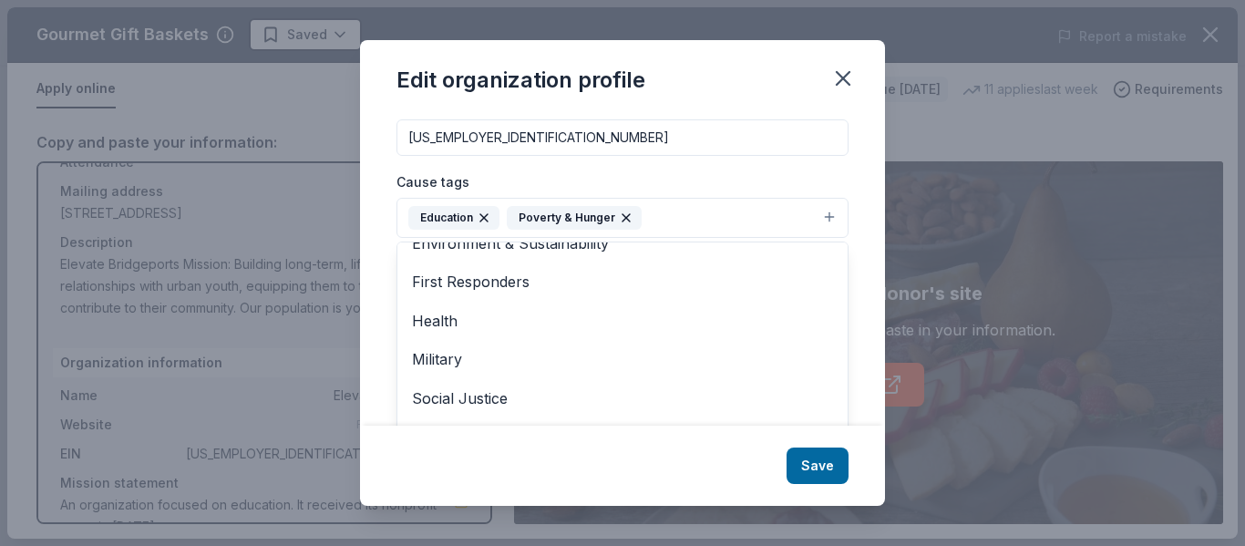
click at [799, 468] on div "Edit organization profile Changes made here will be reflected on your Account. …" at bounding box center [622, 272] width 525 height 465
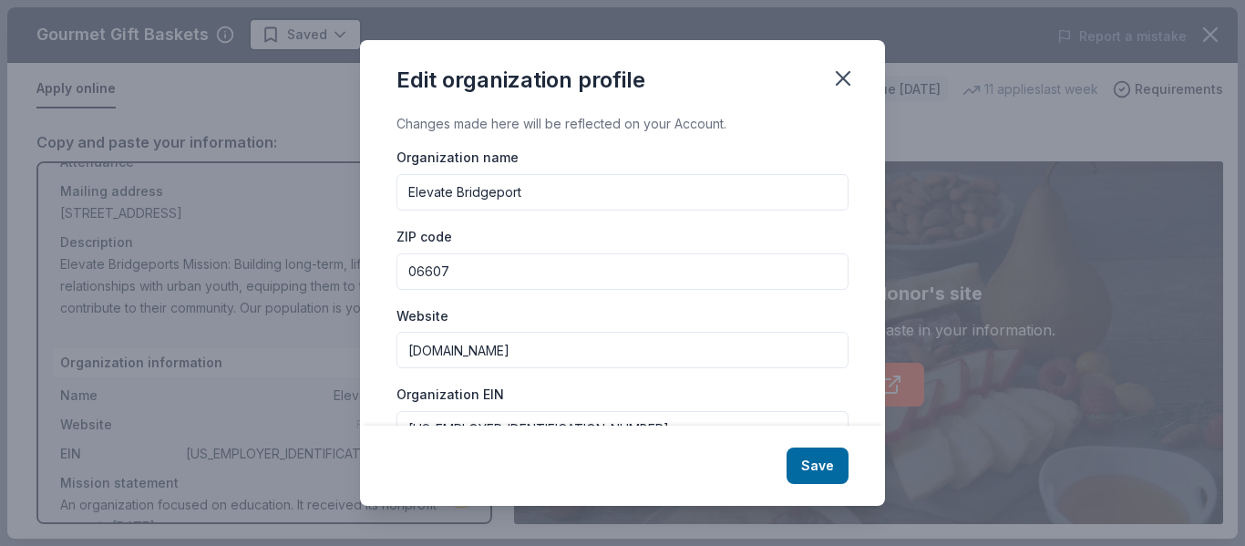
scroll to position [299, 0]
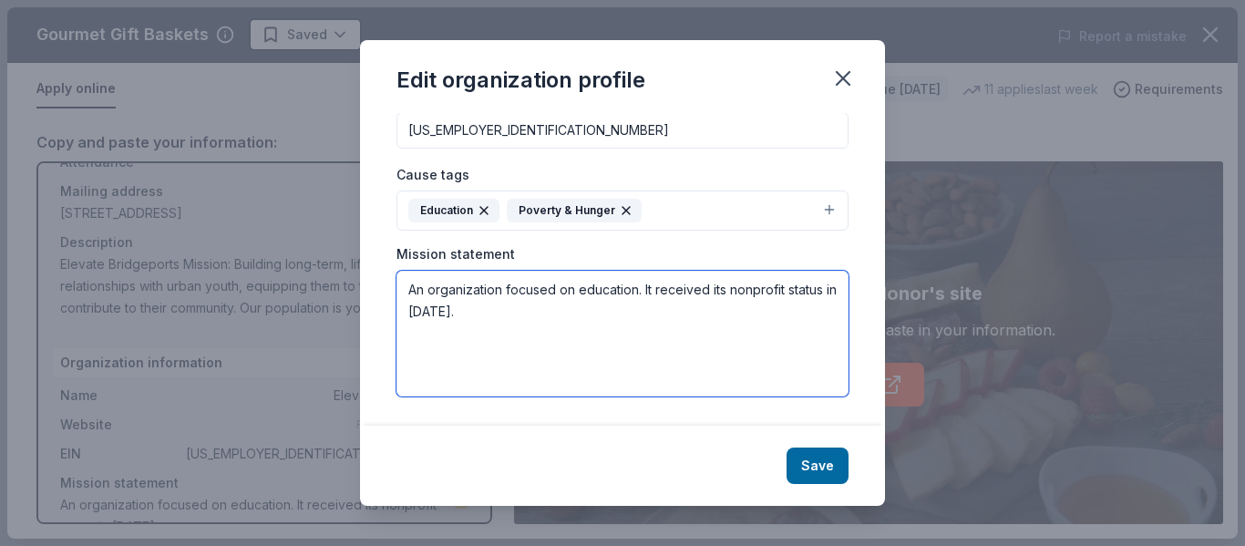
drag, startPoint x: 508, startPoint y: 323, endPoint x: 401, endPoint y: 284, distance: 113.6
click at [401, 284] on textarea "An organization focused on education. It received its nonprofit status in [DATE…" at bounding box center [623, 334] width 452 height 126
drag, startPoint x: 401, startPoint y: 284, endPoint x: 487, endPoint y: 322, distance: 93.9
click at [487, 322] on textarea "An organization focused on education. It received its nonprofit status in [DATE…" at bounding box center [623, 334] width 452 height 126
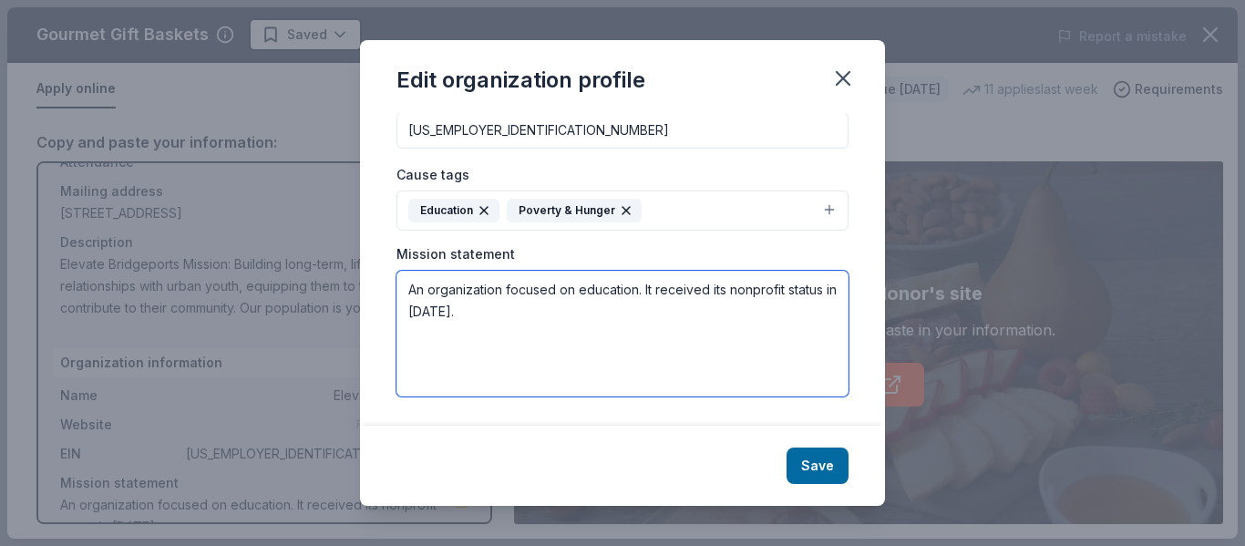
paste textarea "MISSION: Building long-term, life-changing relationships with urban youth, equi…"
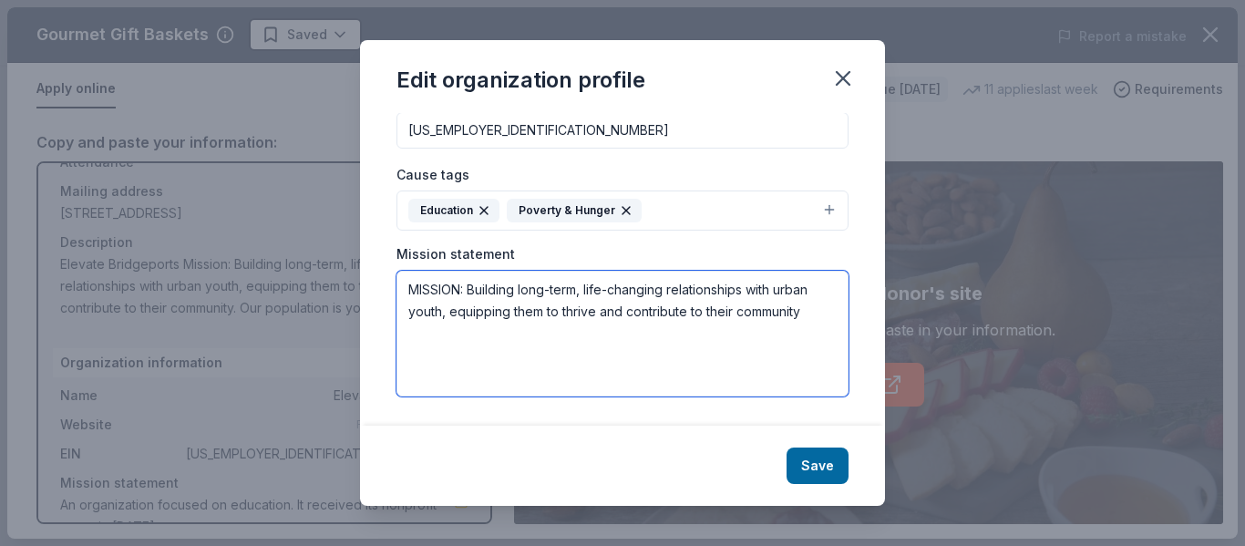
click at [814, 317] on textarea "MISSION: Building long-term, life-changing relationships with urban youth, equi…" at bounding box center [623, 334] width 452 height 126
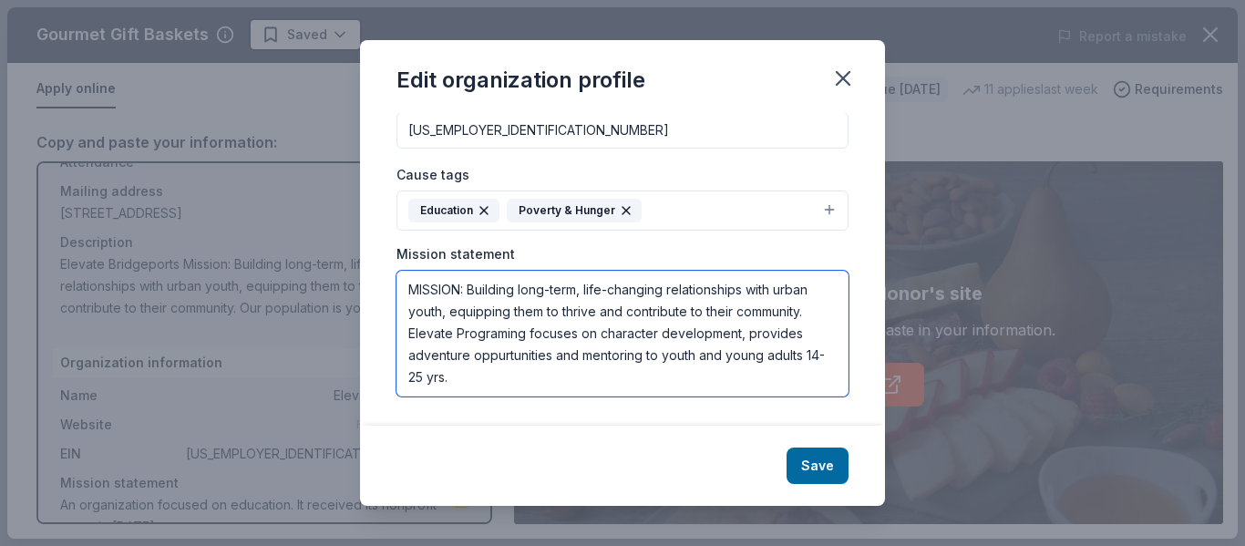
click at [490, 356] on textarea "MISSION: Building long-term, life-changing relationships with urban youth, equi…" at bounding box center [623, 334] width 452 height 126
click at [459, 320] on textarea "MISSION: Building long-term, life-changing relationships with urban youth, equi…" at bounding box center [623, 334] width 452 height 126
click at [494, 335] on textarea "MISSION: Building long-term, life-changing relationships with urban youth, equi…" at bounding box center [623, 334] width 452 height 126
click at [753, 337] on textarea "MISSION: Building long-term, life-changing relationships with urban youth, equi…" at bounding box center [623, 334] width 452 height 126
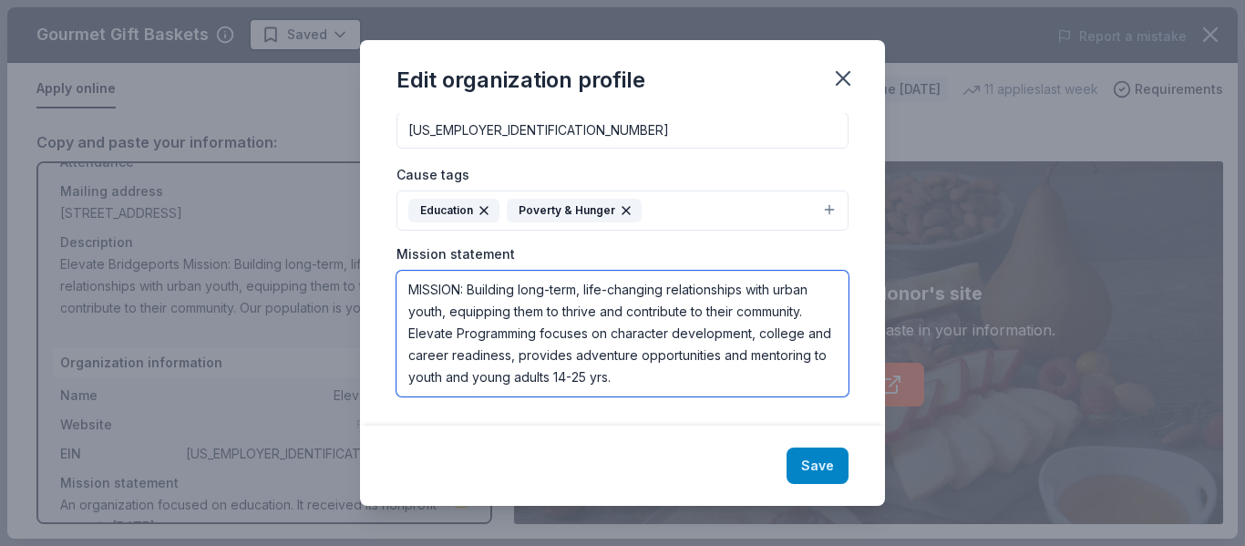
type textarea "MISSION: Building long-term, life-changing relationships with urban youth, equi…"
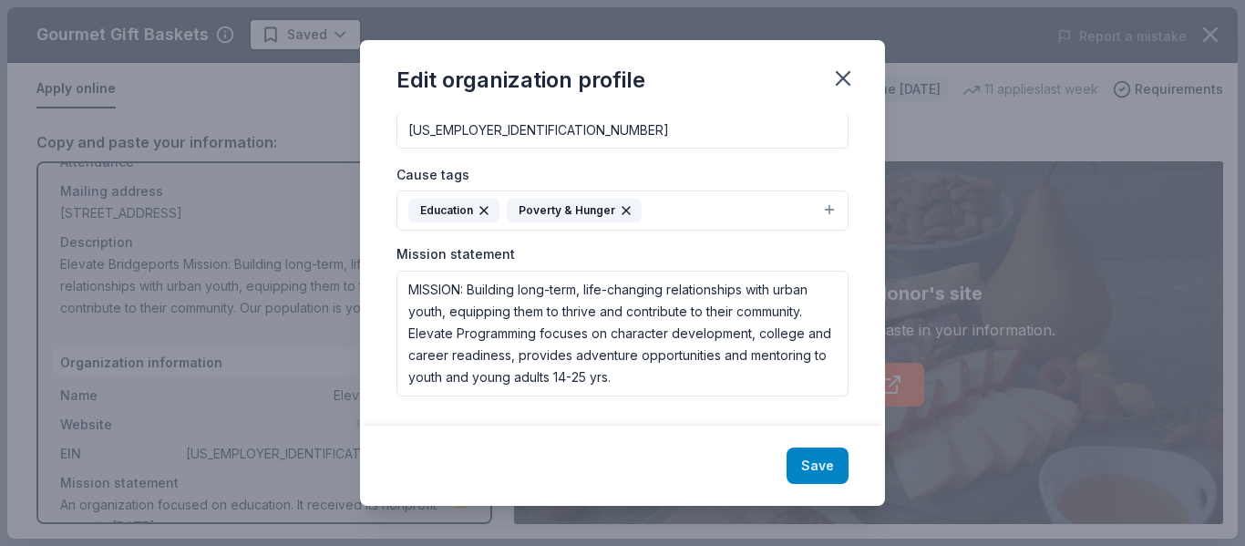
click at [819, 457] on button "Save" at bounding box center [818, 466] width 62 height 36
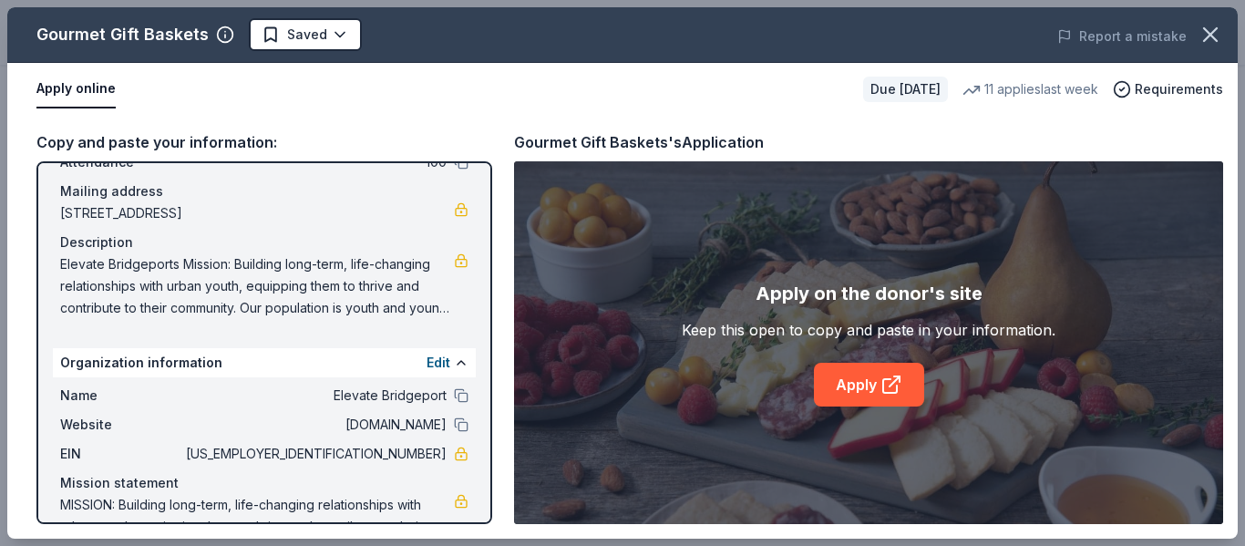
scroll to position [181, 0]
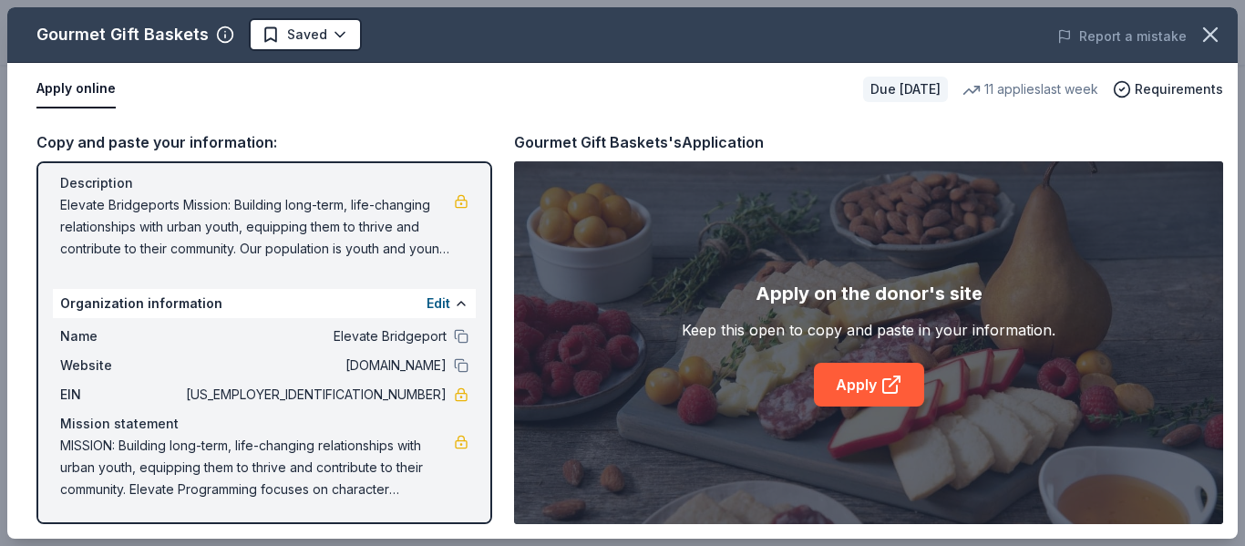
click at [803, 386] on div "Apply on the donor's site Keep this open to copy and paste in your information.…" at bounding box center [869, 343] width 374 height 128
click at [834, 386] on link "Apply" at bounding box center [869, 385] width 110 height 44
